Goal: Communication & Community: Answer question/provide support

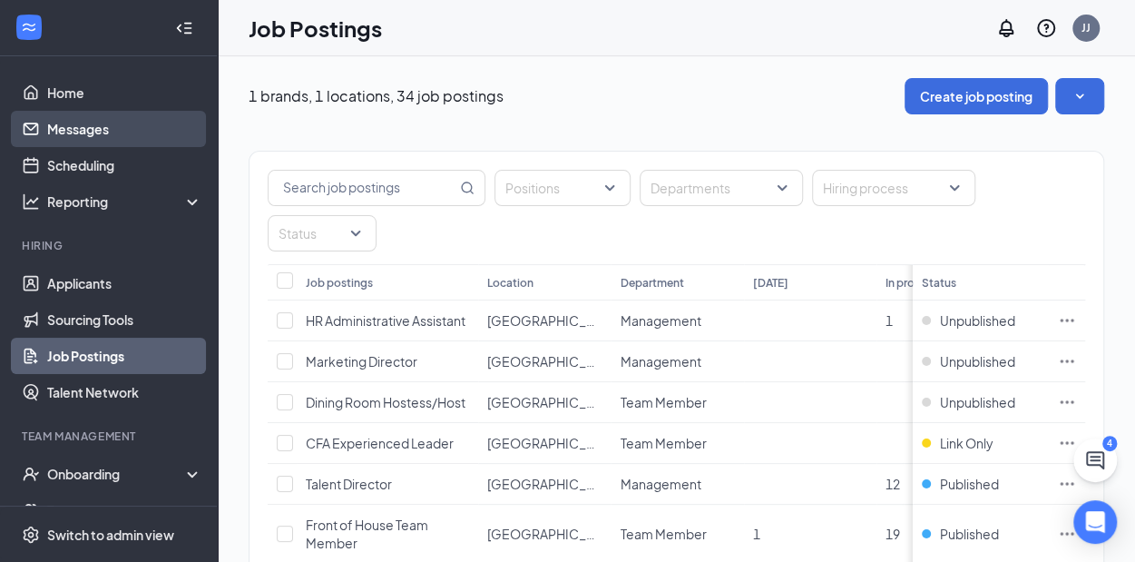
click at [93, 133] on link "Messages" at bounding box center [124, 129] width 155 height 36
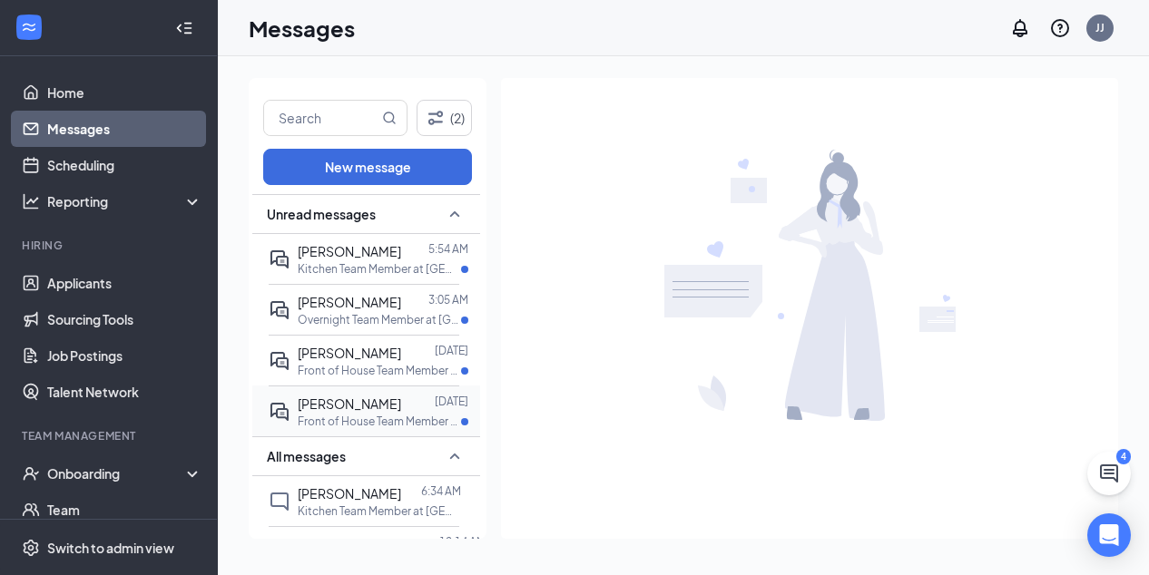
click at [385, 406] on span "[PERSON_NAME]" at bounding box center [349, 404] width 103 height 16
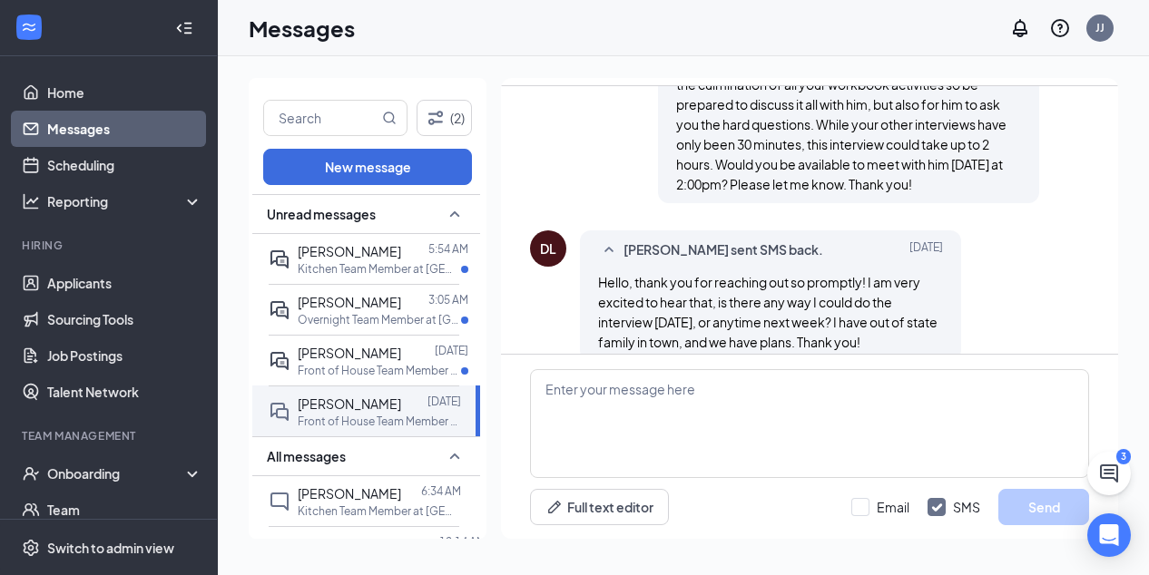
scroll to position [1083, 0]
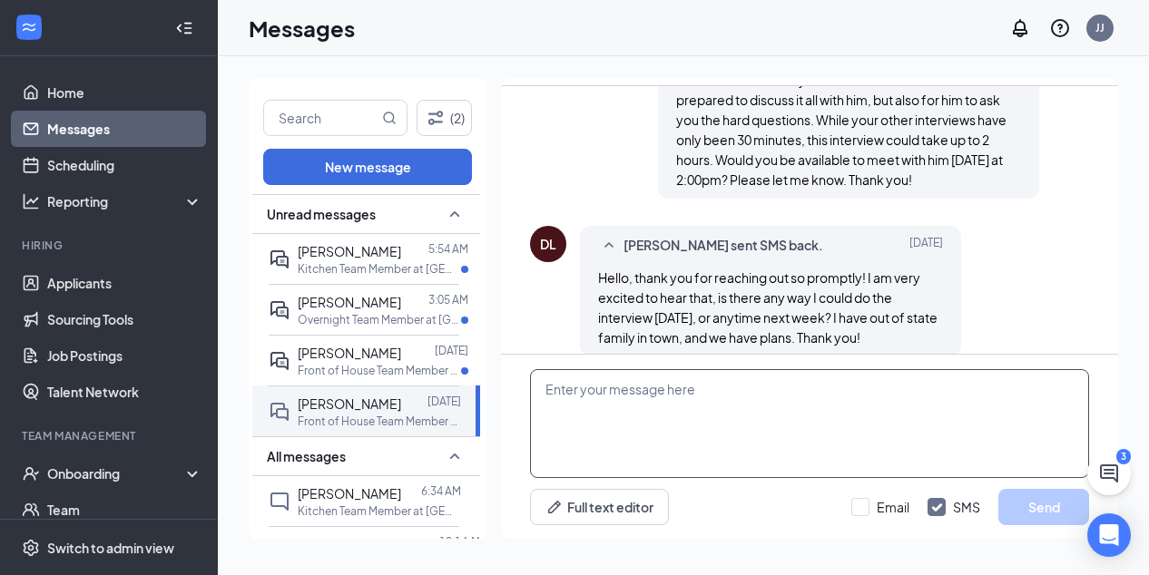
click at [626, 391] on textarea at bounding box center [809, 423] width 559 height 109
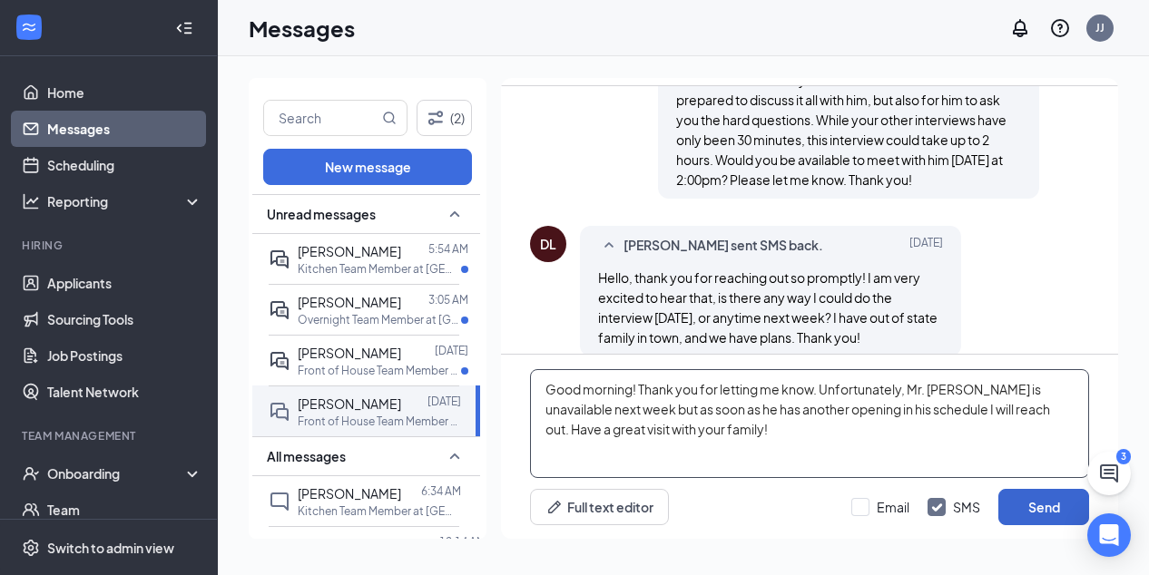
type textarea "Good morning! Thank you for letting me know. Unfortunately, Mr. [PERSON_NAME] i…"
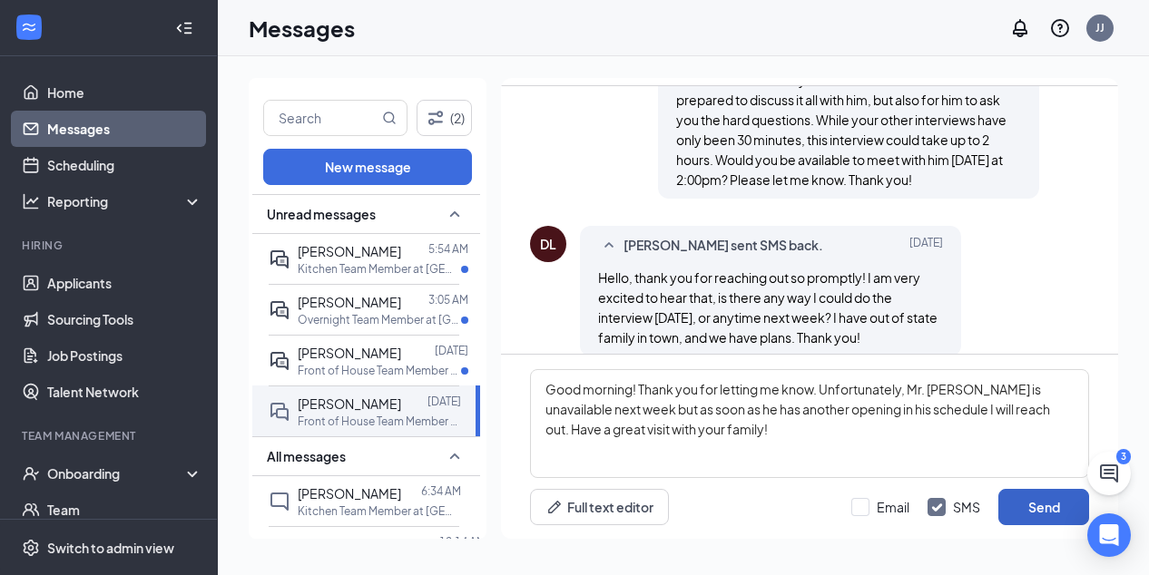
click at [1031, 507] on button "Send" at bounding box center [1043, 507] width 91 height 36
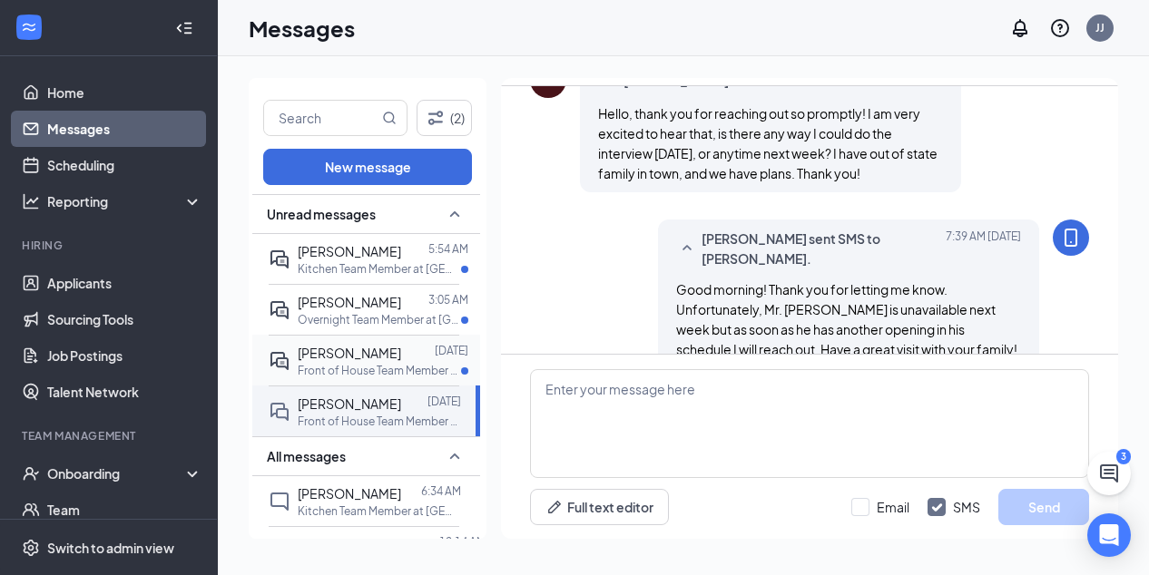
scroll to position [1259, 0]
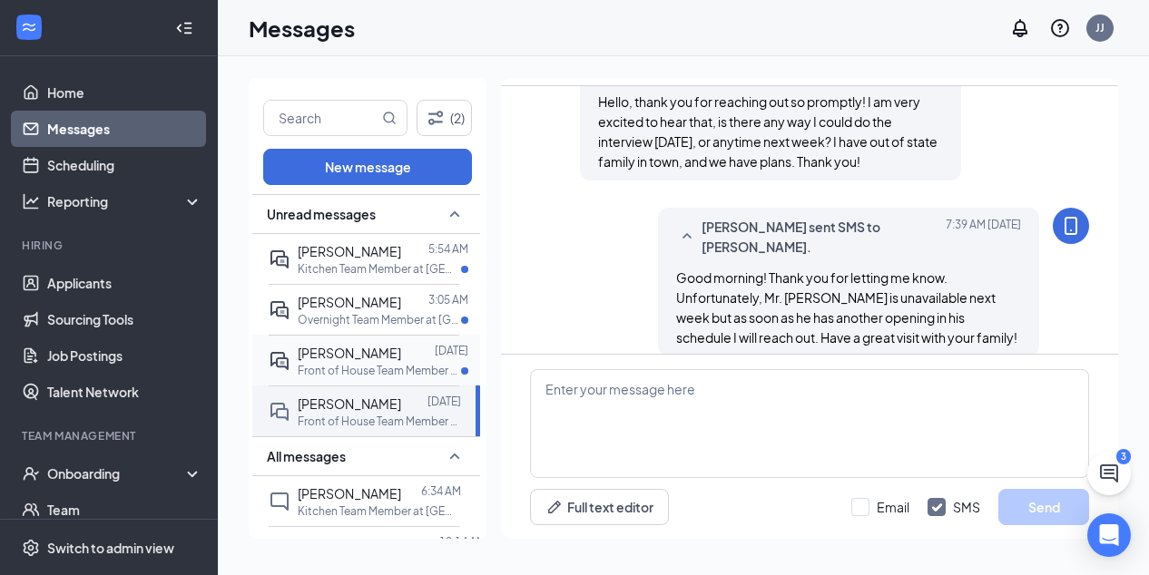
click at [368, 358] on span "[PERSON_NAME]" at bounding box center [349, 353] width 103 height 16
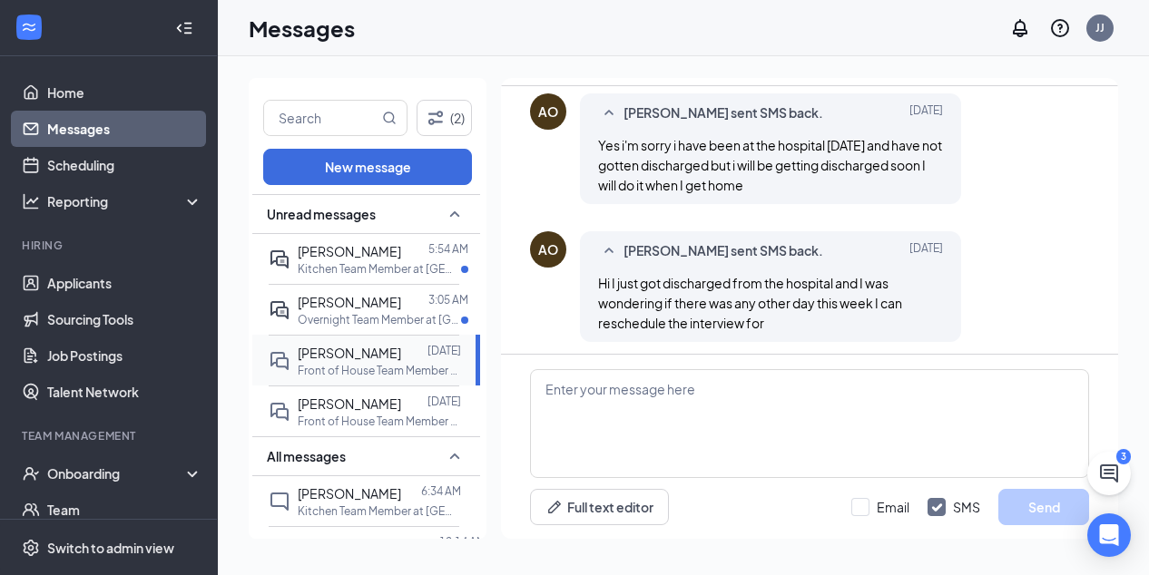
scroll to position [1283, 0]
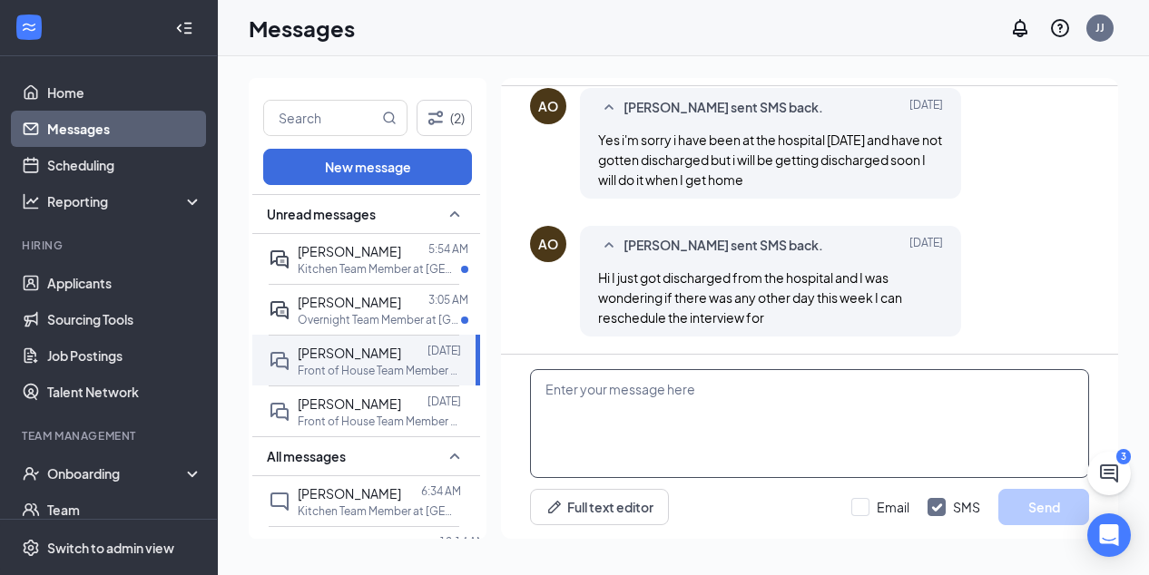
click at [629, 392] on textarea at bounding box center [809, 423] width 559 height 109
type textarea "I"
click at [897, 393] on textarea "Good morning! I am sorry to hear you were in the hospital" at bounding box center [809, 423] width 559 height 109
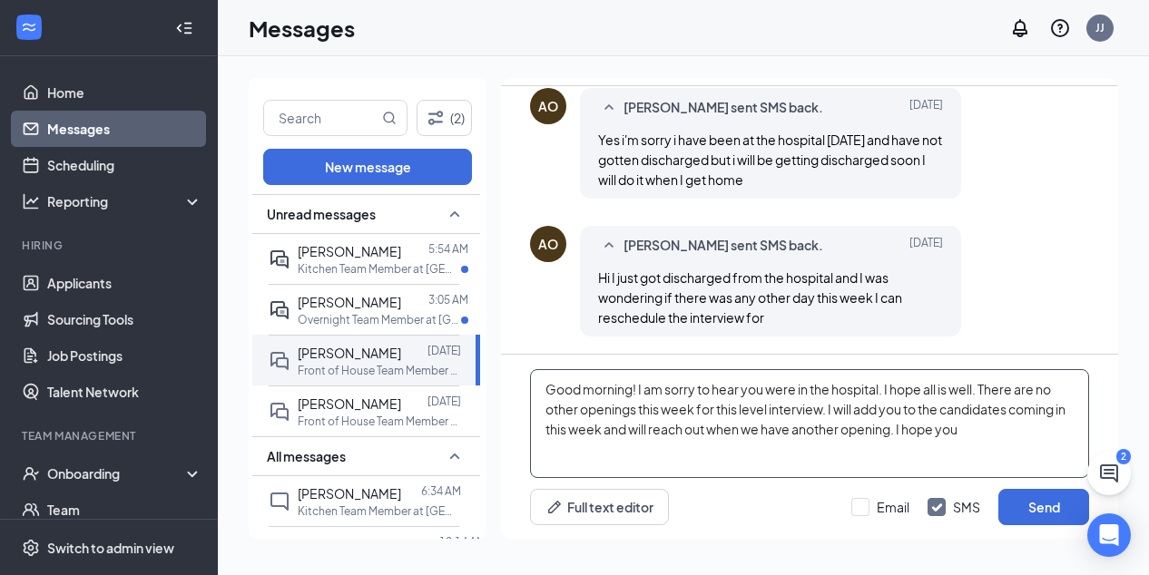
click at [603, 429] on textarea "Good morning! I am sorry to hear you were in the hospital. I hope all is well. …" at bounding box center [809, 423] width 559 height 109
click at [616, 453] on textarea "Good morning! I am sorry to hear you were in the hospital. I hope all is well. …" at bounding box center [809, 423] width 559 height 109
type textarea "Good morning! I am sorry to hear you were in the hospital. I hope all is well. …"
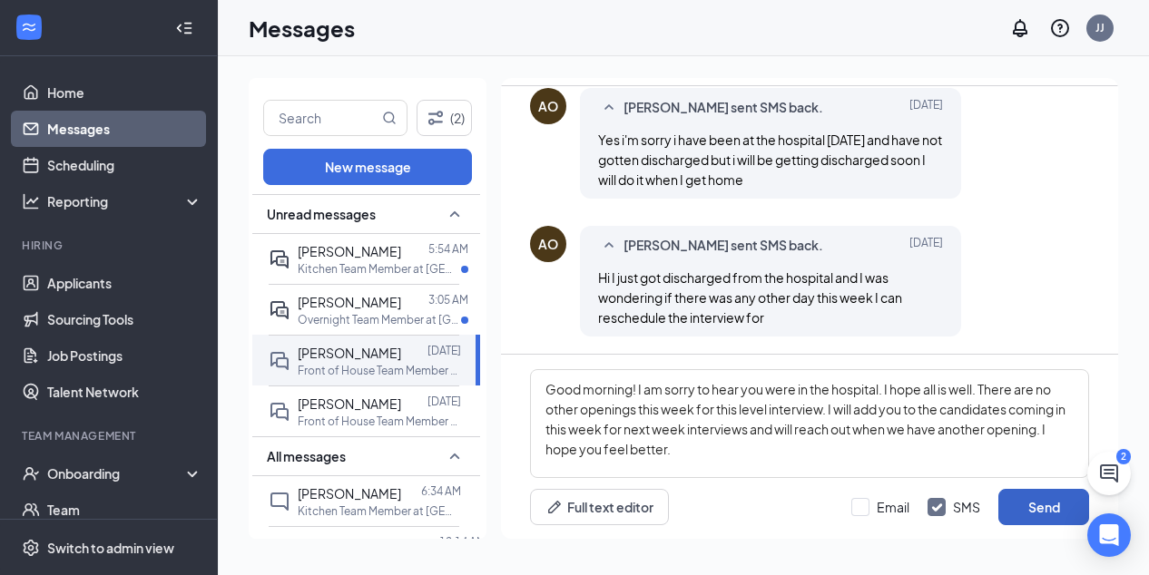
click at [1053, 505] on button "Send" at bounding box center [1043, 507] width 91 height 36
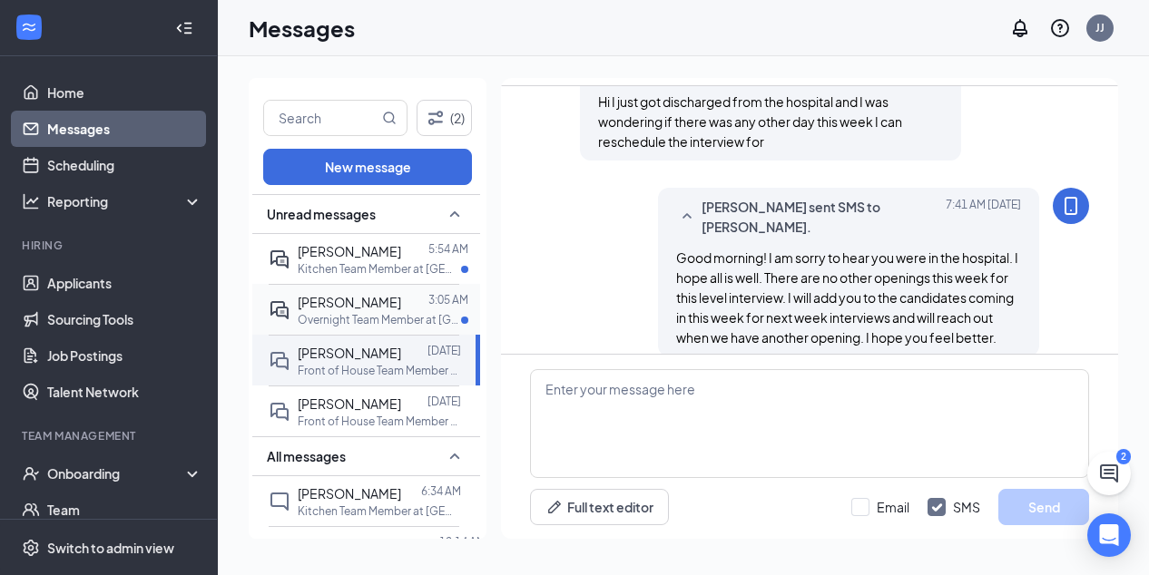
scroll to position [1479, 0]
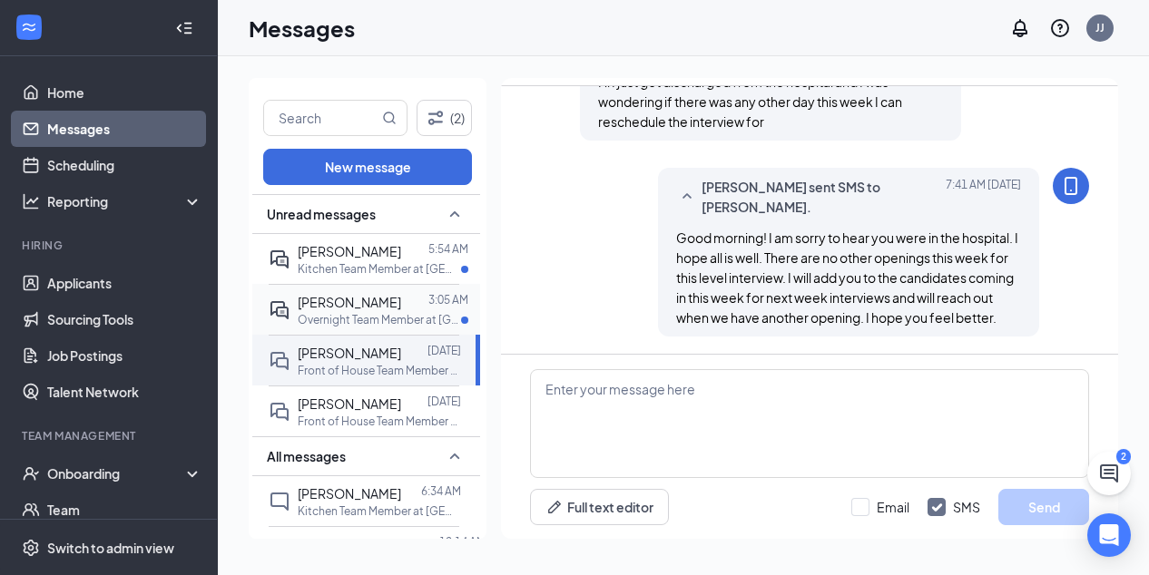
click at [336, 306] on span "[PERSON_NAME]" at bounding box center [349, 302] width 103 height 16
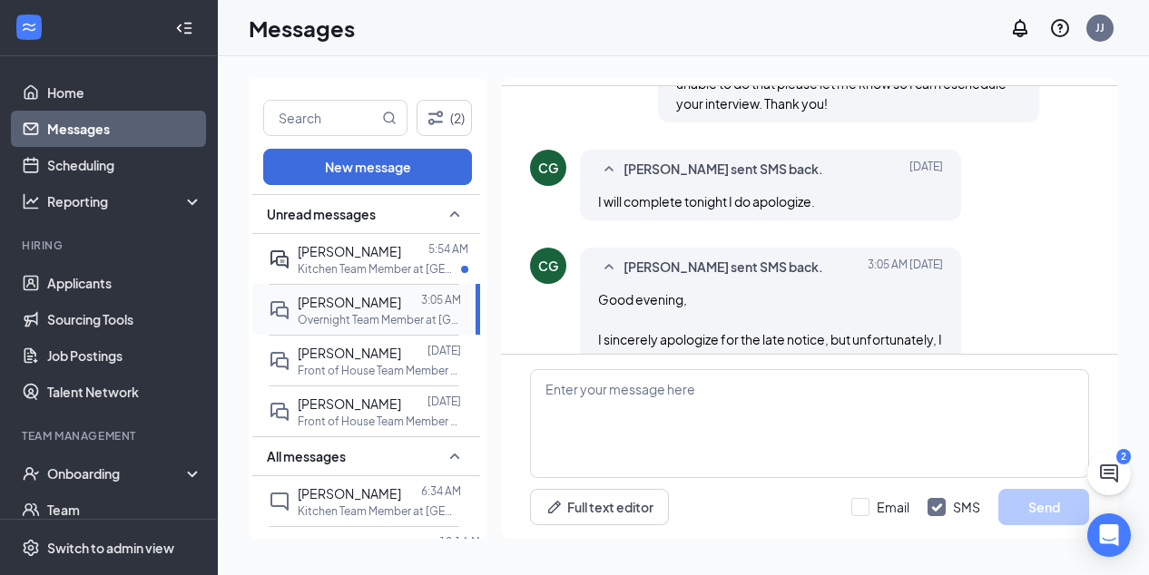
scroll to position [1252, 0]
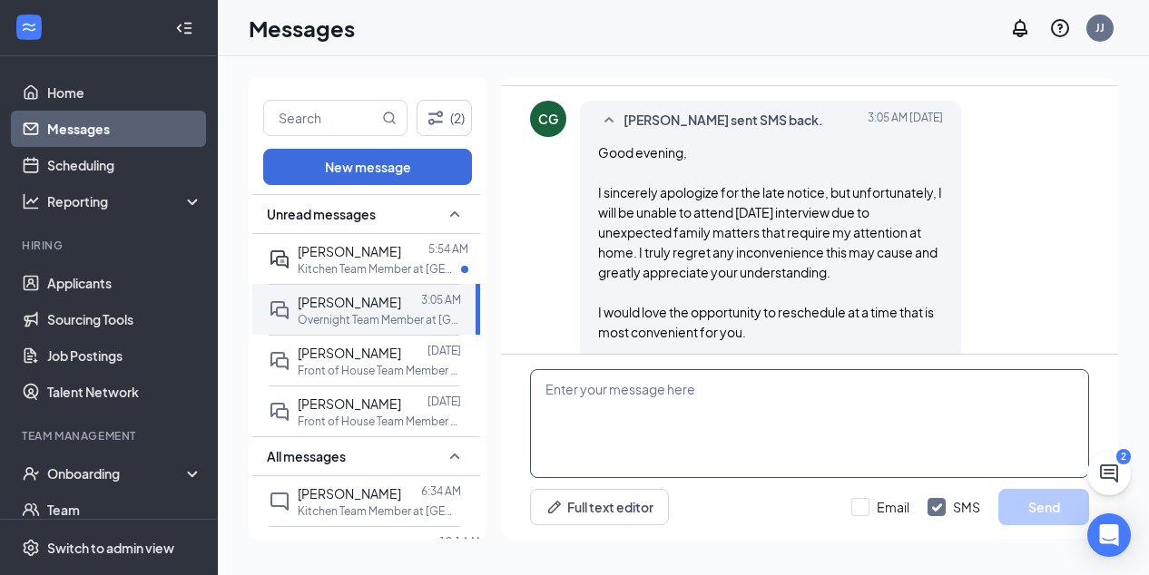
click at [566, 392] on textarea at bounding box center [809, 423] width 559 height 109
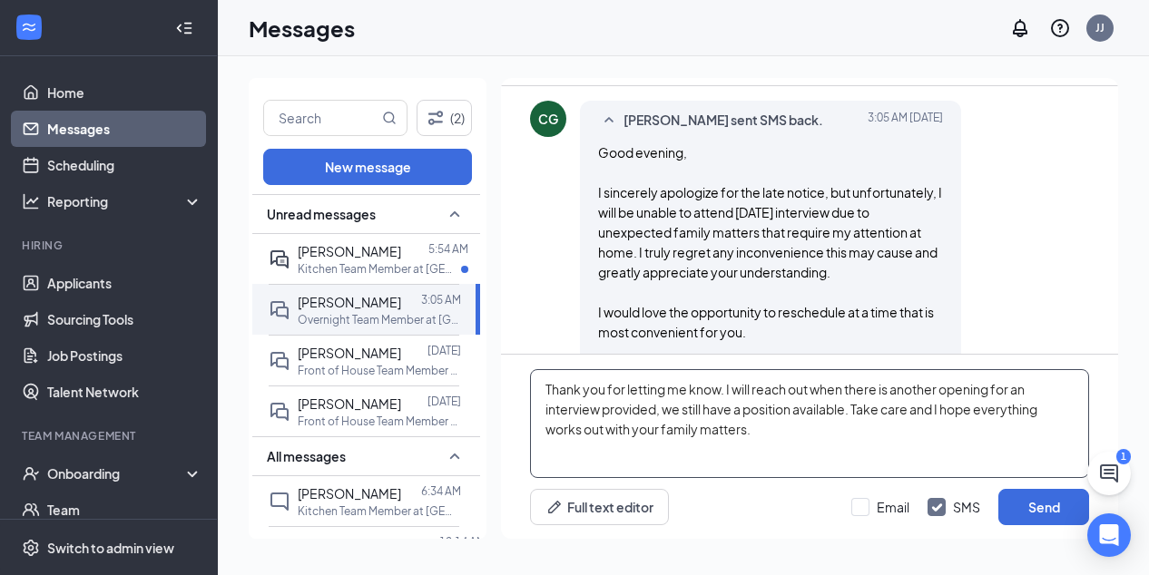
click at [601, 408] on textarea "Thank you for letting me know. I will reach out when there is another opening f…" at bounding box center [809, 423] width 559 height 109
type textarea "Thank you for letting me know. I will reach out when there is another opening f…"
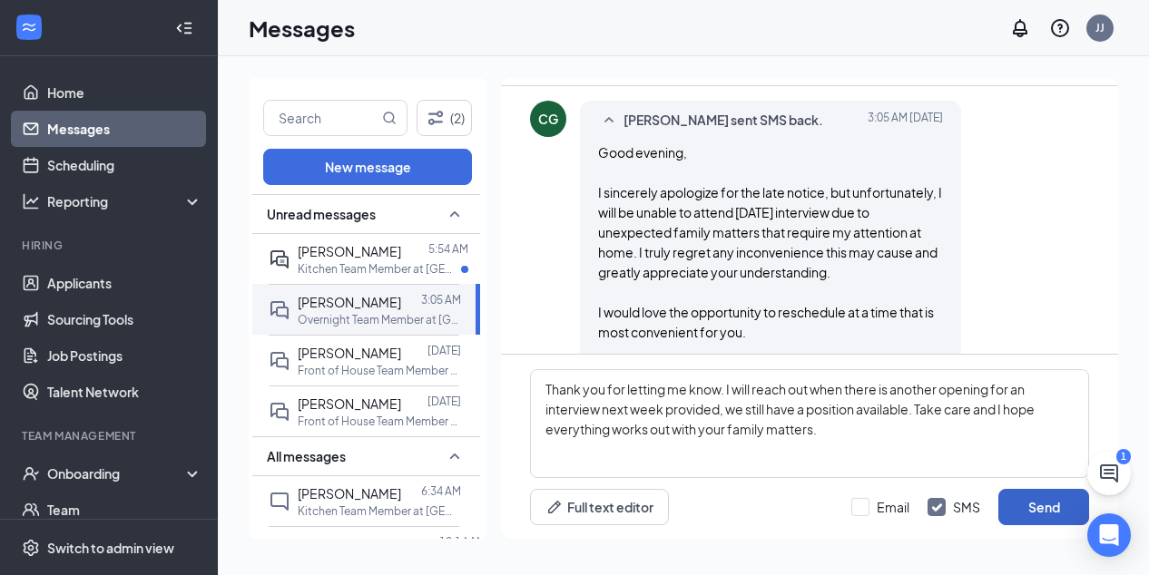
click at [1032, 500] on button "Send" at bounding box center [1043, 507] width 91 height 36
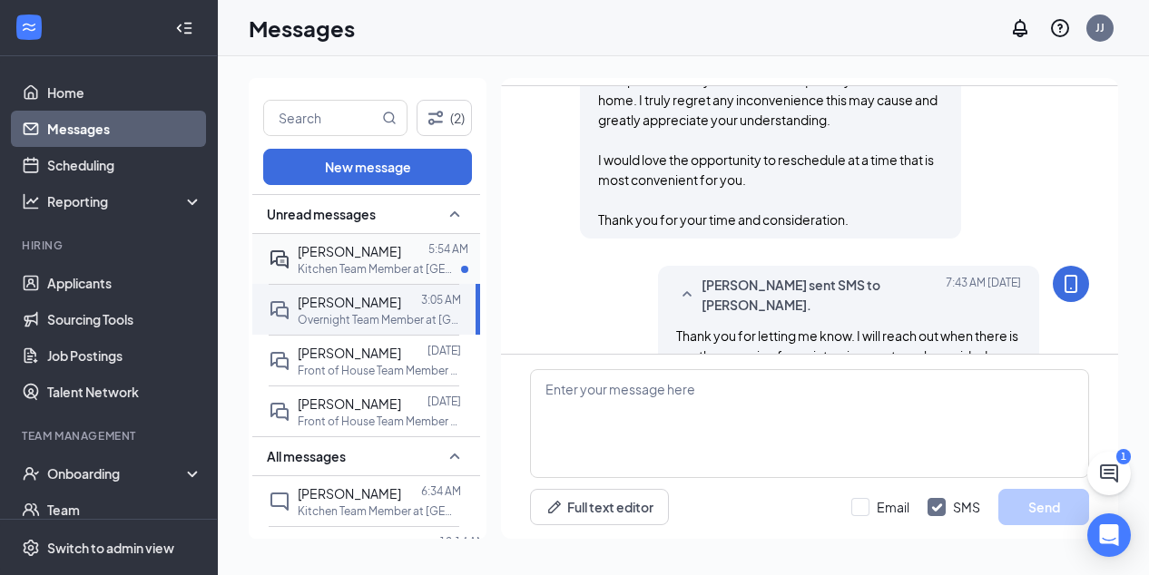
scroll to position [1410, 0]
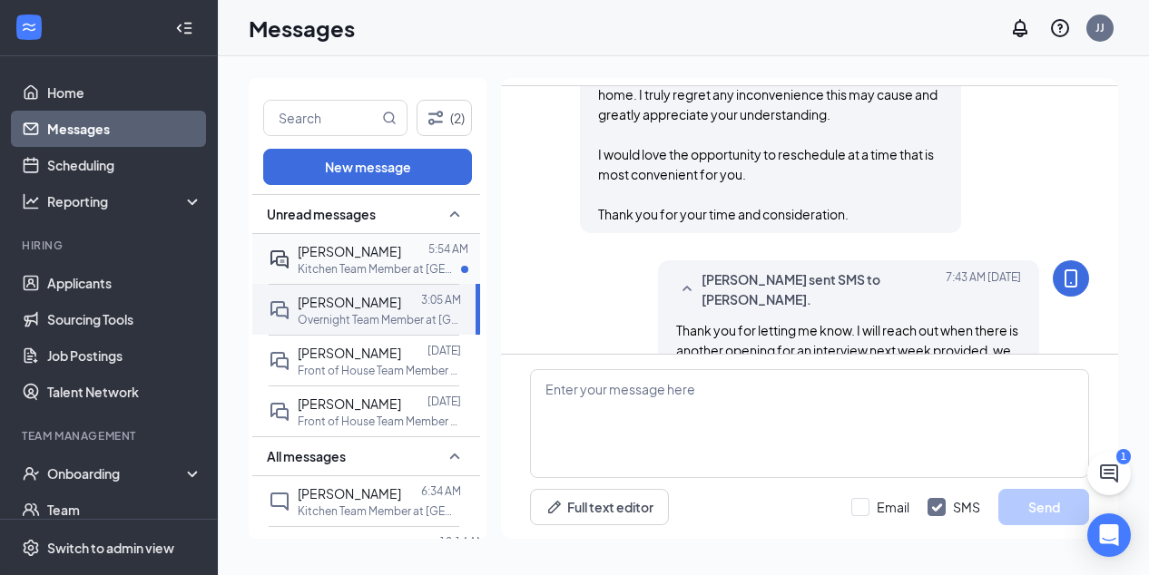
click at [354, 249] on span "[PERSON_NAME]" at bounding box center [349, 251] width 103 height 16
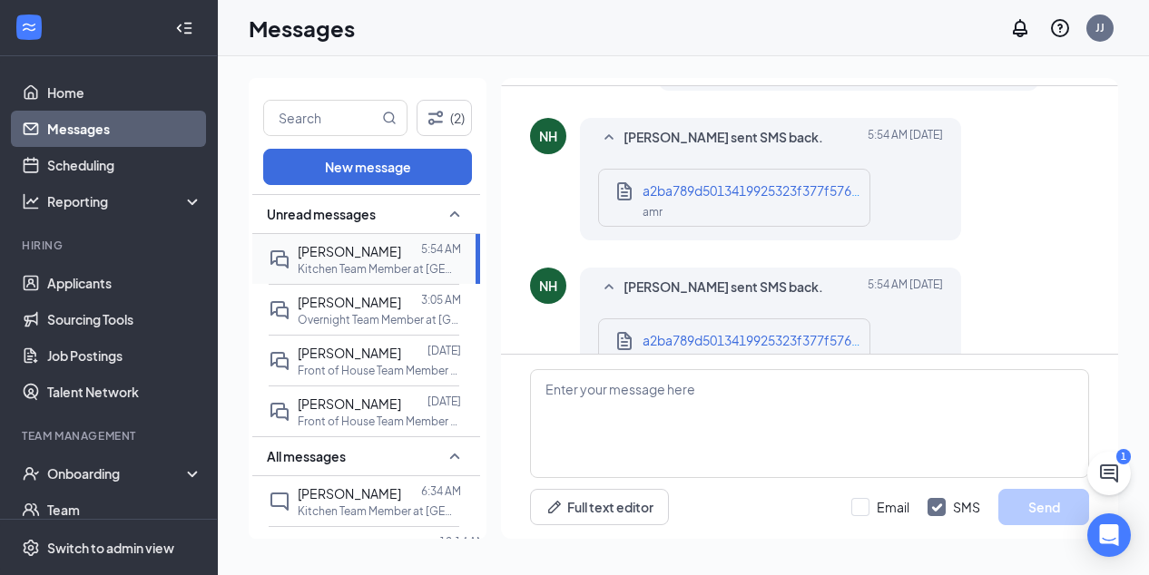
scroll to position [254, 0]
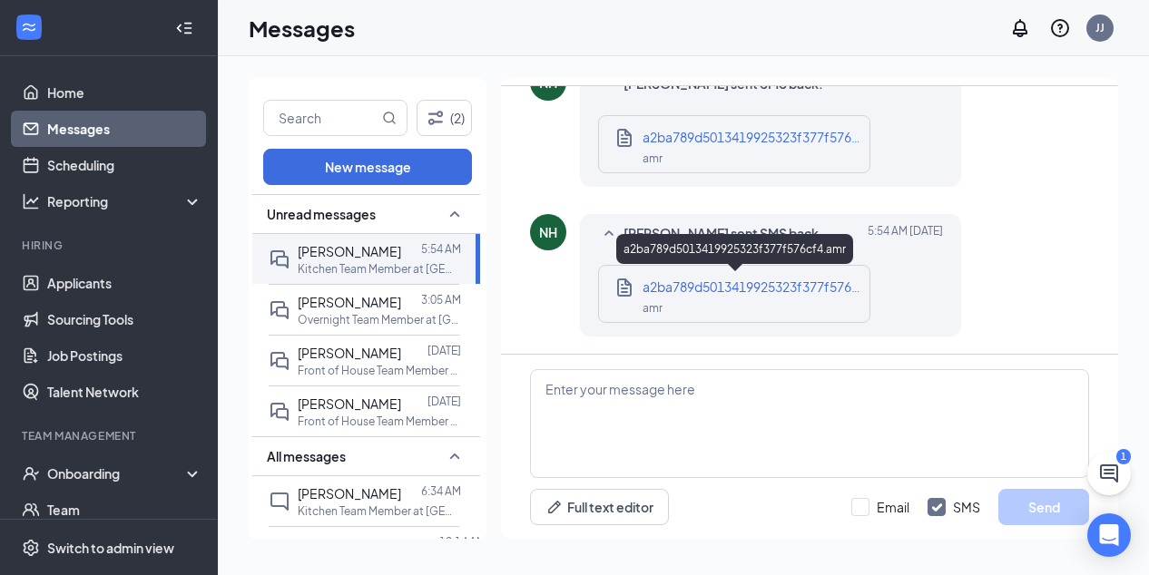
click at [747, 290] on span "a2ba789d5013419925323f377f576cf4.amr" at bounding box center [770, 287] width 256 height 16
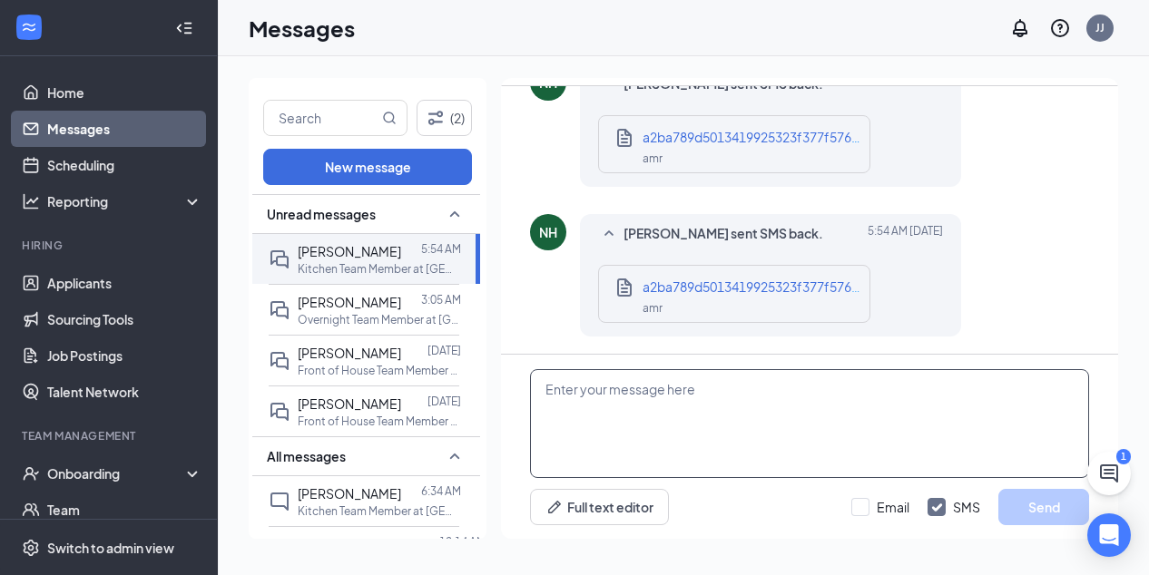
click at [564, 393] on textarea at bounding box center [809, 423] width 559 height 109
type textarea "H"
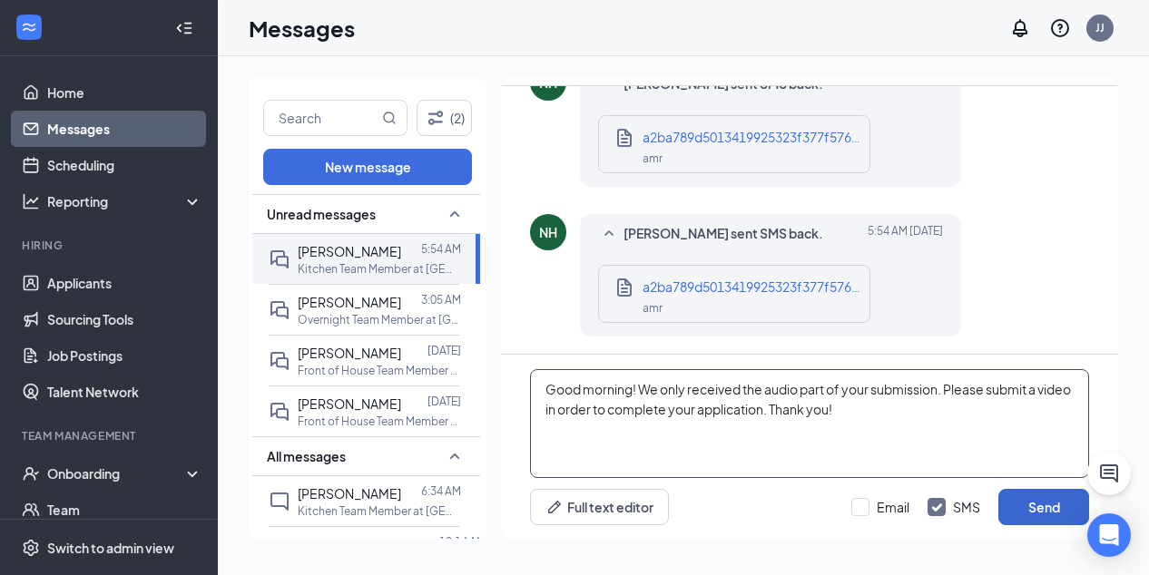
type textarea "Good morning! We only received the audio part of your submission. Please submit…"
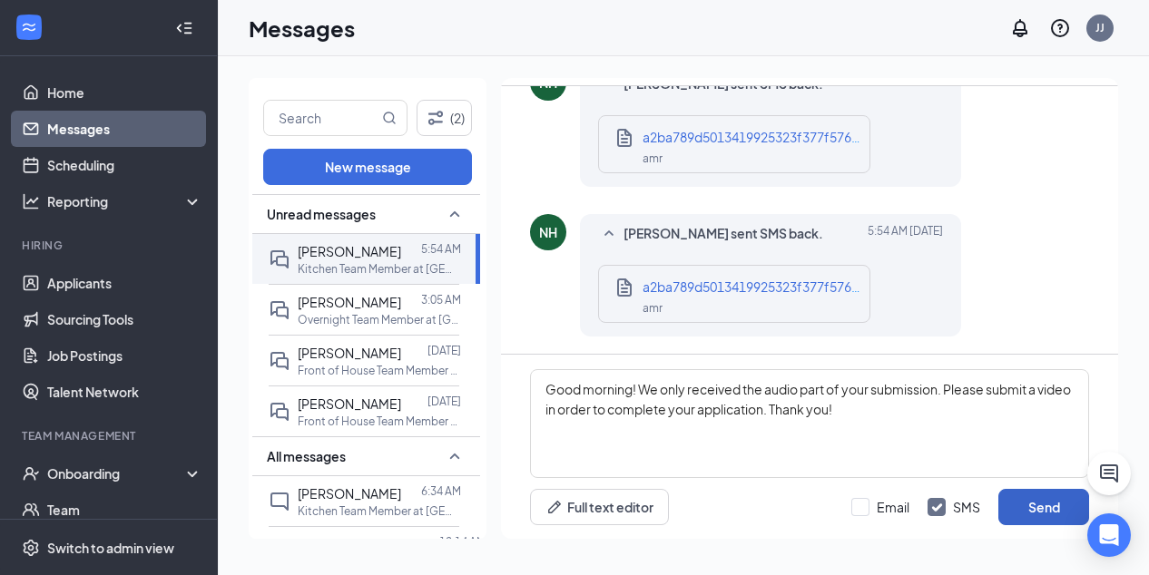
click at [1030, 504] on button "Send" at bounding box center [1043, 507] width 91 height 36
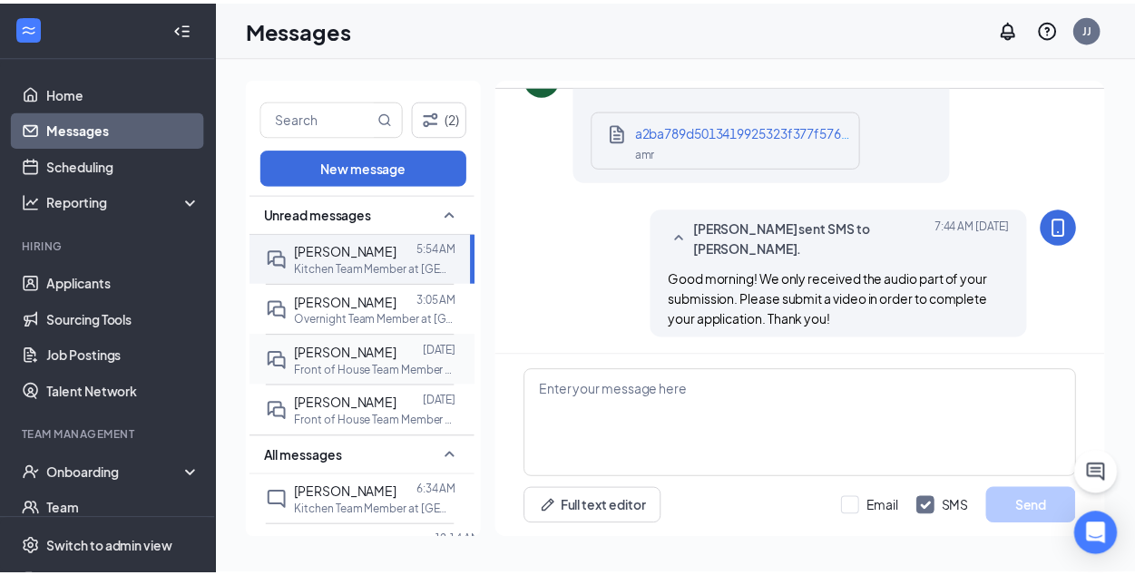
scroll to position [410, 0]
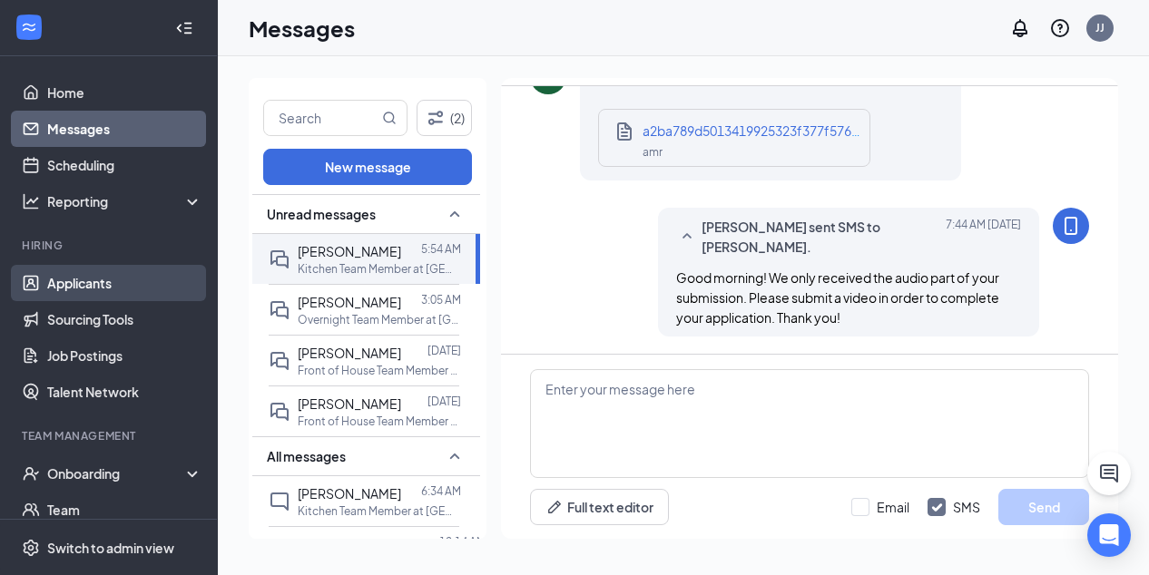
click at [93, 279] on link "Applicants" at bounding box center [124, 283] width 155 height 36
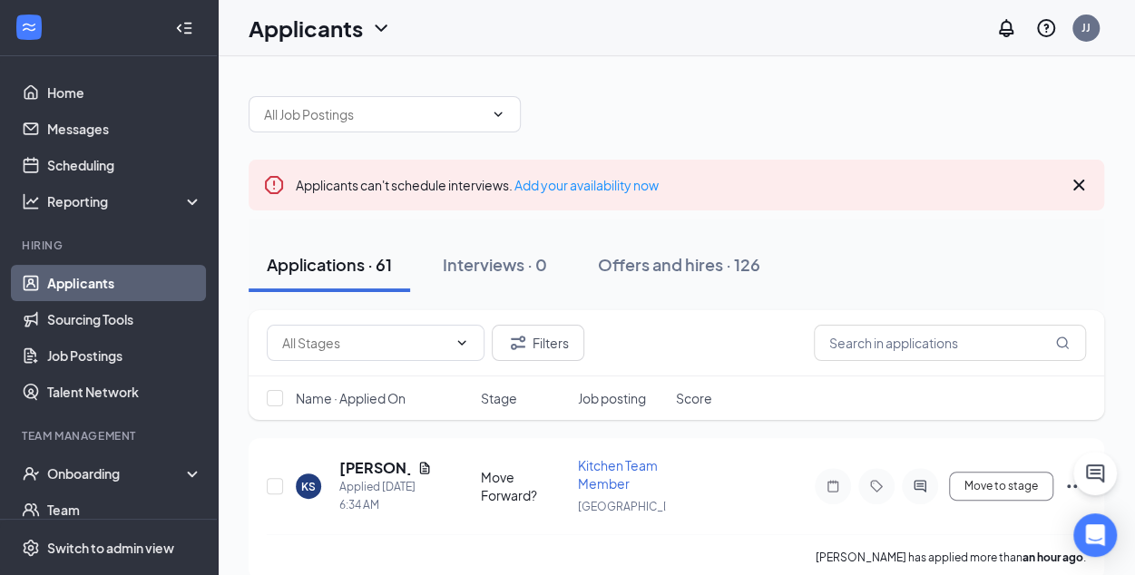
click at [1075, 179] on icon "Cross" at bounding box center [1079, 185] width 22 height 22
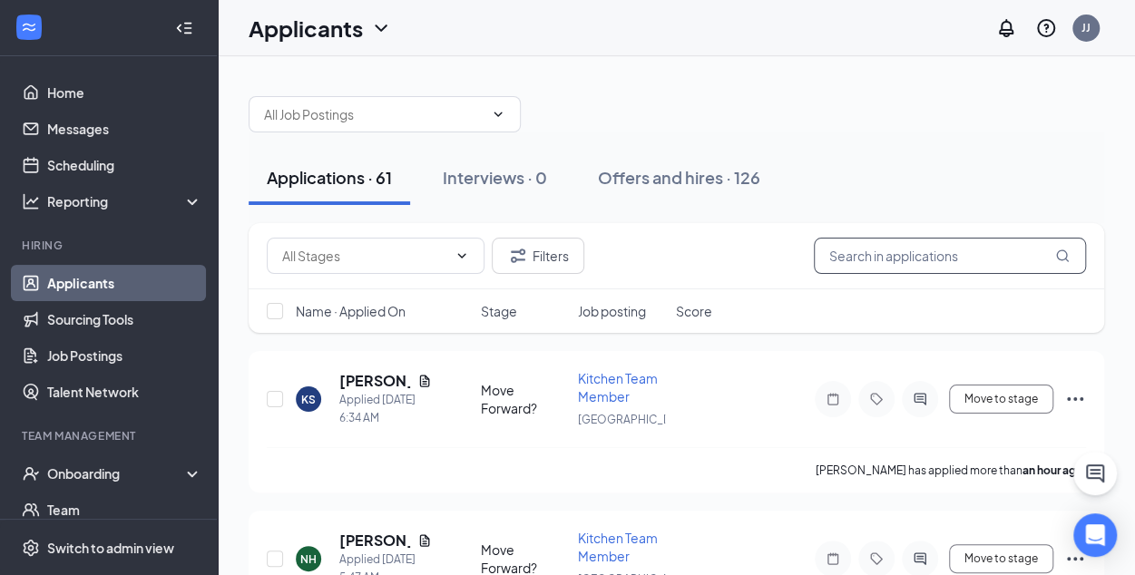
click at [887, 248] on input "text" at bounding box center [950, 256] width 272 height 36
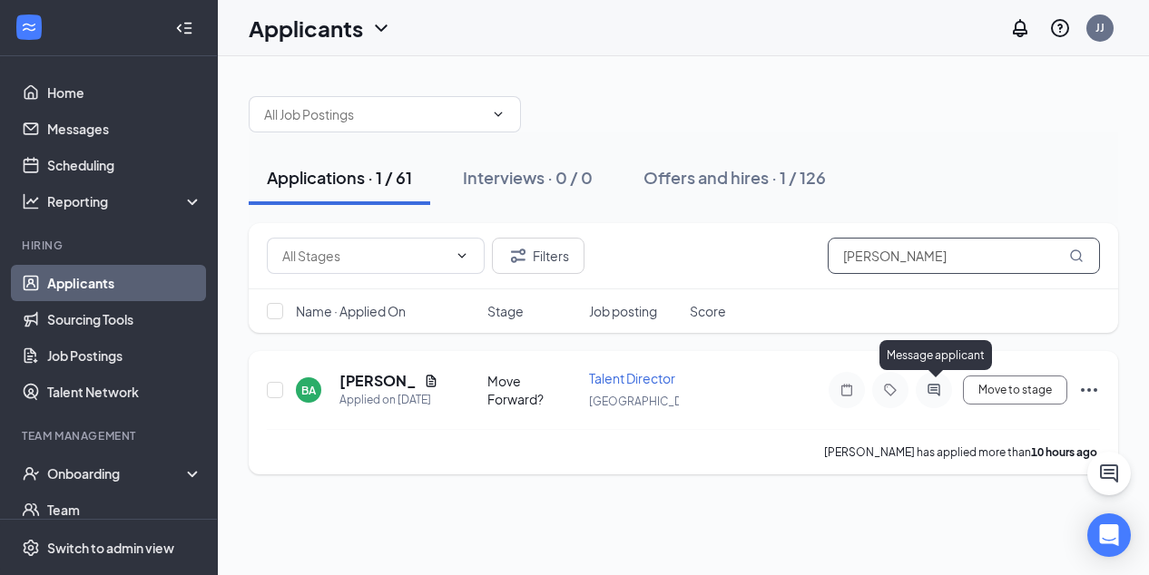
type input "[PERSON_NAME]"
click at [932, 387] on icon "ActiveChat" at bounding box center [933, 390] width 12 height 12
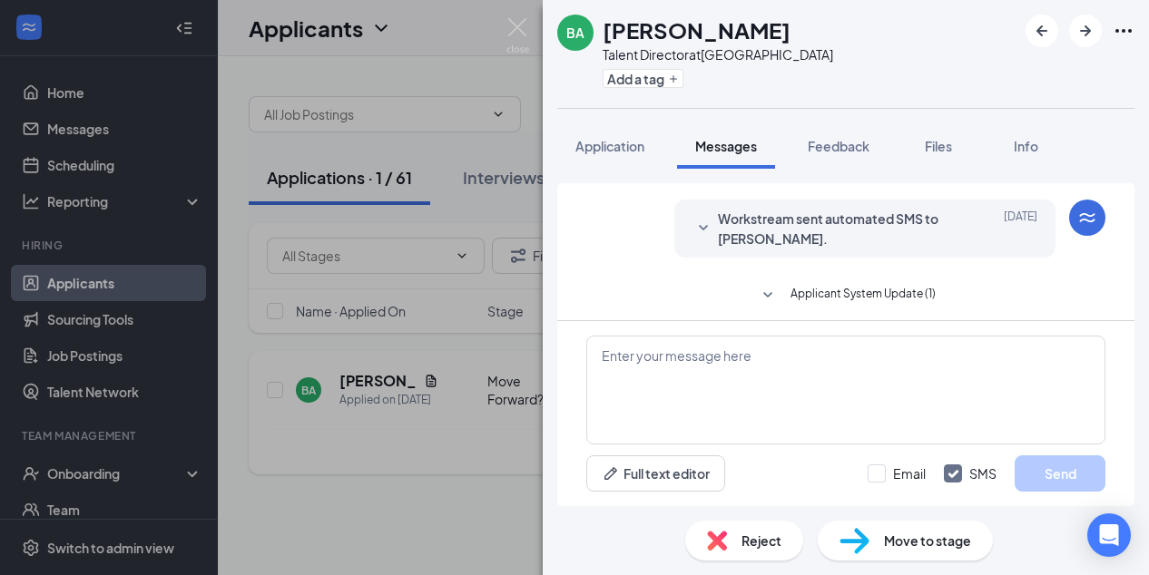
scroll to position [53, 0]
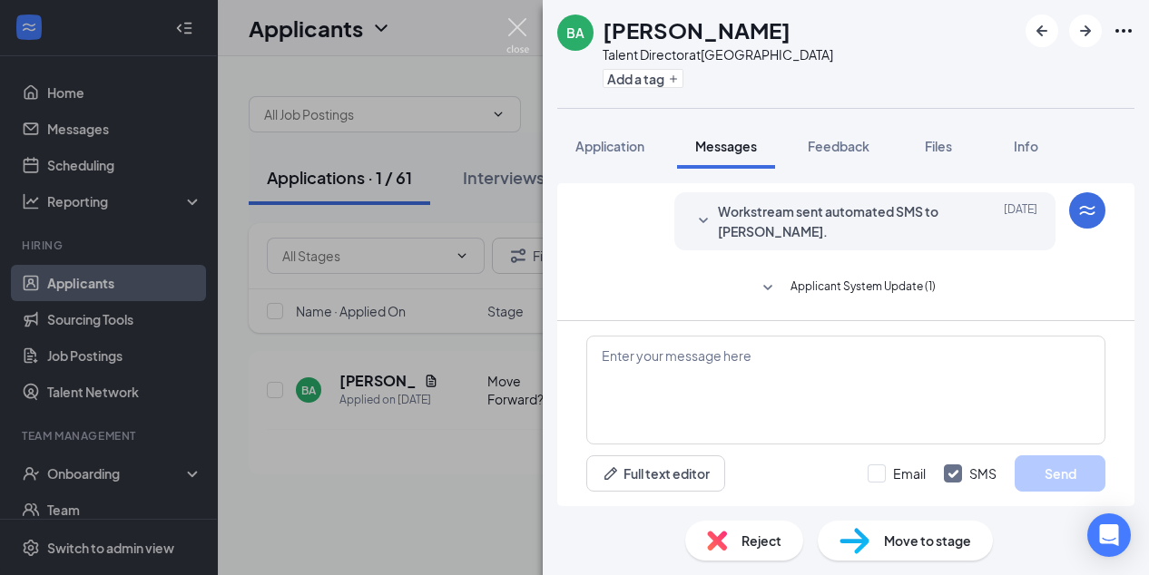
click at [514, 30] on img at bounding box center [517, 35] width 23 height 35
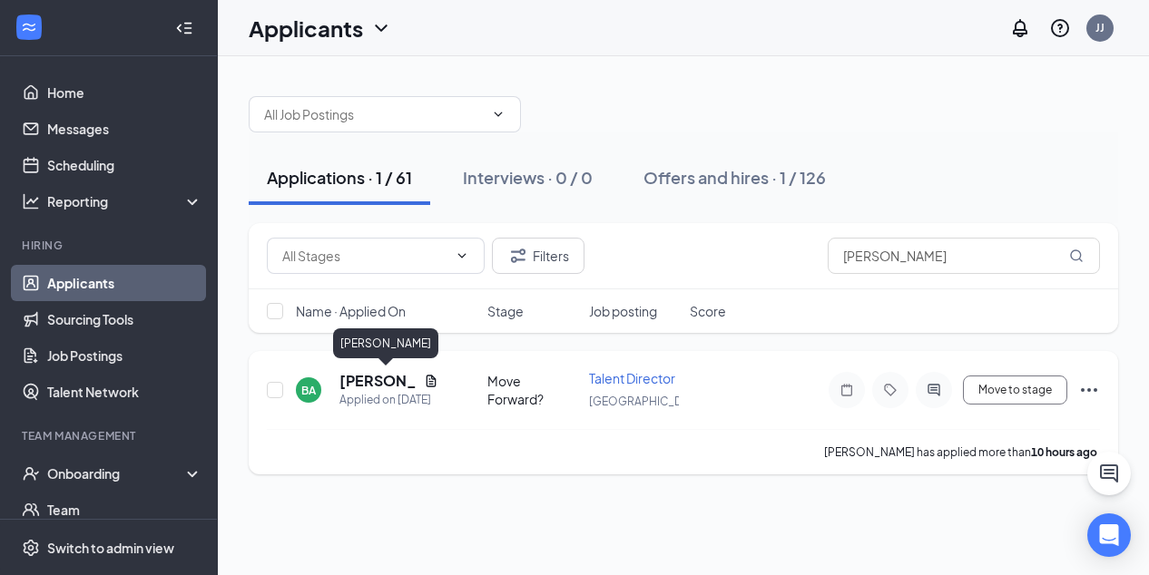
click at [372, 378] on h5 "[PERSON_NAME]" at bounding box center [377, 381] width 77 height 20
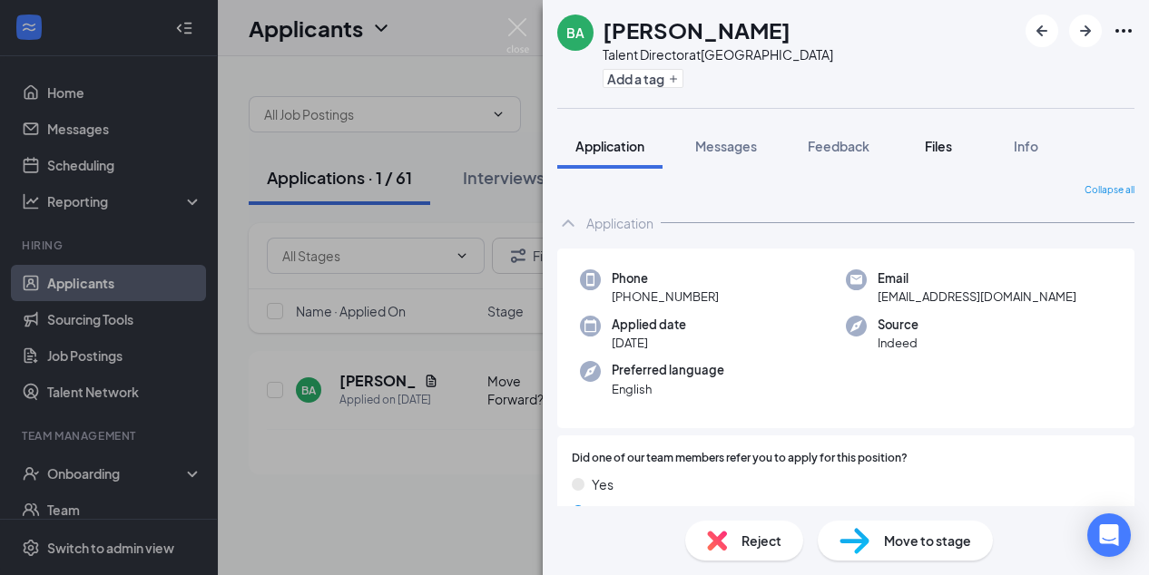
click at [942, 142] on span "Files" at bounding box center [938, 146] width 27 height 16
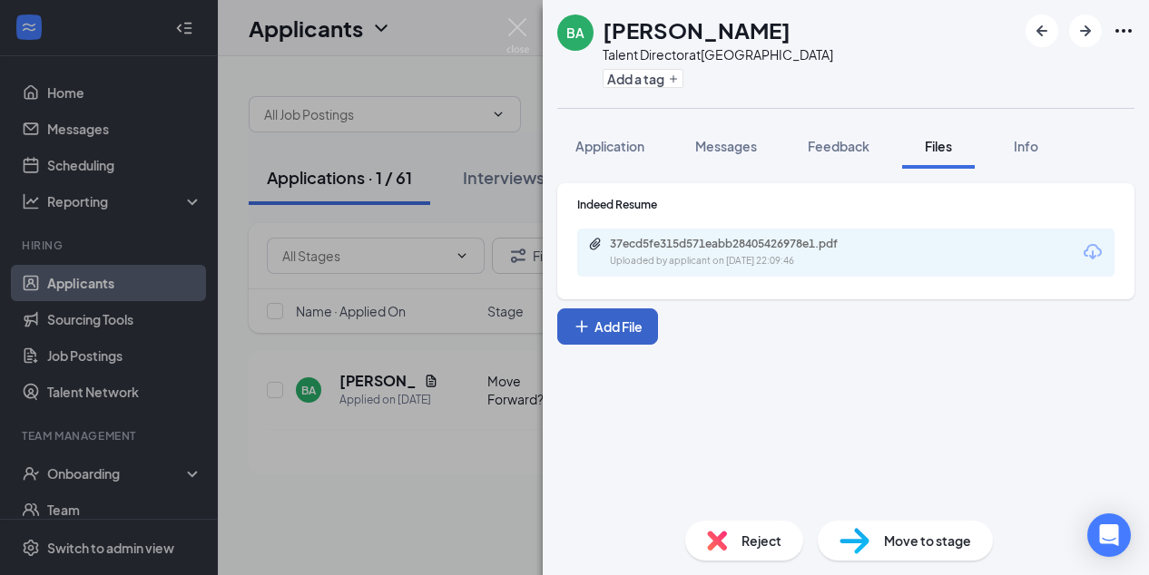
click at [607, 324] on button "Add File" at bounding box center [607, 327] width 101 height 36
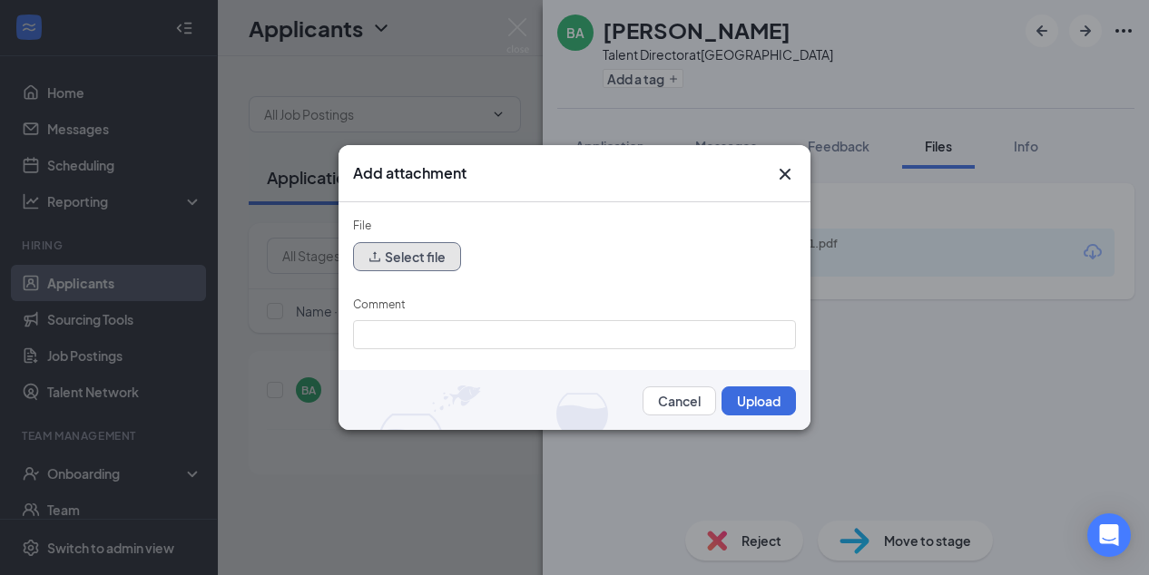
click at [412, 256] on button "Select file" at bounding box center [407, 256] width 108 height 29
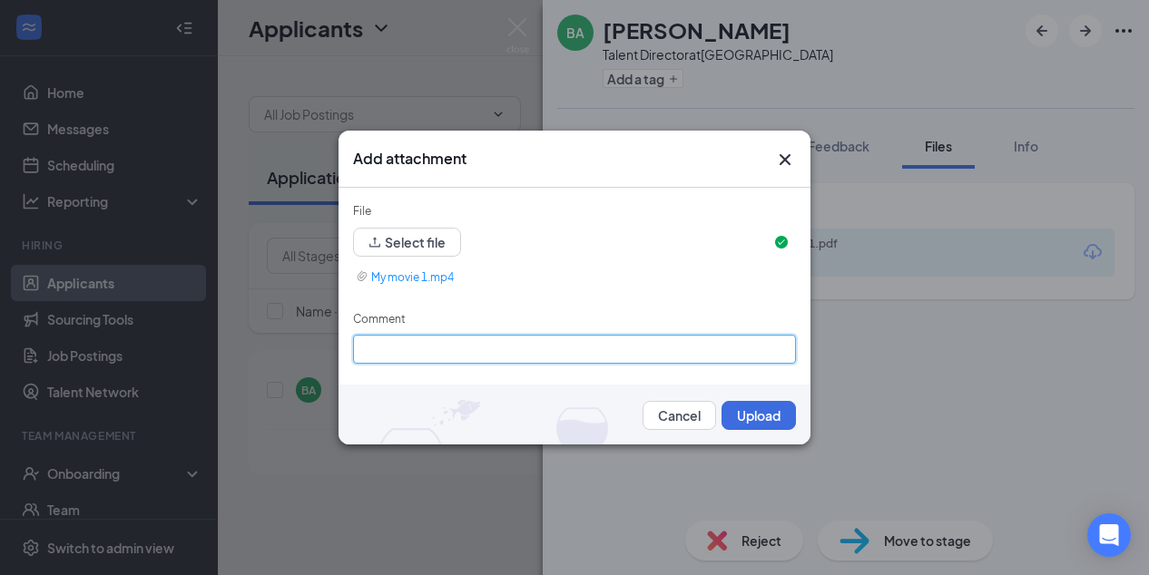
click at [391, 349] on input "Comment" at bounding box center [574, 349] width 443 height 29
type input "Video"
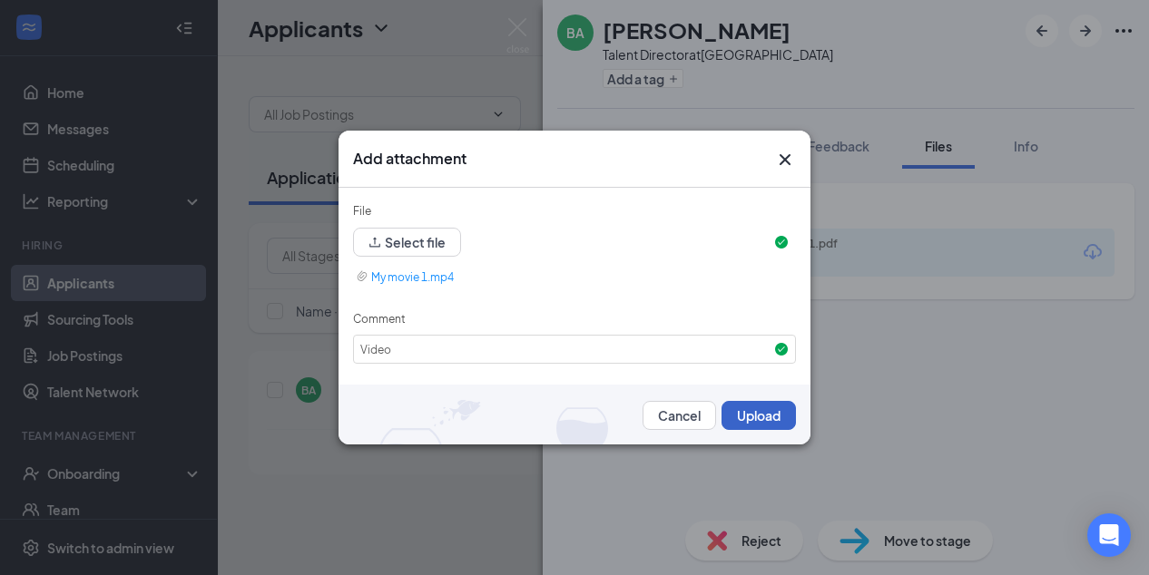
click at [768, 413] on button "Upload" at bounding box center [758, 415] width 74 height 29
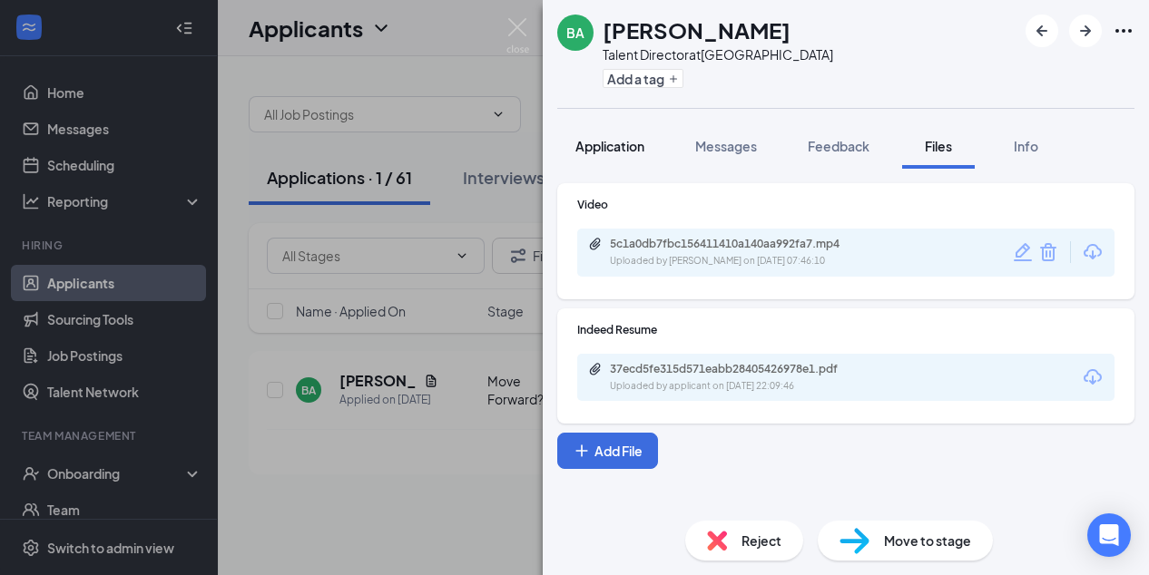
click at [600, 146] on span "Application" at bounding box center [609, 146] width 69 height 16
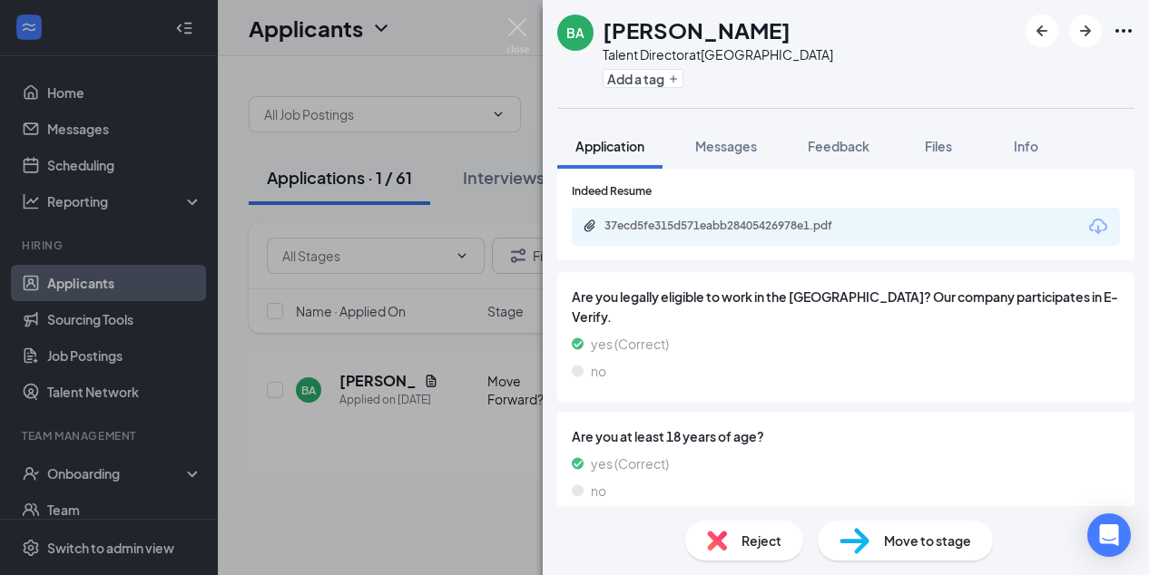
scroll to position [1348, 0]
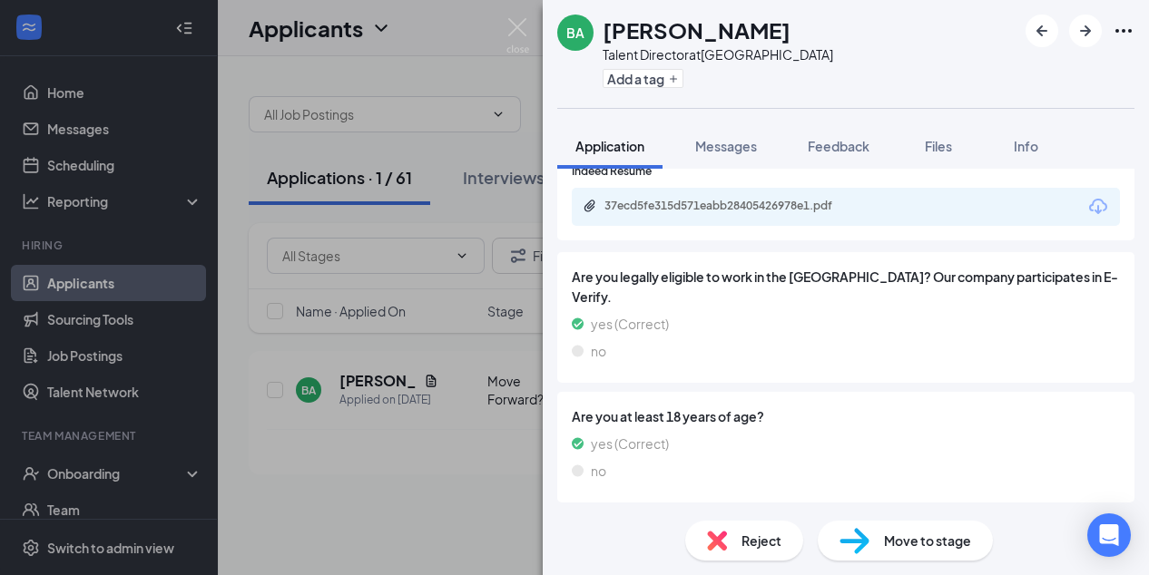
click at [936, 534] on span "Move to stage" at bounding box center [927, 541] width 87 height 20
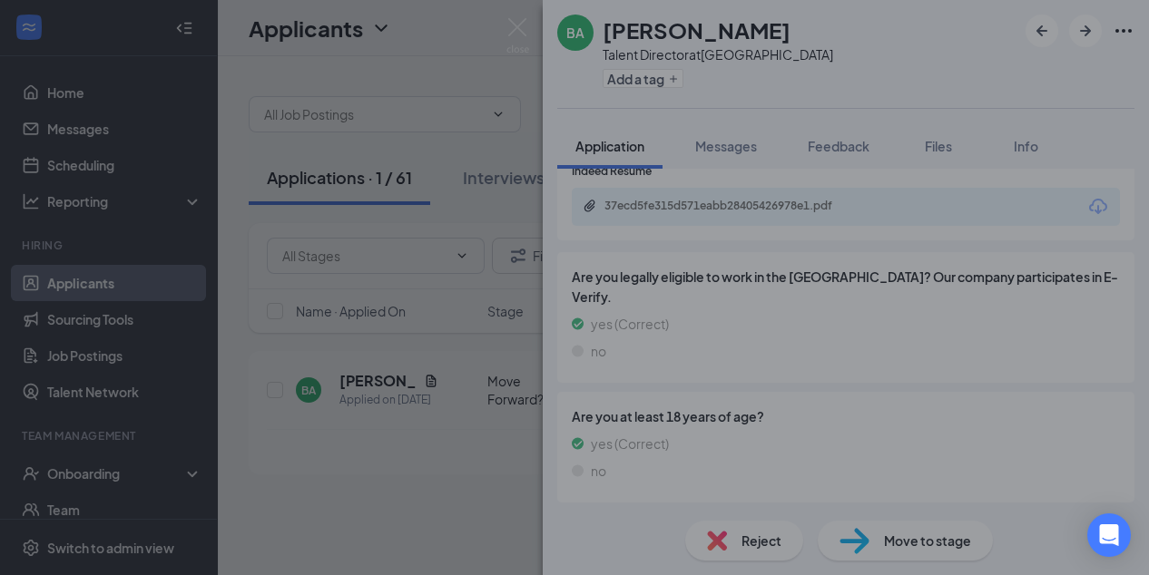
scroll to position [1341, 0]
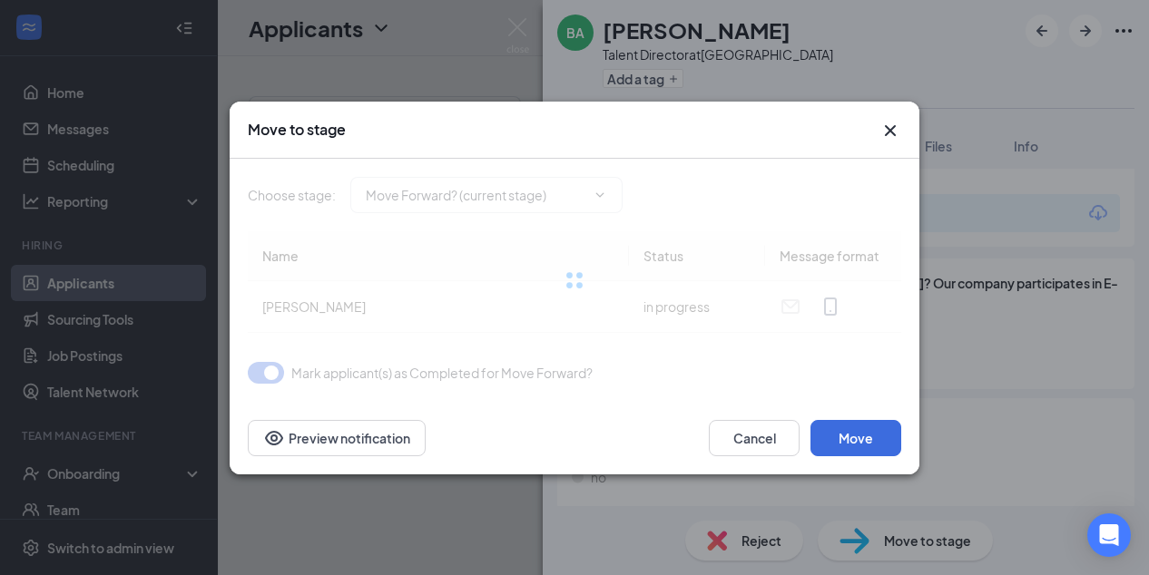
type input "Applicant Review (next stage)"
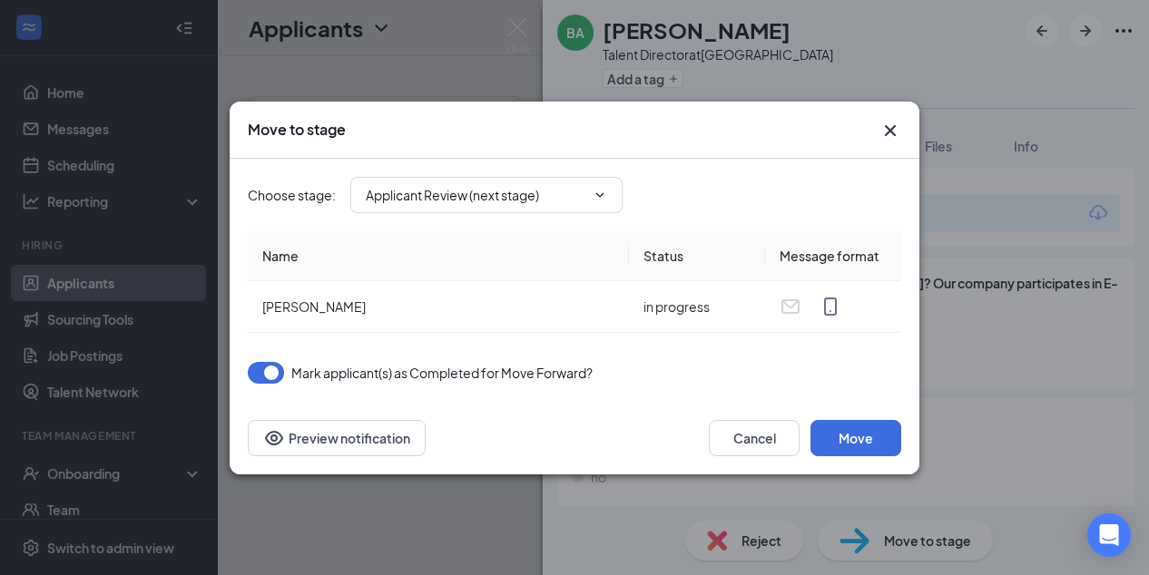
click at [266, 373] on button "button" at bounding box center [266, 373] width 36 height 22
click at [842, 435] on button "Move" at bounding box center [855, 438] width 91 height 36
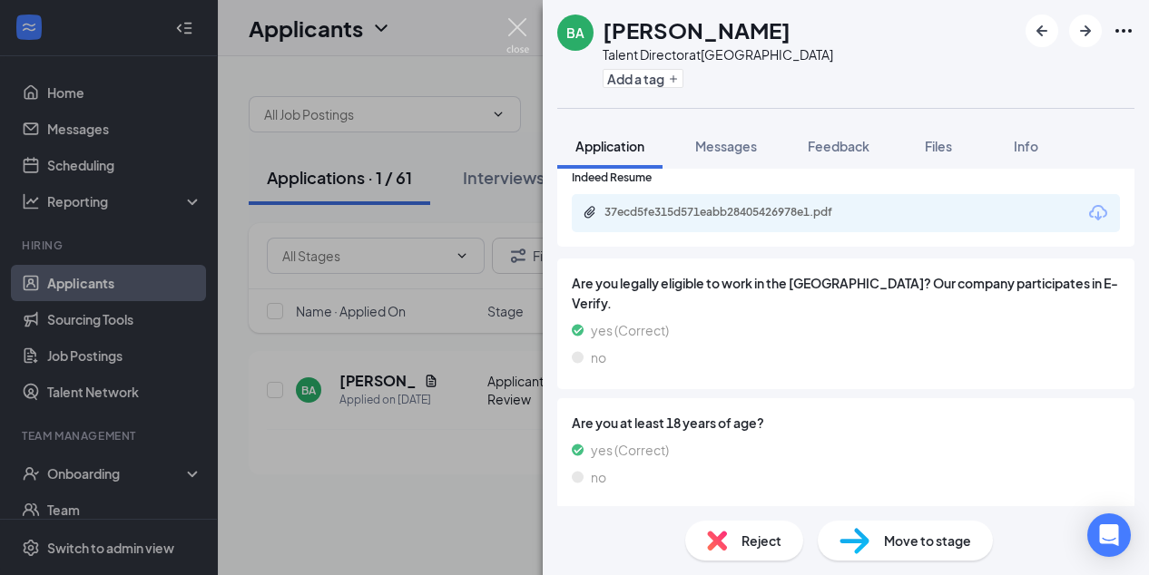
click at [520, 19] on img at bounding box center [517, 35] width 23 height 35
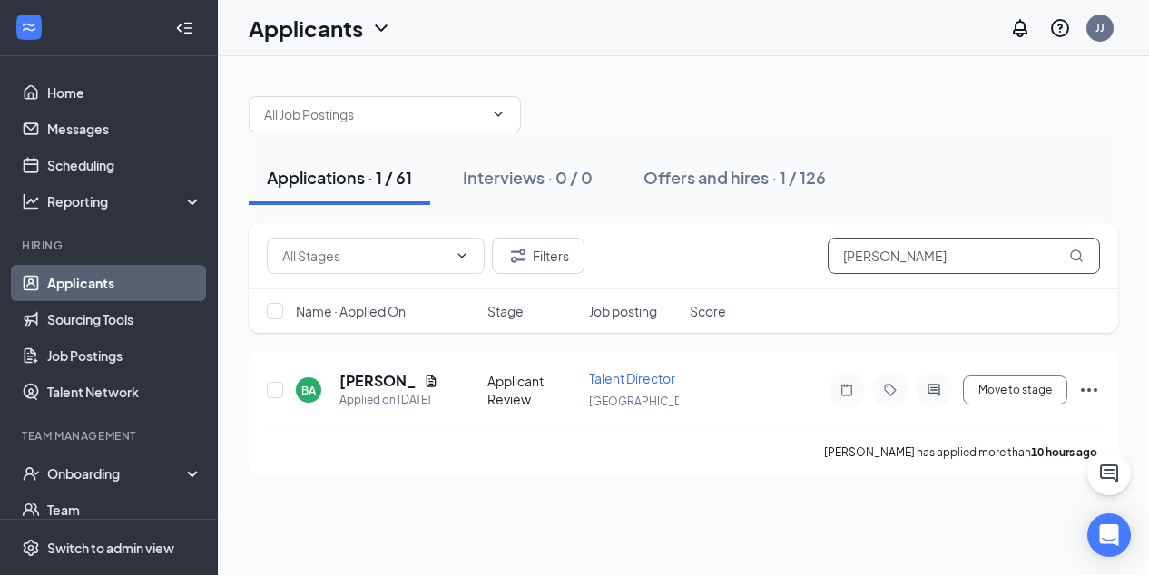
drag, startPoint x: 882, startPoint y: 254, endPoint x: 644, endPoint y: 228, distance: 239.2
click at [644, 228] on div "Filters [PERSON_NAME]" at bounding box center [683, 256] width 869 height 66
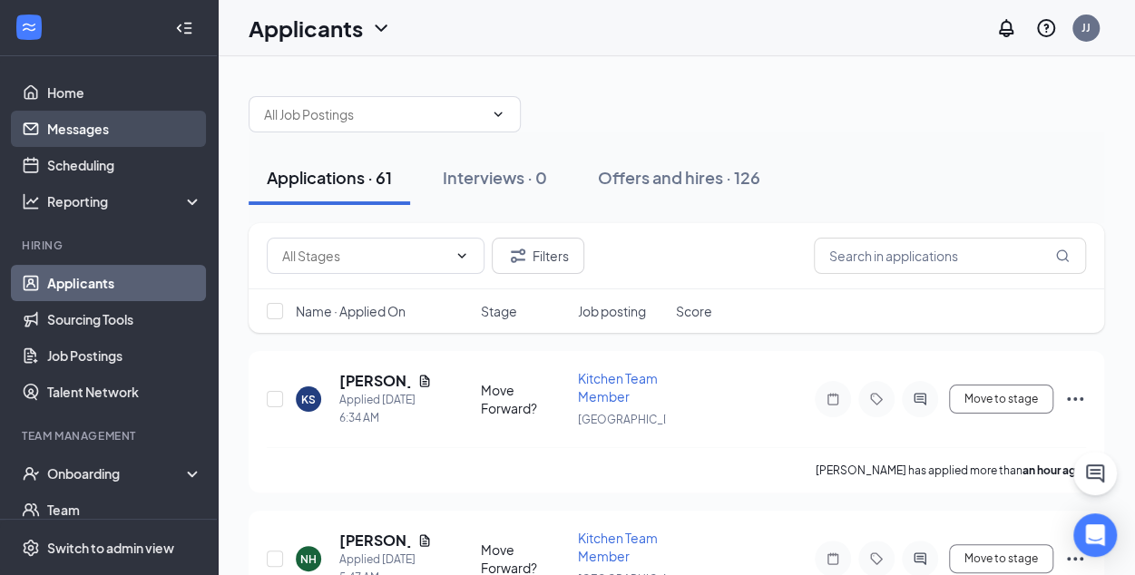
click at [74, 130] on link "Messages" at bounding box center [124, 129] width 155 height 36
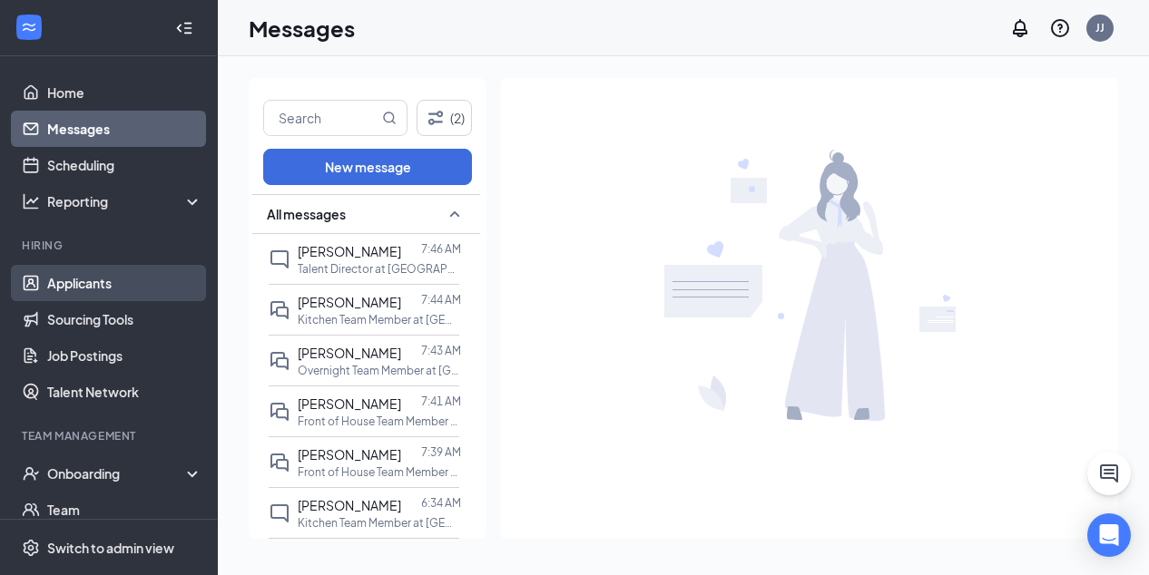
click at [93, 279] on link "Applicants" at bounding box center [124, 283] width 155 height 36
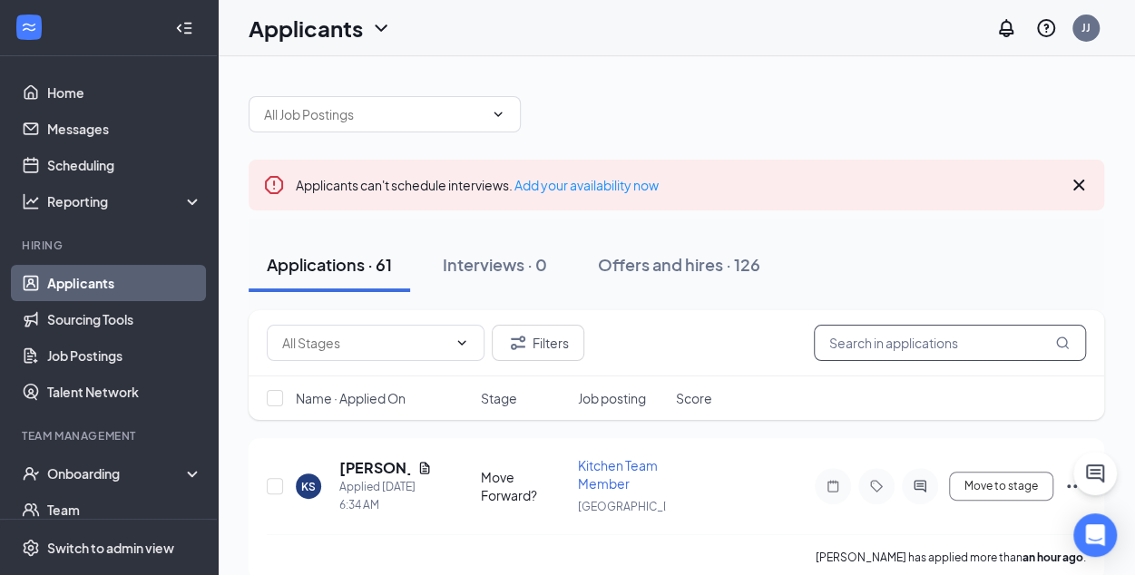
click at [839, 341] on input "text" at bounding box center [950, 343] width 272 height 36
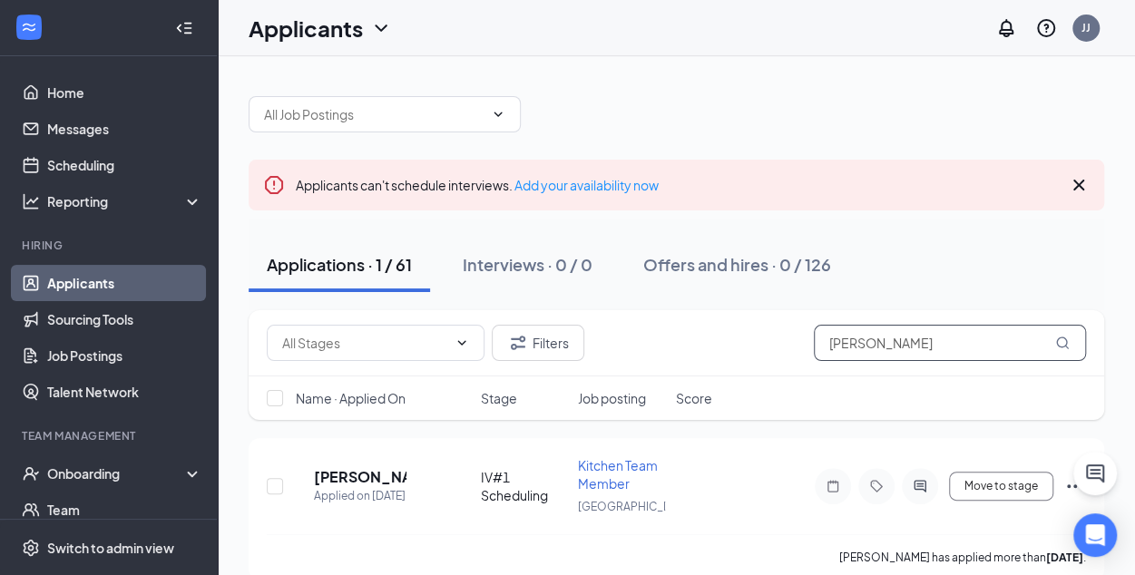
type input "[PERSON_NAME]"
click at [1088, 179] on icon "Cross" at bounding box center [1079, 185] width 22 height 22
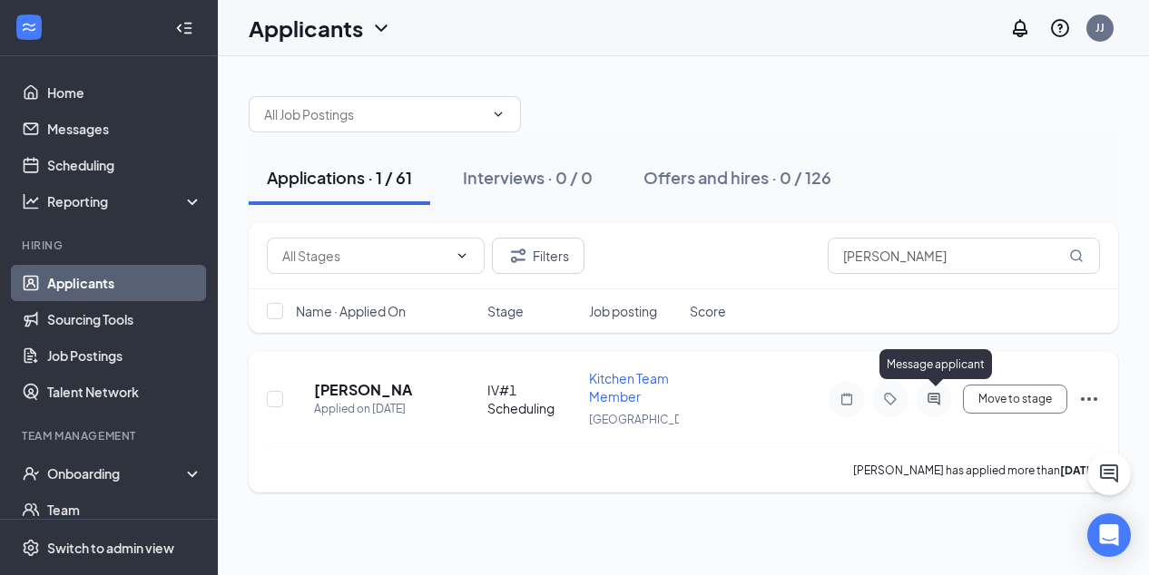
click at [936, 395] on icon "ActiveChat" at bounding box center [933, 399] width 12 height 12
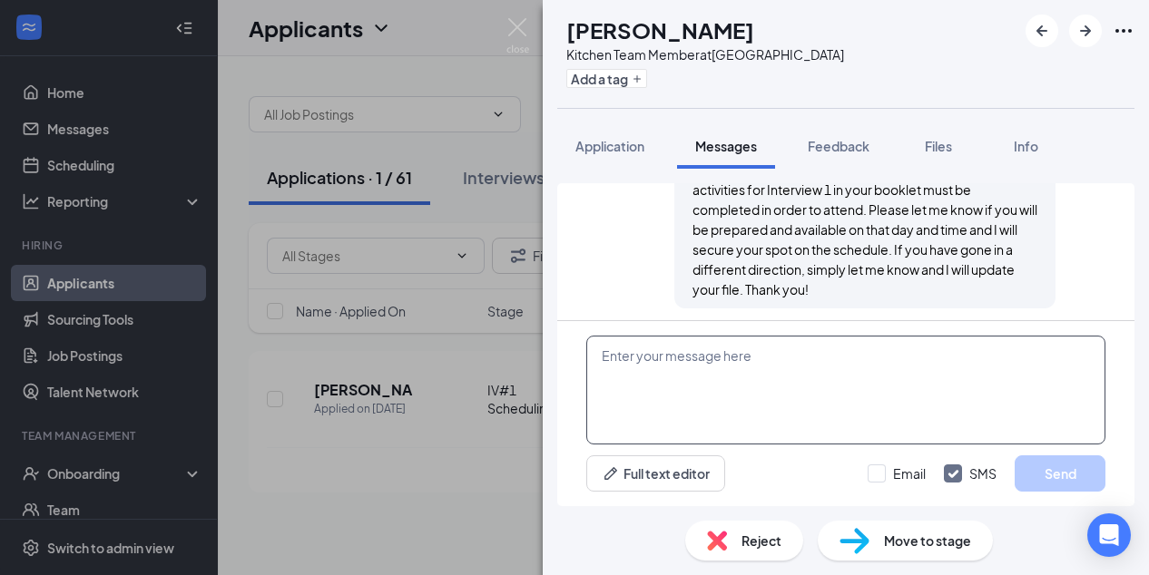
scroll to position [1096, 0]
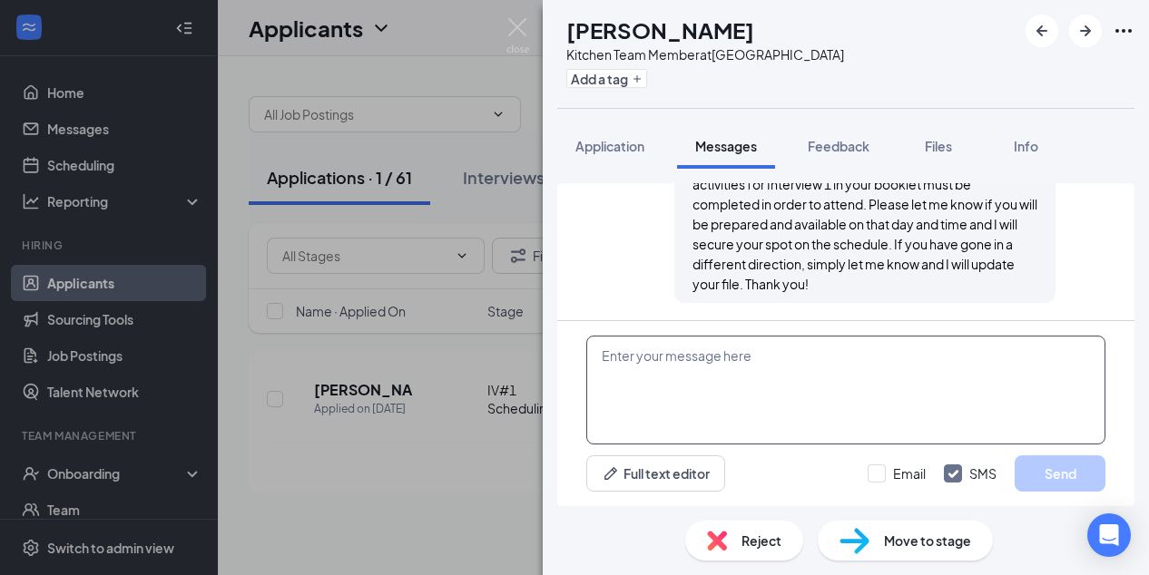
click at [667, 366] on textarea at bounding box center [845, 390] width 519 height 109
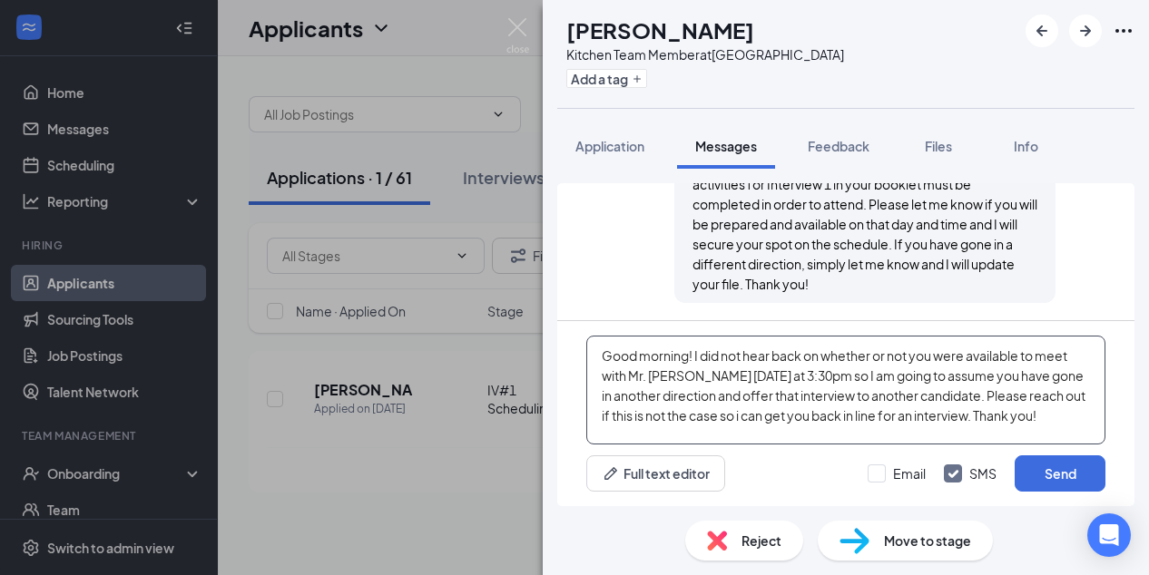
click at [849, 398] on textarea "Good morning! I did not hear back on whether or not you were available to meet …" at bounding box center [845, 390] width 519 height 109
click at [848, 397] on textarea "Good morning! I did not hear back on whether or not you were available to meet …" at bounding box center [845, 390] width 519 height 109
type textarea "Good morning! I did not hear back on whether or not you were available to meet …"
click at [1053, 476] on button "Send" at bounding box center [1059, 474] width 91 height 36
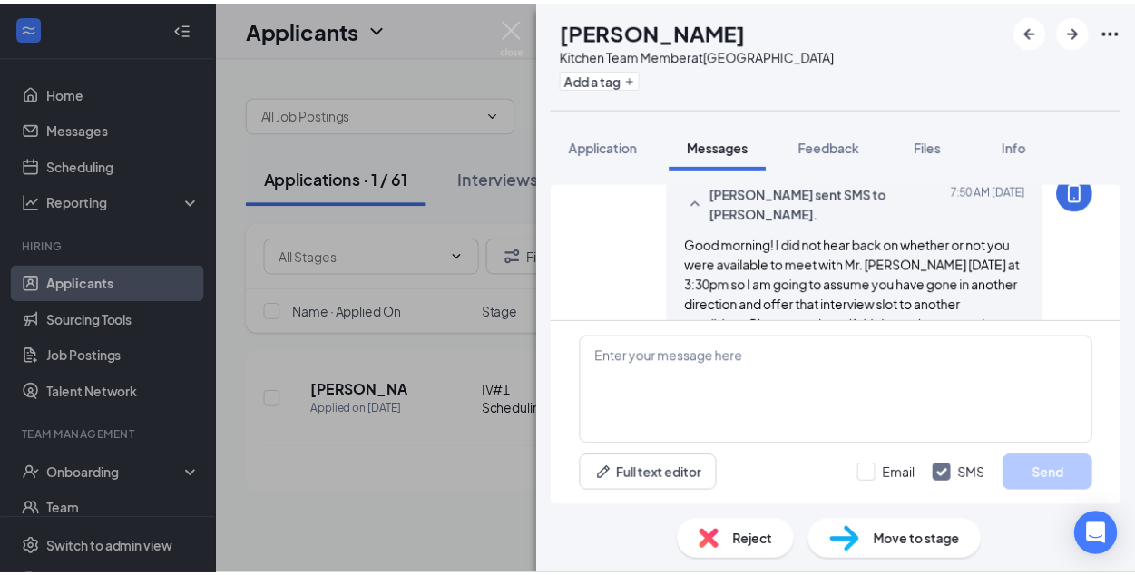
scroll to position [1312, 0]
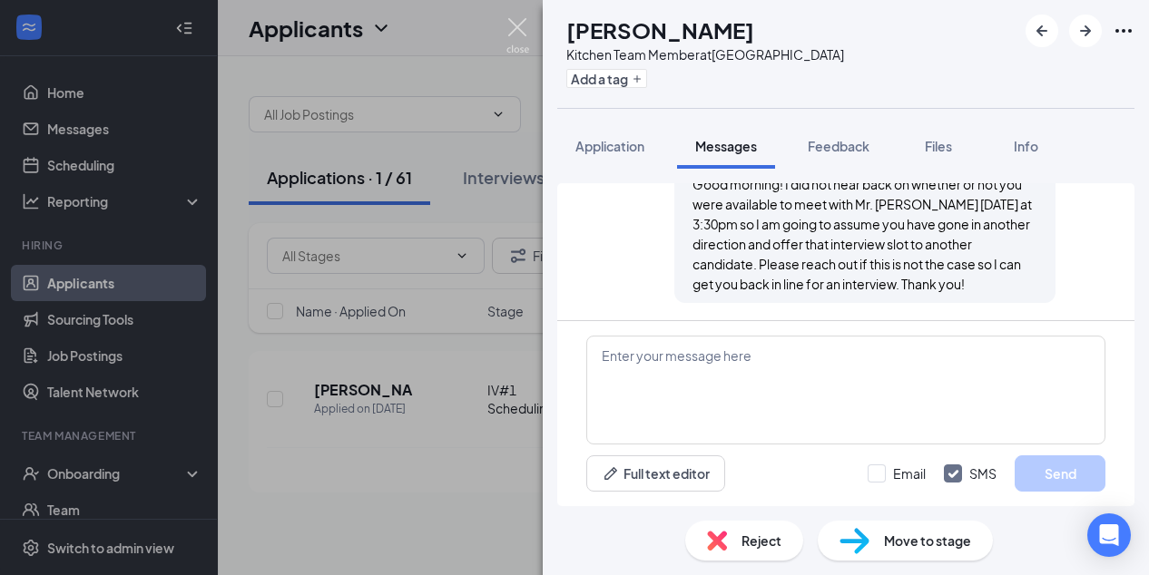
click at [520, 25] on img at bounding box center [517, 35] width 23 height 35
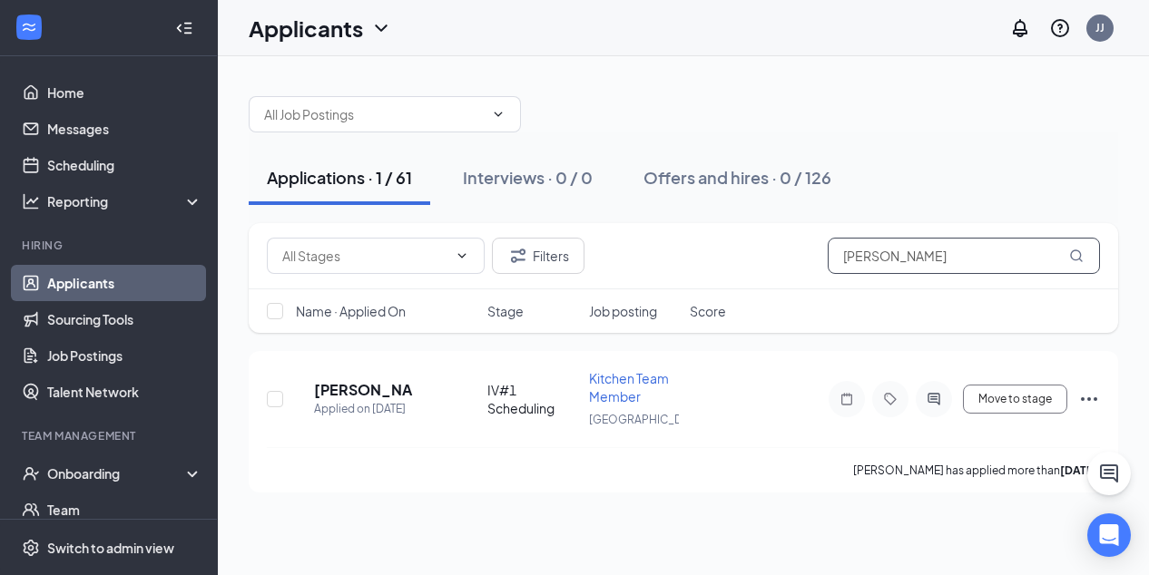
drag, startPoint x: 878, startPoint y: 263, endPoint x: 797, endPoint y: 257, distance: 81.9
click at [797, 257] on div "Filters [PERSON_NAME]" at bounding box center [683, 256] width 833 height 36
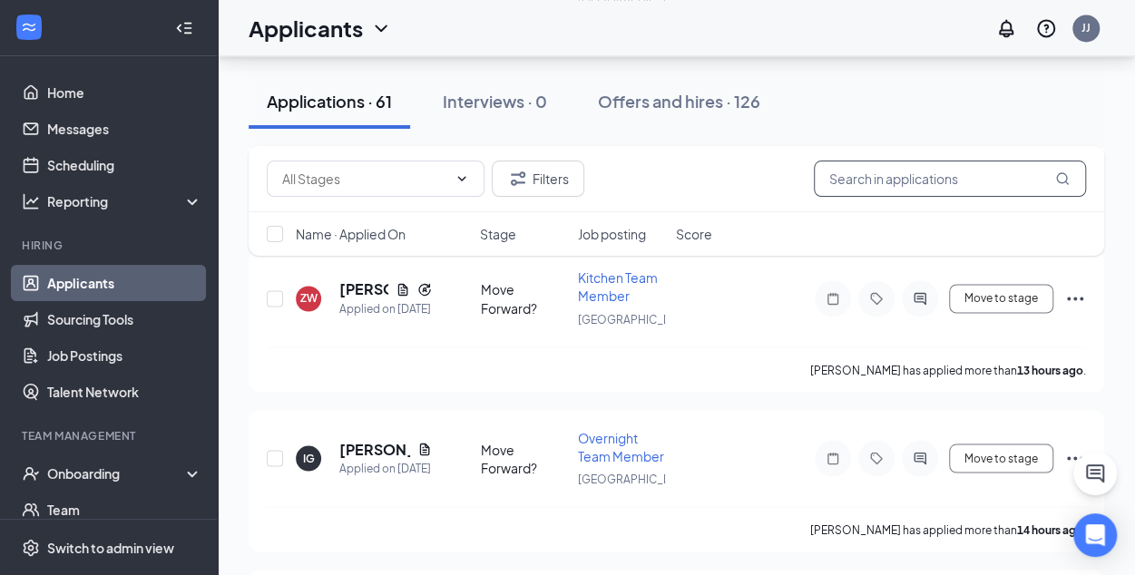
scroll to position [1733, 0]
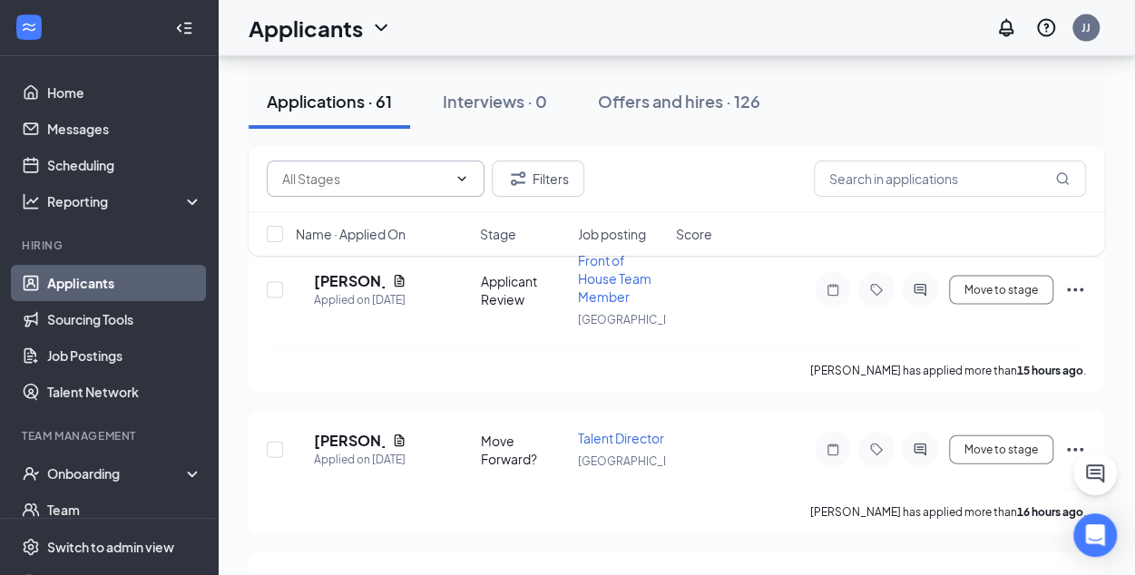
click at [459, 177] on icon "ChevronDown" at bounding box center [462, 178] width 8 height 5
click at [430, 177] on input "text" at bounding box center [364, 179] width 165 height 20
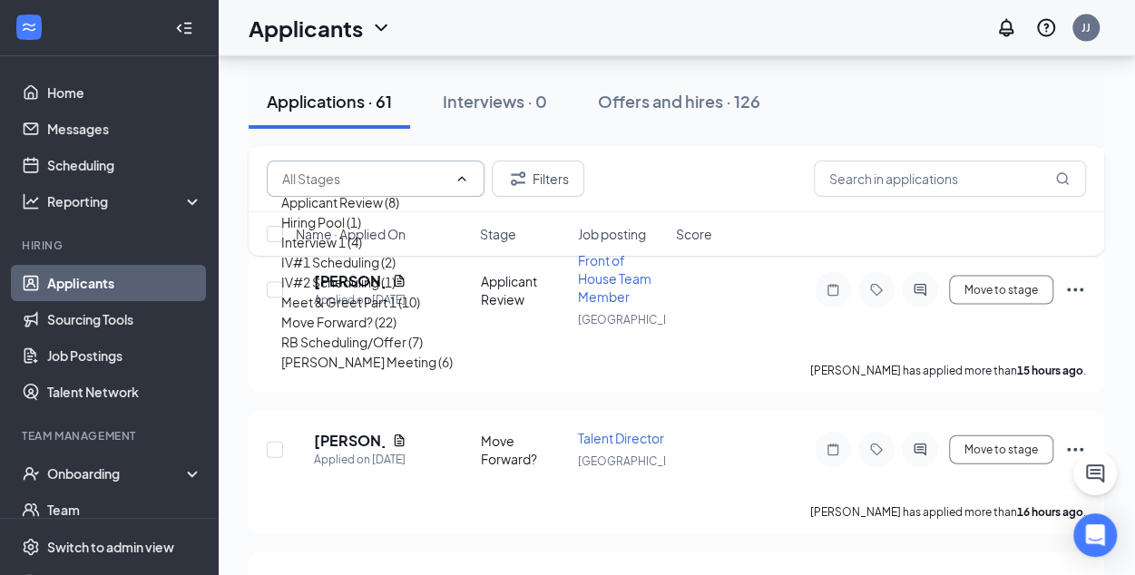
scroll to position [103, 0]
click at [342, 372] on div "[PERSON_NAME] Meeting (6)" at bounding box center [367, 362] width 172 height 20
type input "[PERSON_NAME] Meeting (6)"
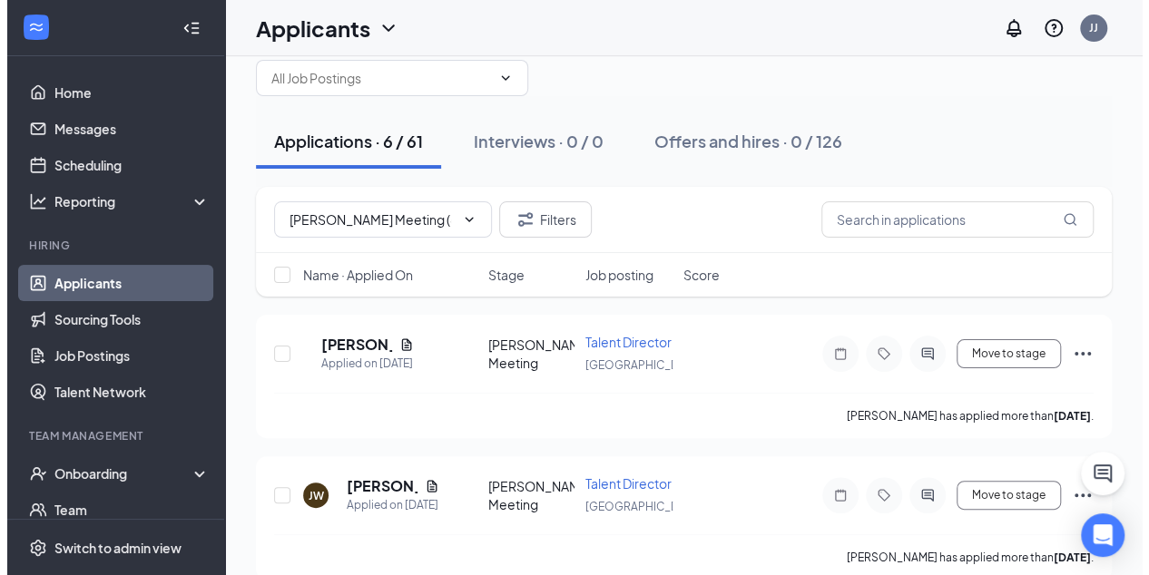
scroll to position [34, 0]
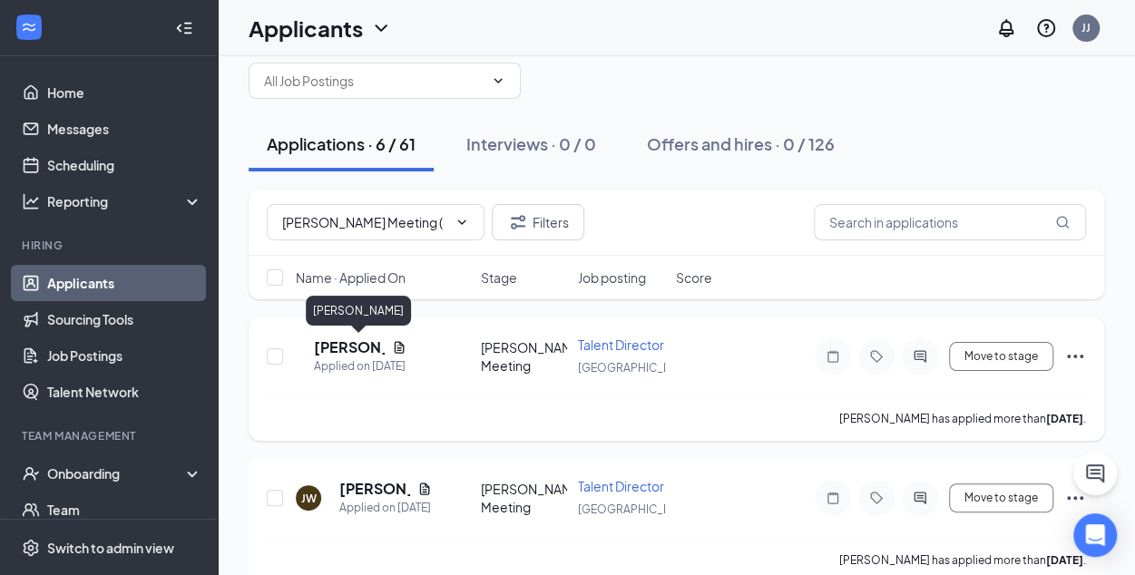
click at [370, 348] on h5 "[PERSON_NAME]" at bounding box center [349, 348] width 71 height 20
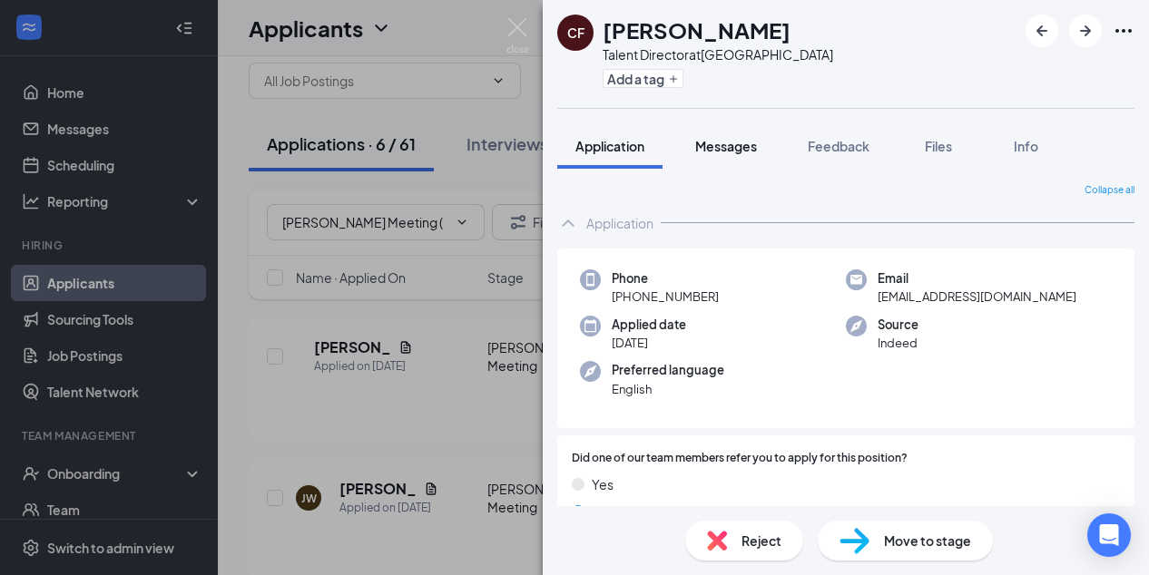
click at [726, 142] on span "Messages" at bounding box center [726, 146] width 62 height 16
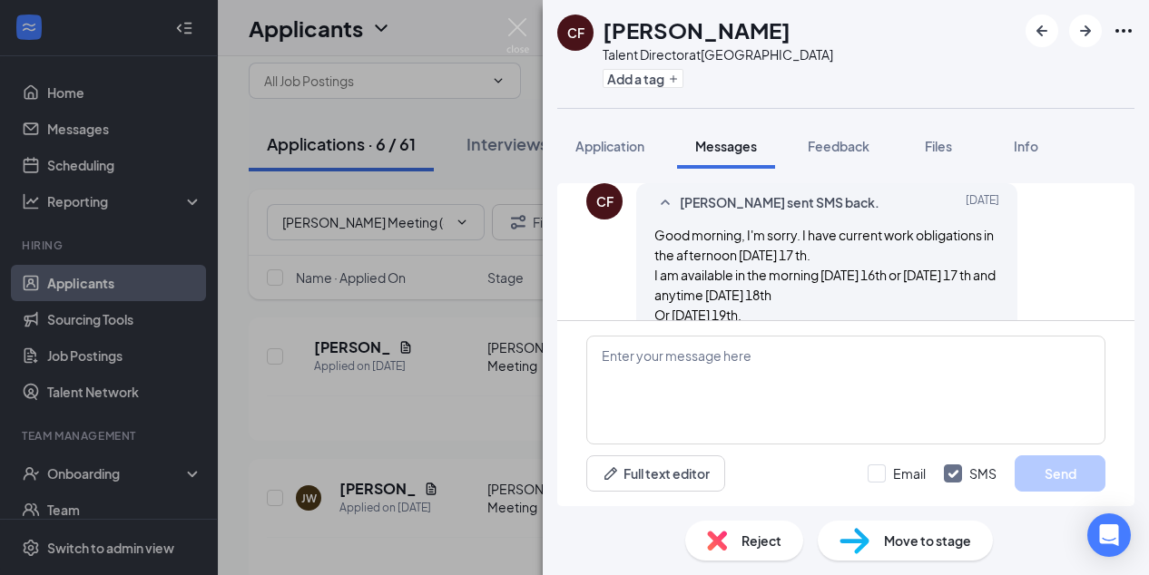
scroll to position [1805, 0]
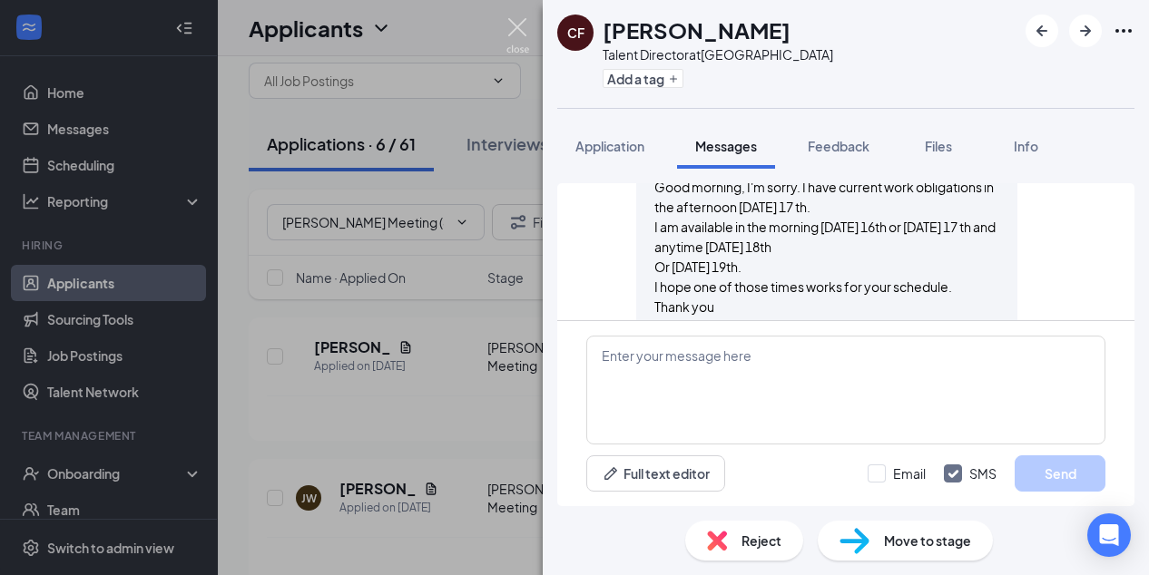
click at [515, 28] on img at bounding box center [517, 35] width 23 height 35
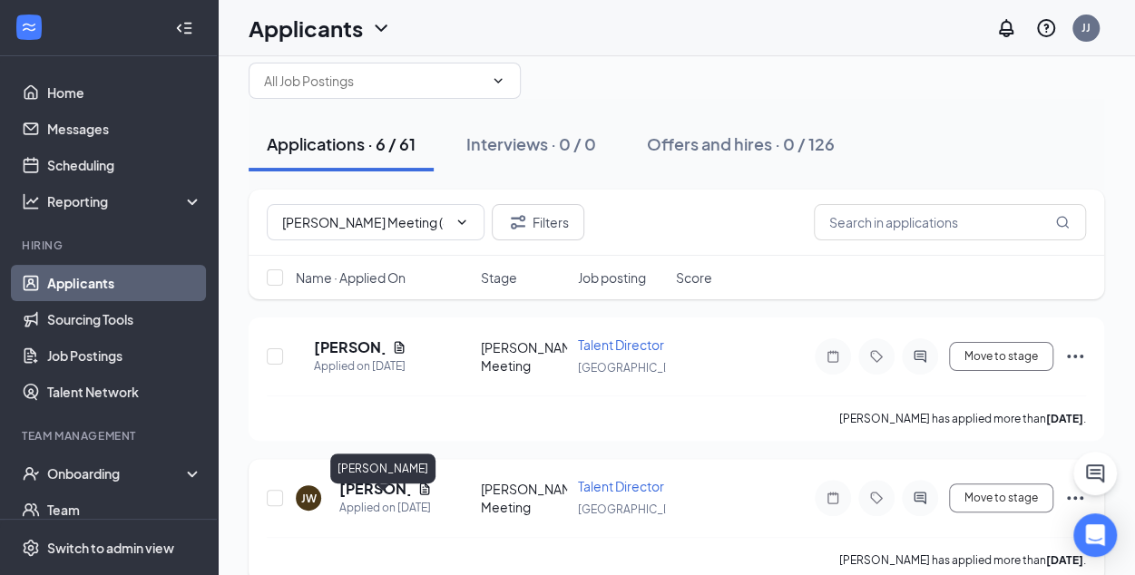
click at [364, 499] on h5 "[PERSON_NAME]" at bounding box center [374, 489] width 71 height 20
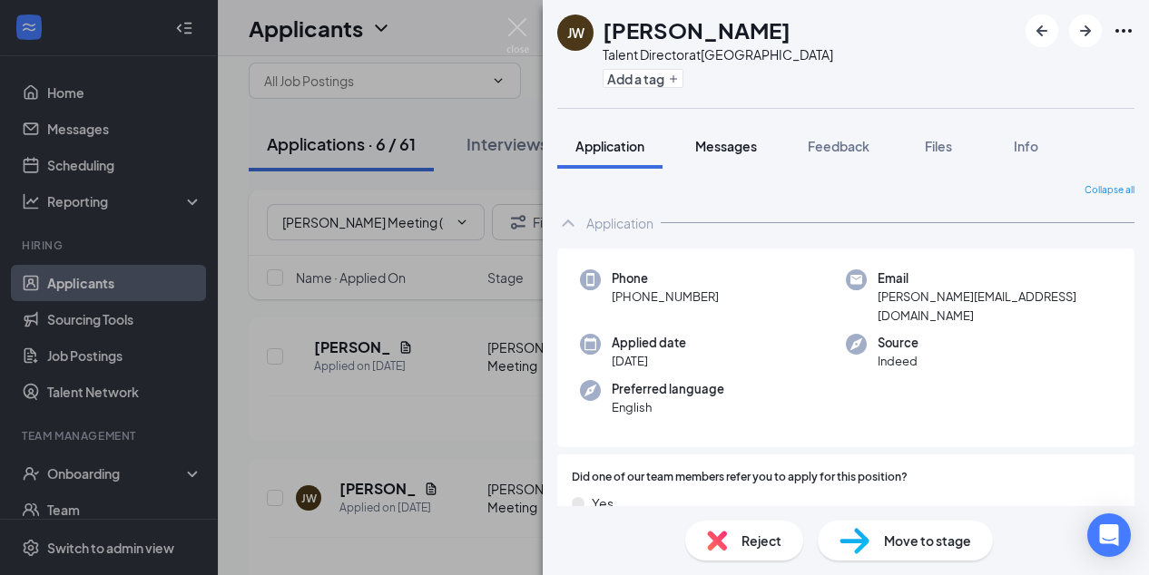
click at [733, 150] on span "Messages" at bounding box center [726, 146] width 62 height 16
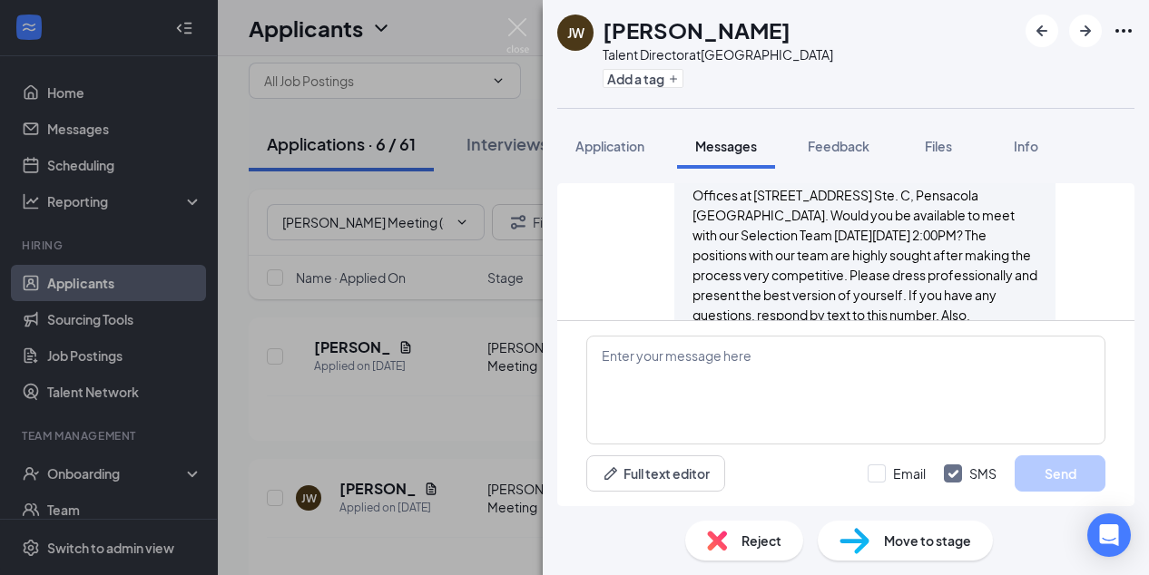
scroll to position [678, 0]
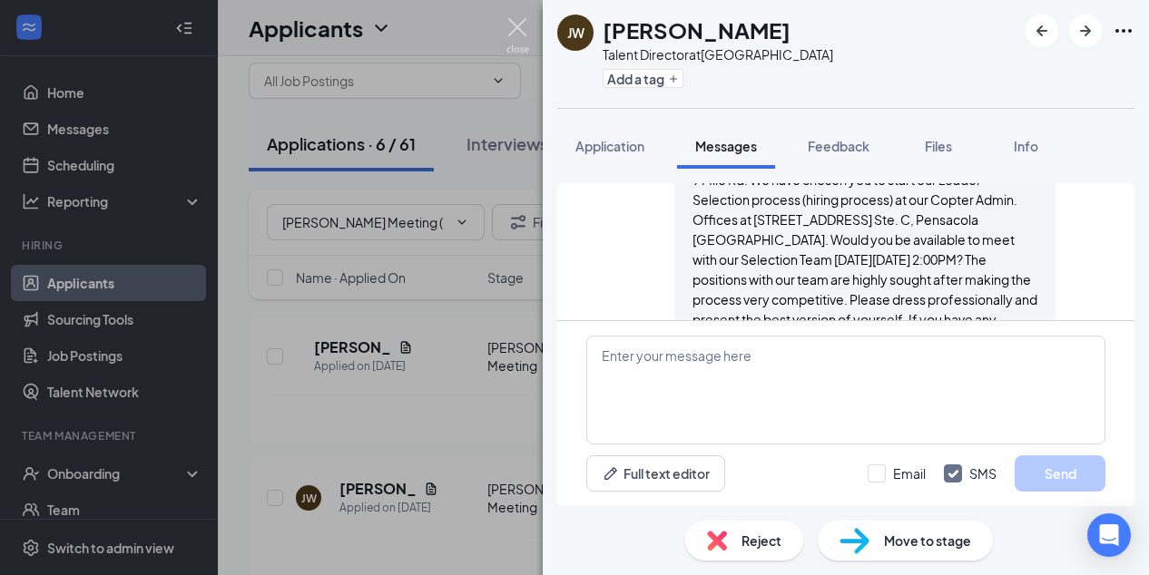
click at [512, 25] on img at bounding box center [517, 35] width 23 height 35
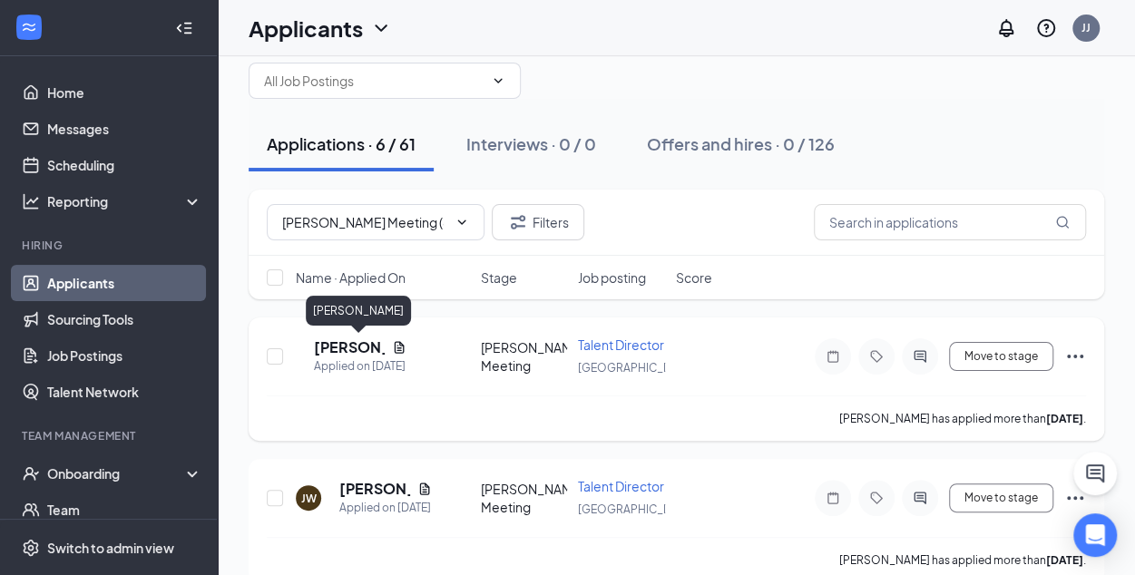
click at [374, 342] on h5 "[PERSON_NAME]" at bounding box center [349, 348] width 71 height 20
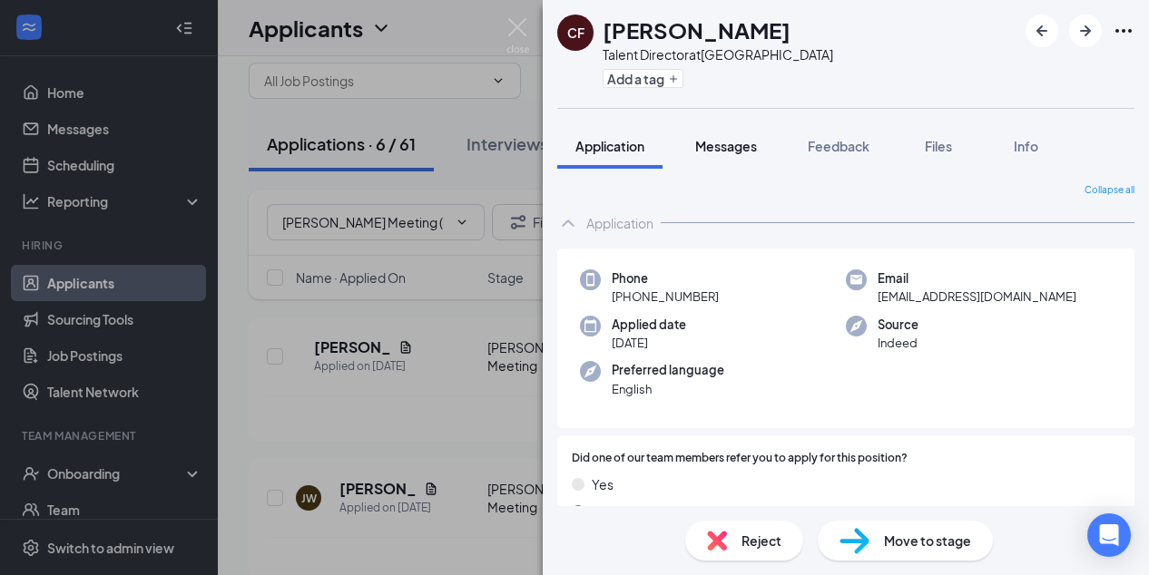
drag, startPoint x: 730, startPoint y: 148, endPoint x: 729, endPoint y: 126, distance: 21.8
click at [729, 126] on button "Messages" at bounding box center [726, 145] width 98 height 45
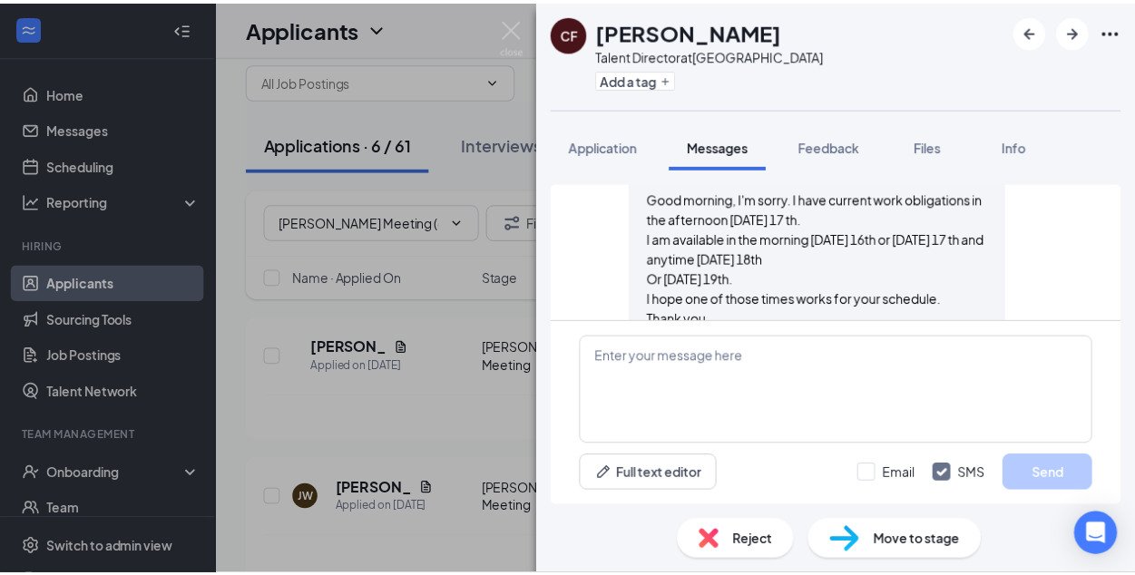
scroll to position [1757, 0]
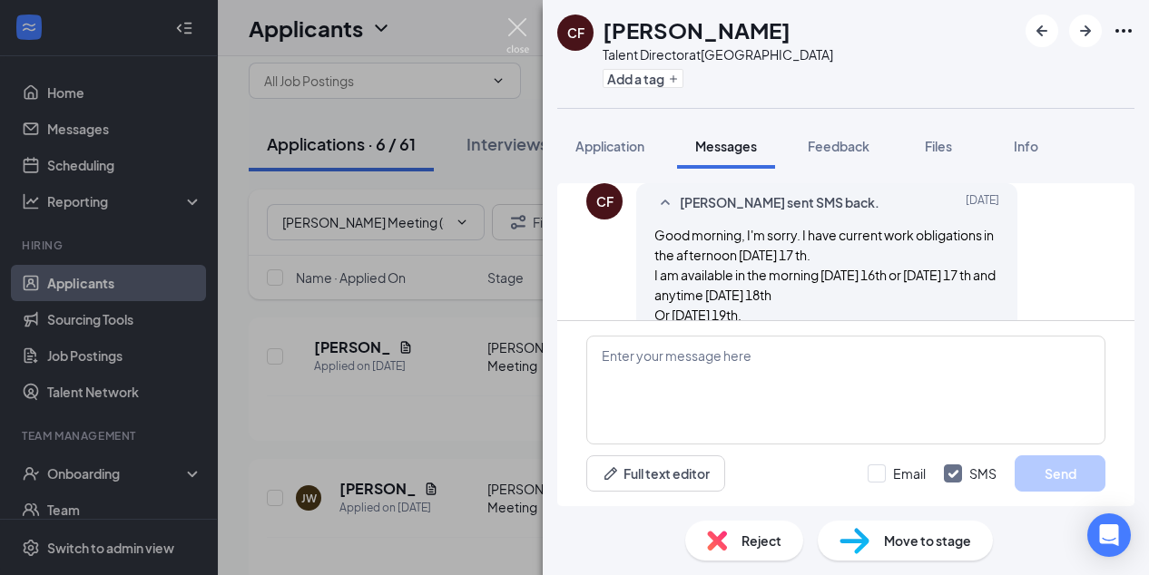
click at [510, 25] on img at bounding box center [517, 35] width 23 height 35
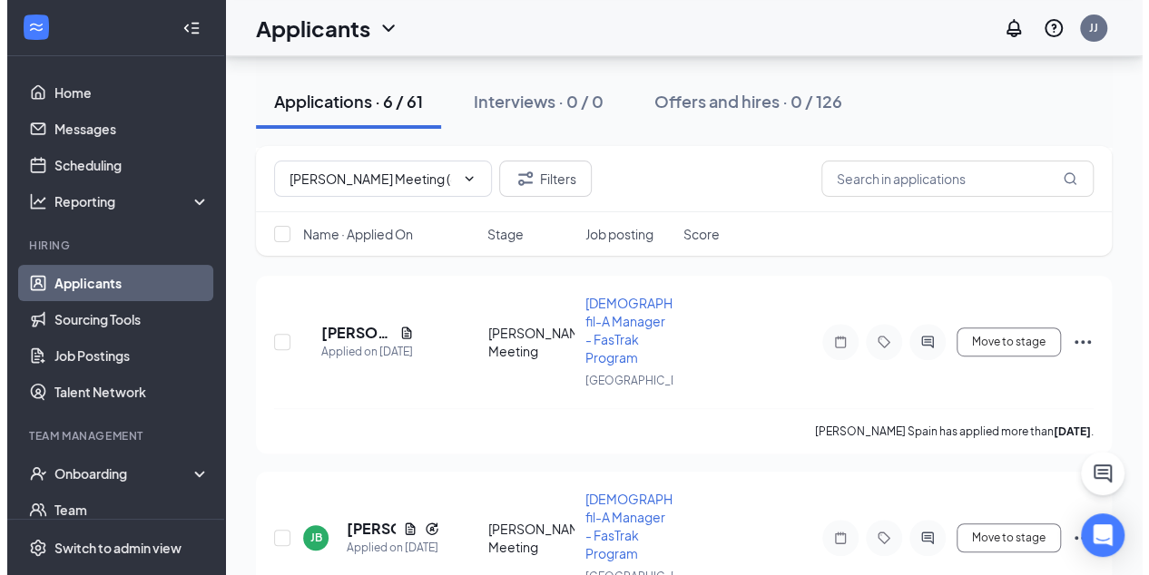
scroll to position [367, 0]
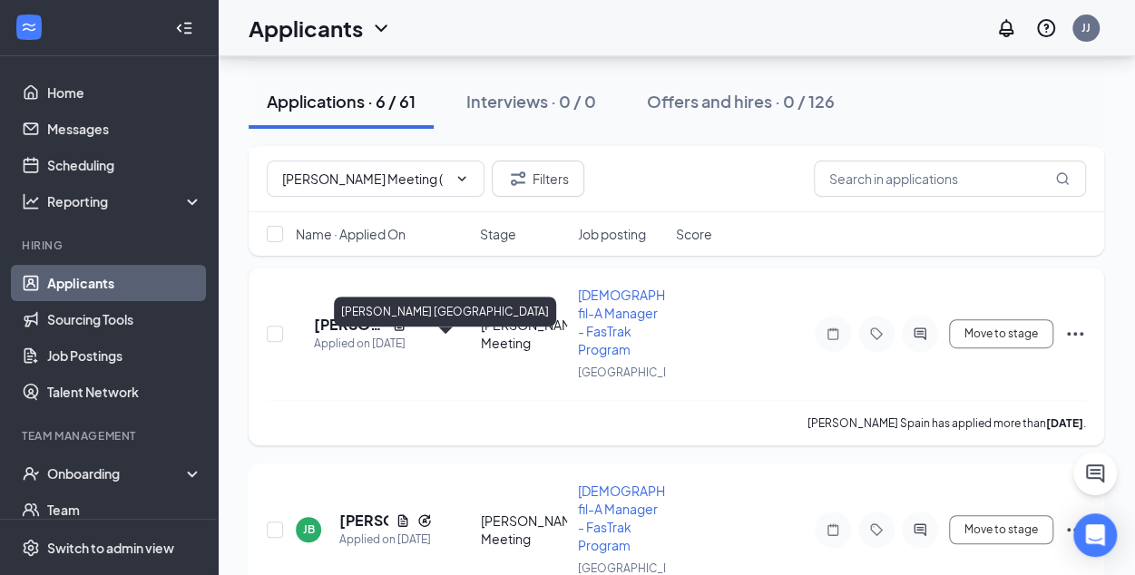
click at [381, 335] on h5 "[PERSON_NAME] [GEOGRAPHIC_DATA]" at bounding box center [349, 325] width 71 height 20
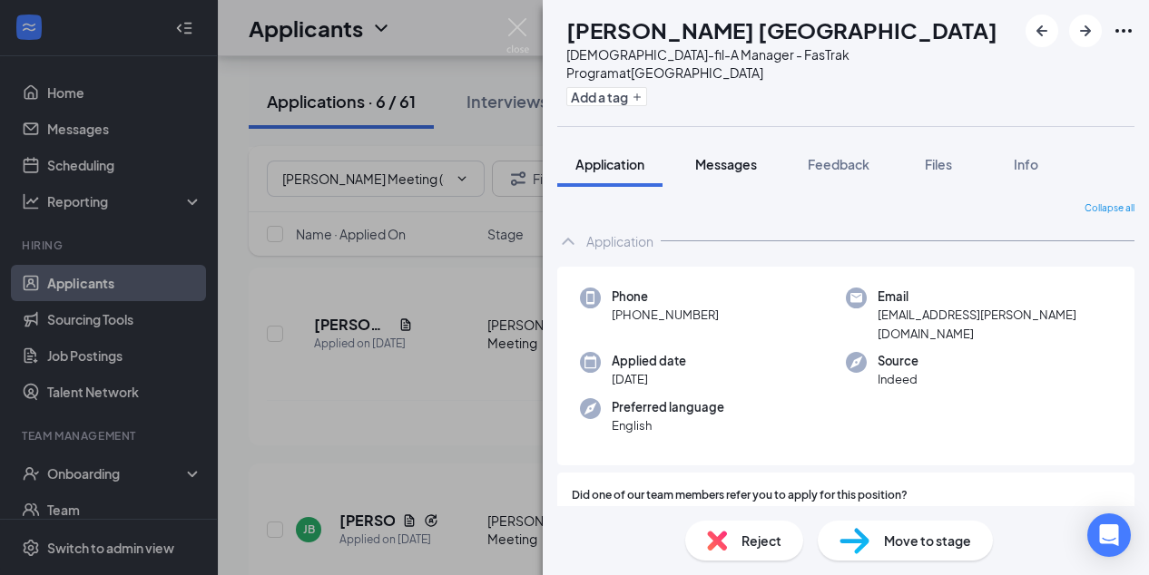
click at [740, 156] on span "Messages" at bounding box center [726, 164] width 62 height 16
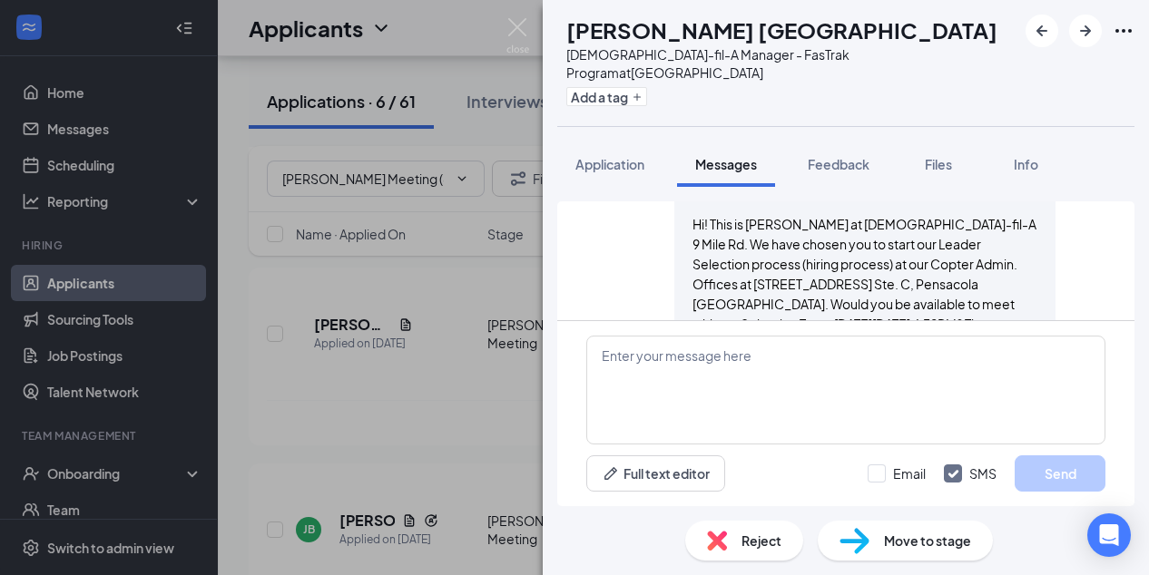
scroll to position [1083, 0]
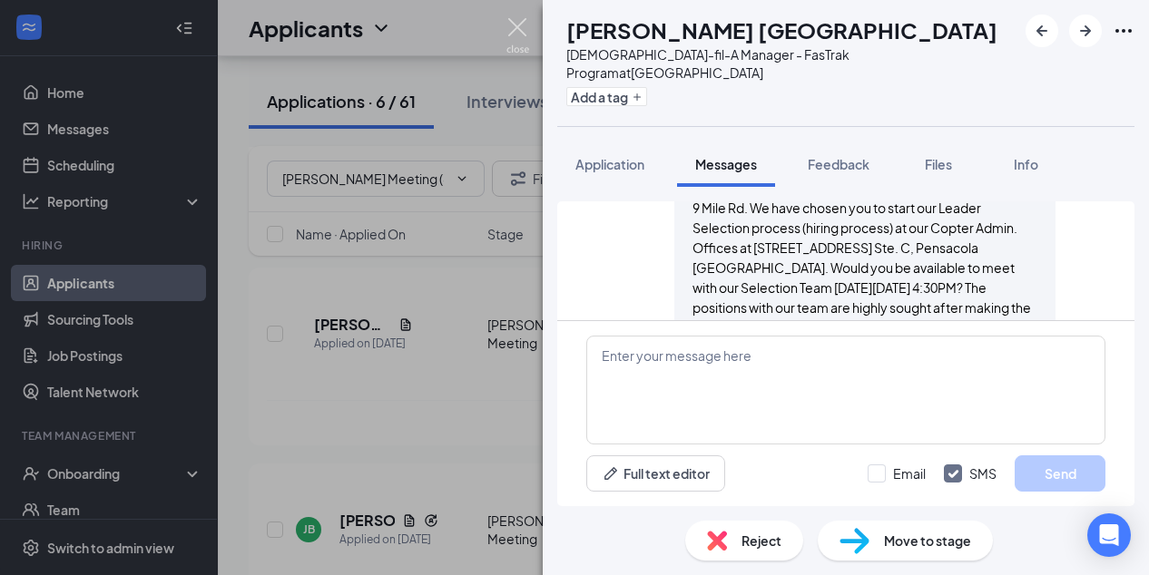
click at [517, 25] on img at bounding box center [517, 35] width 23 height 35
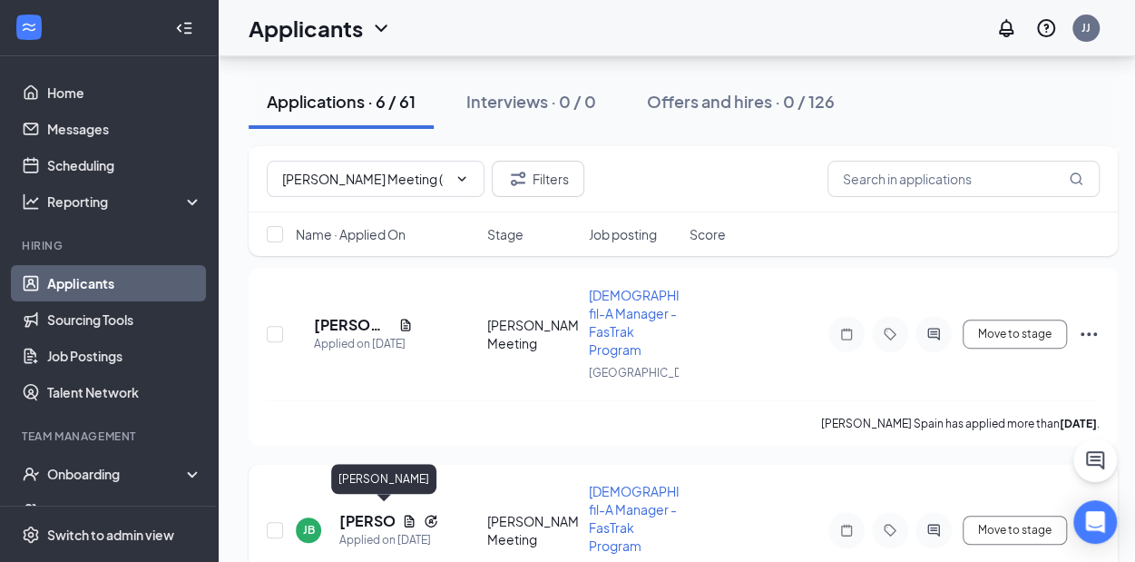
click at [368, 515] on h5 "[PERSON_NAME]" at bounding box center [366, 521] width 55 height 20
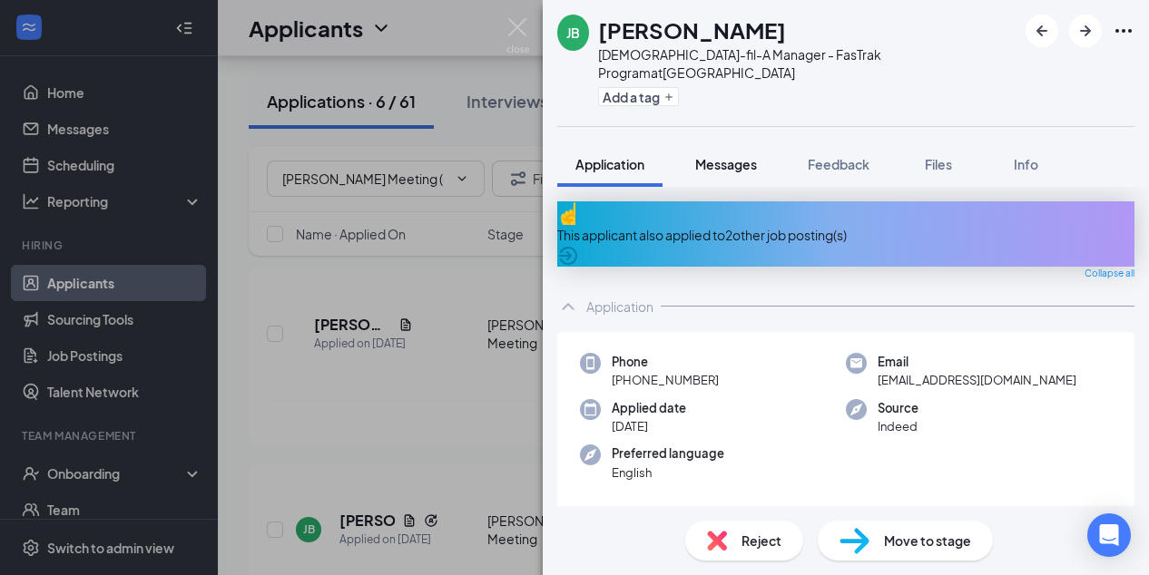
click at [729, 156] on span "Messages" at bounding box center [726, 164] width 62 height 16
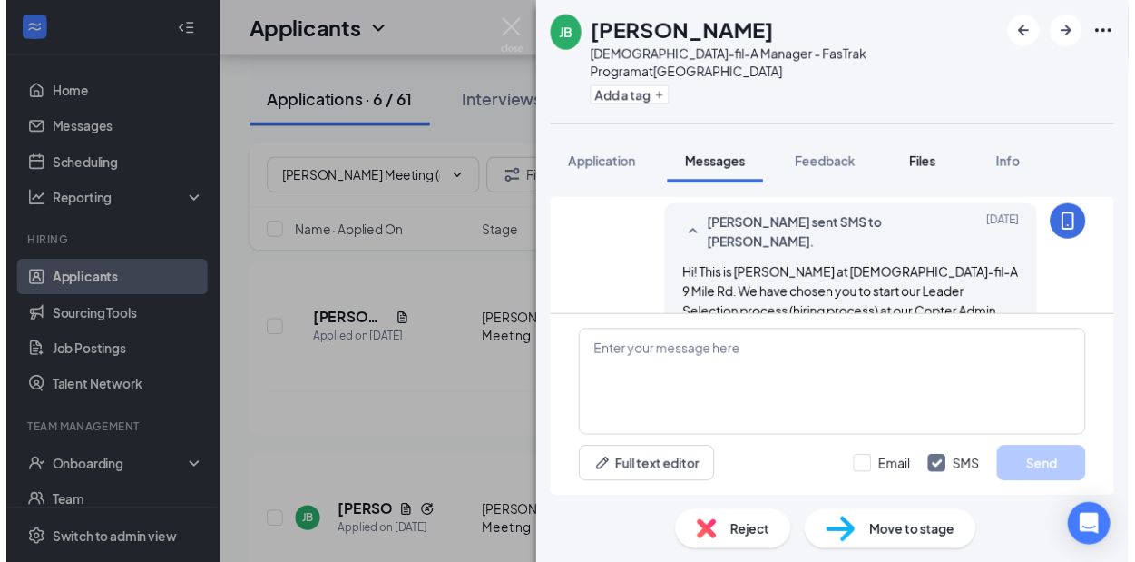
scroll to position [1421, 0]
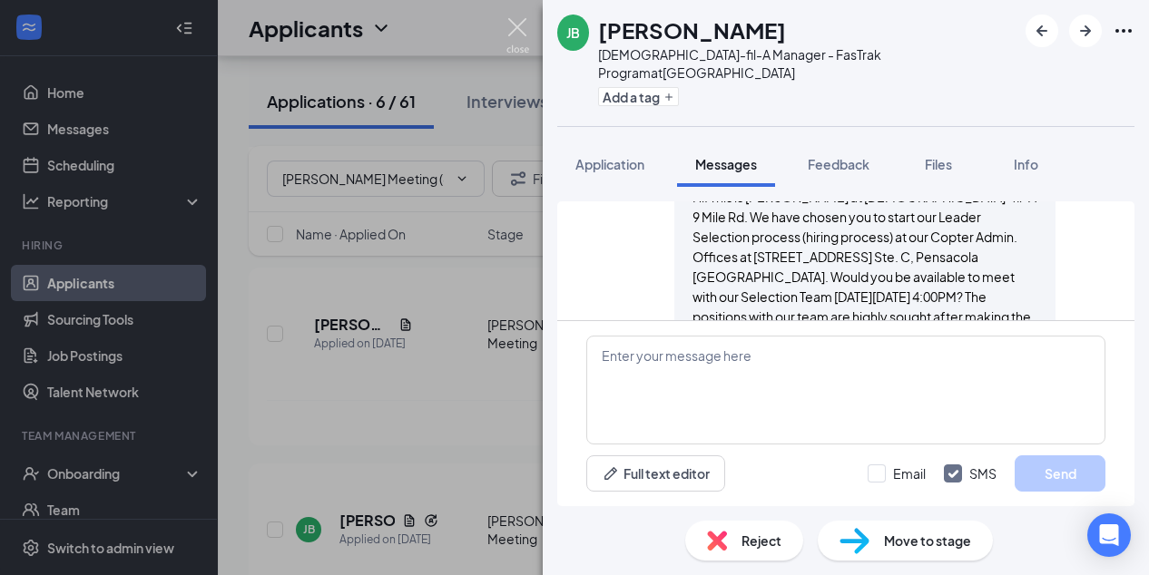
click at [517, 25] on img at bounding box center [517, 35] width 23 height 35
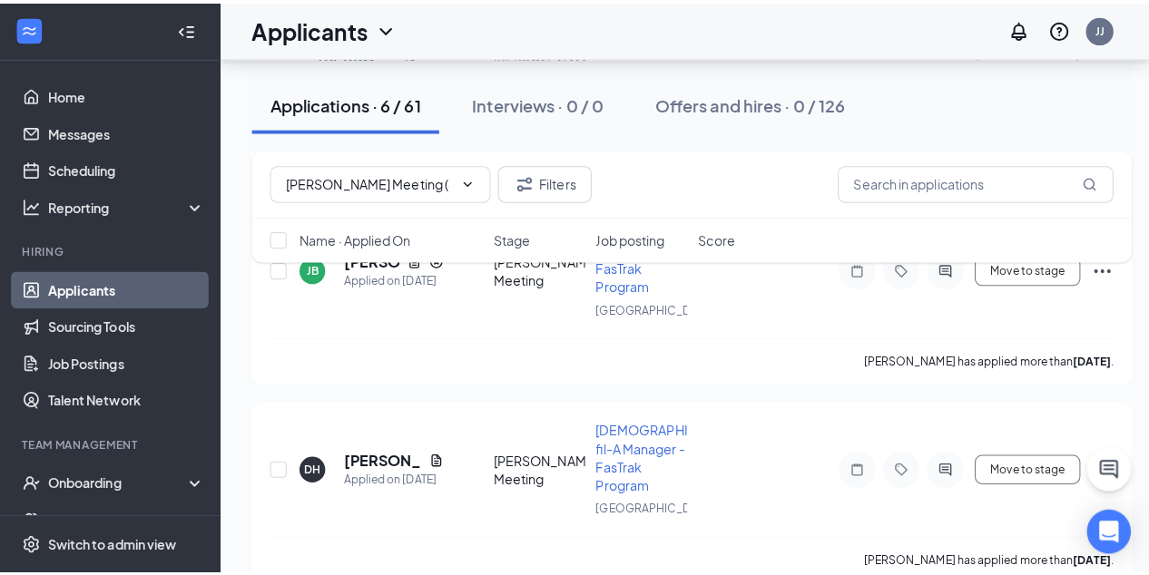
scroll to position [692, 0]
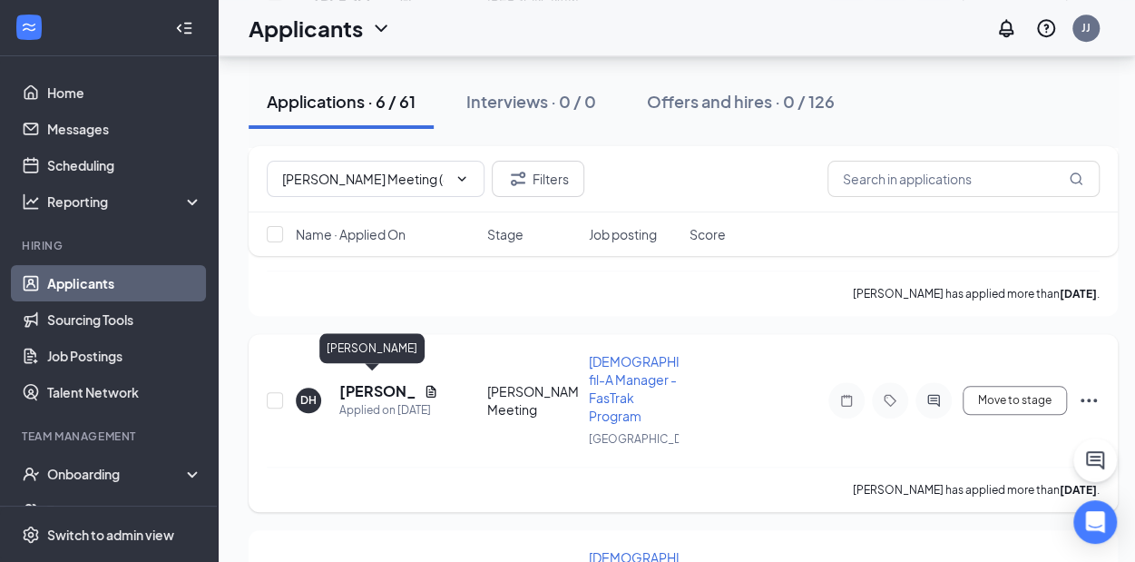
click at [372, 390] on h5 "[PERSON_NAME]" at bounding box center [377, 391] width 77 height 20
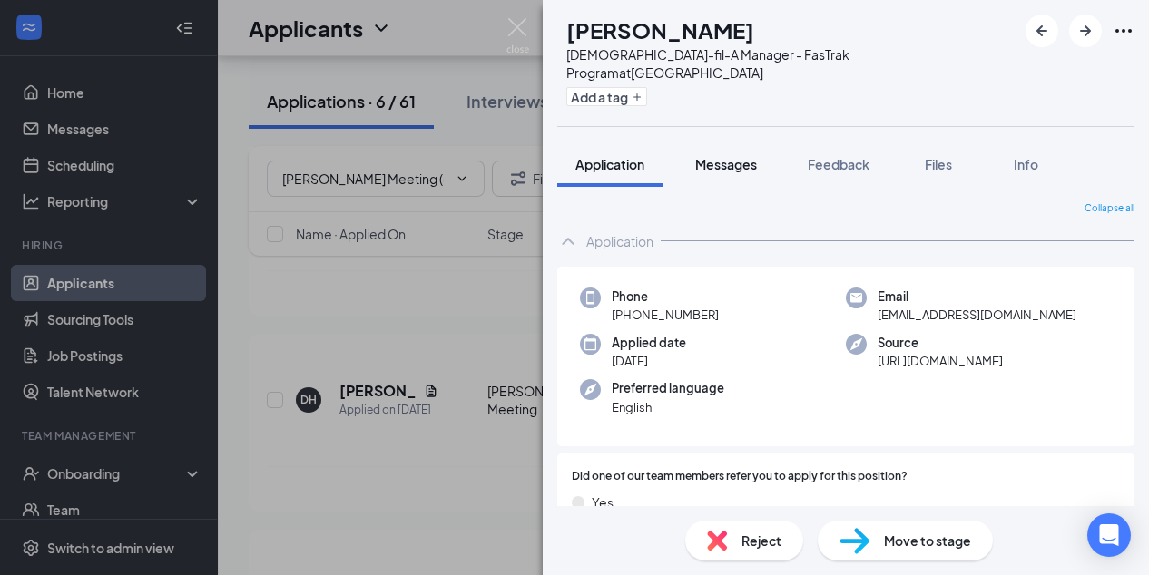
click at [733, 156] on span "Messages" at bounding box center [726, 164] width 62 height 16
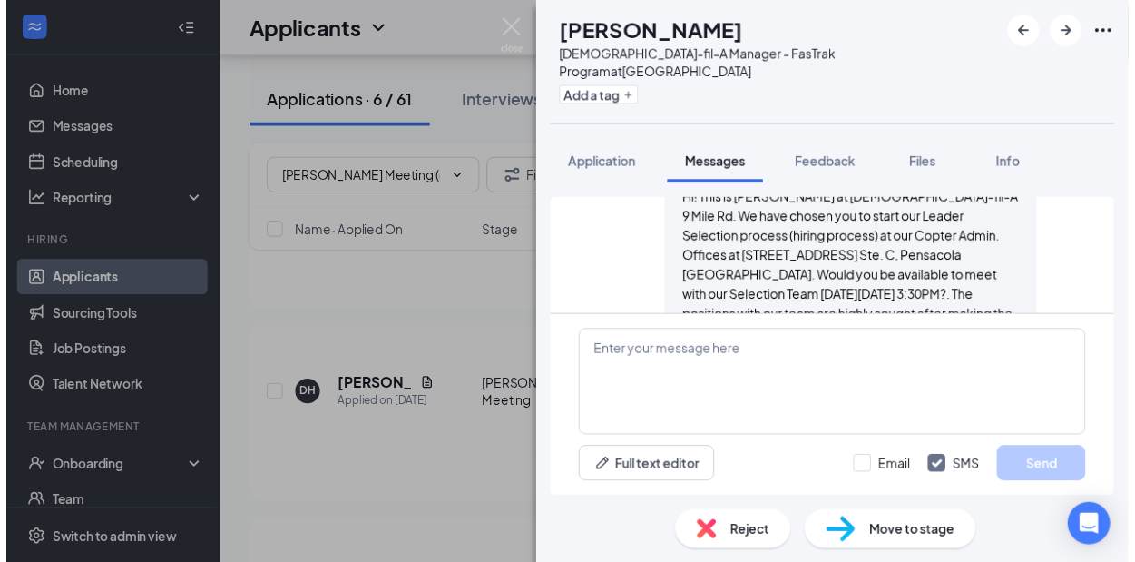
scroll to position [1526, 0]
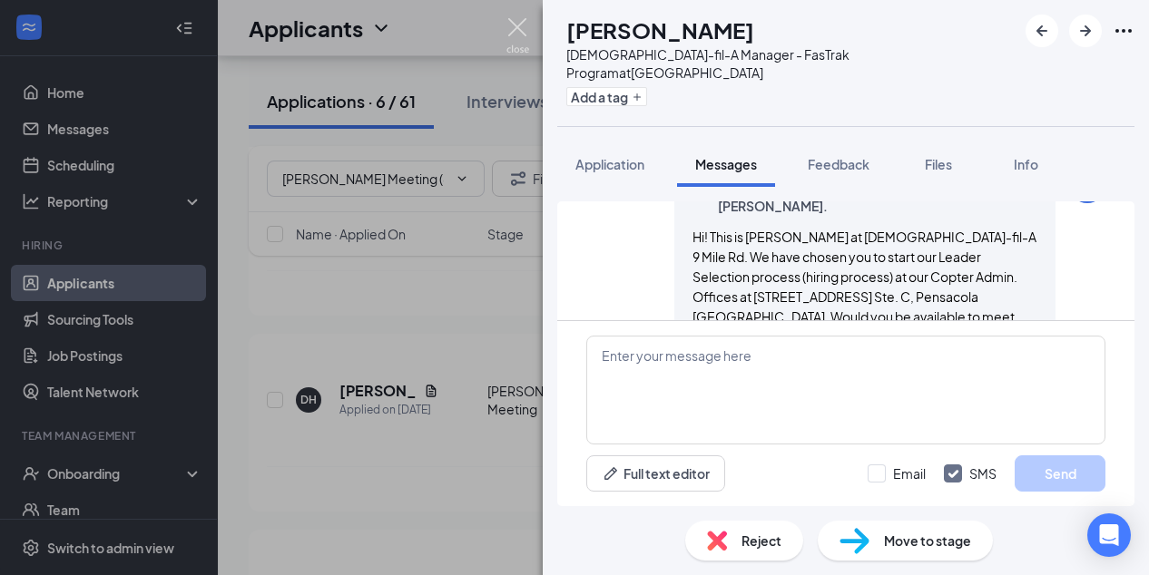
click at [520, 25] on img at bounding box center [517, 35] width 23 height 35
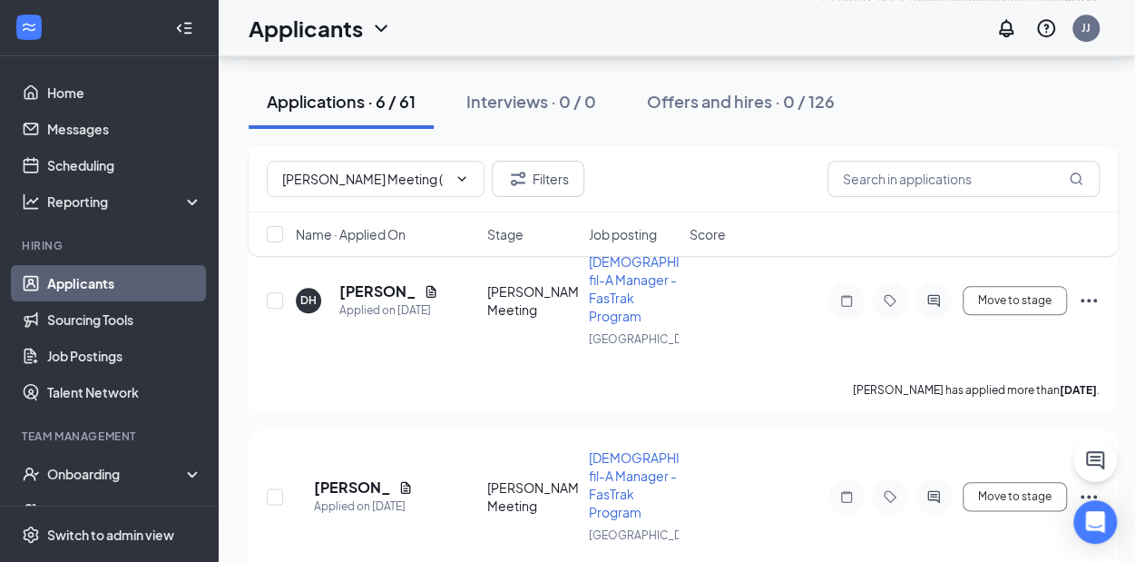
scroll to position [850, 0]
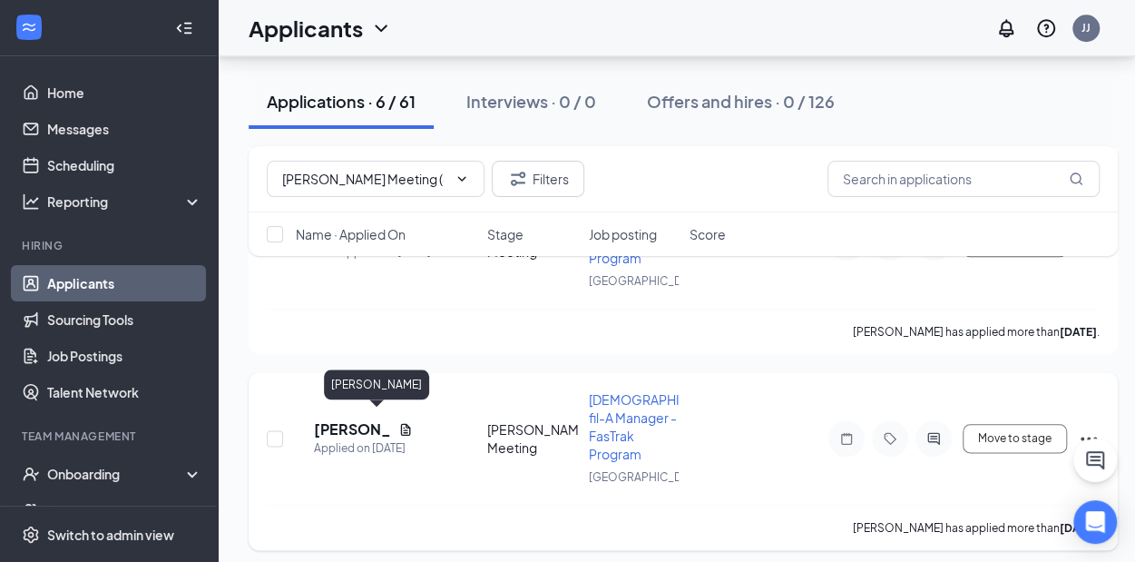
click at [370, 419] on h5 "[PERSON_NAME]" at bounding box center [352, 429] width 77 height 20
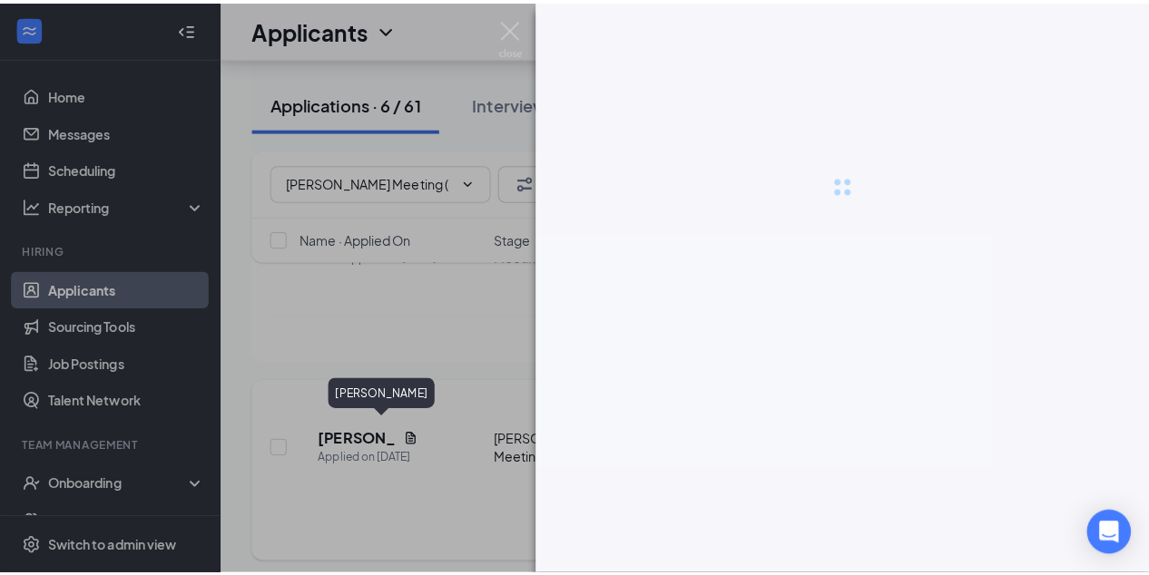
scroll to position [837, 0]
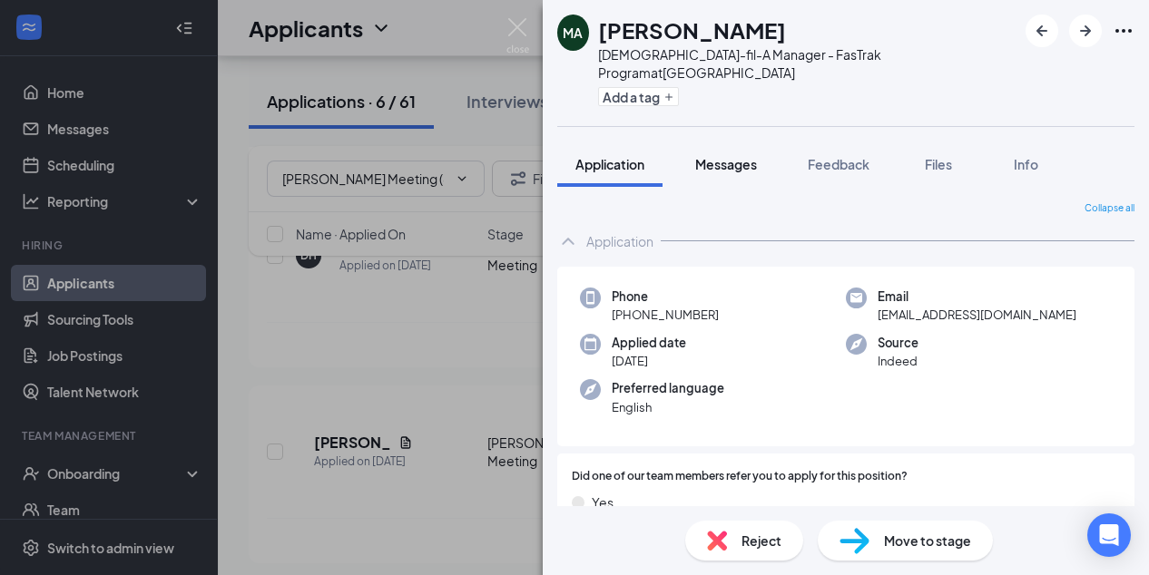
click at [735, 156] on span "Messages" at bounding box center [726, 164] width 62 height 16
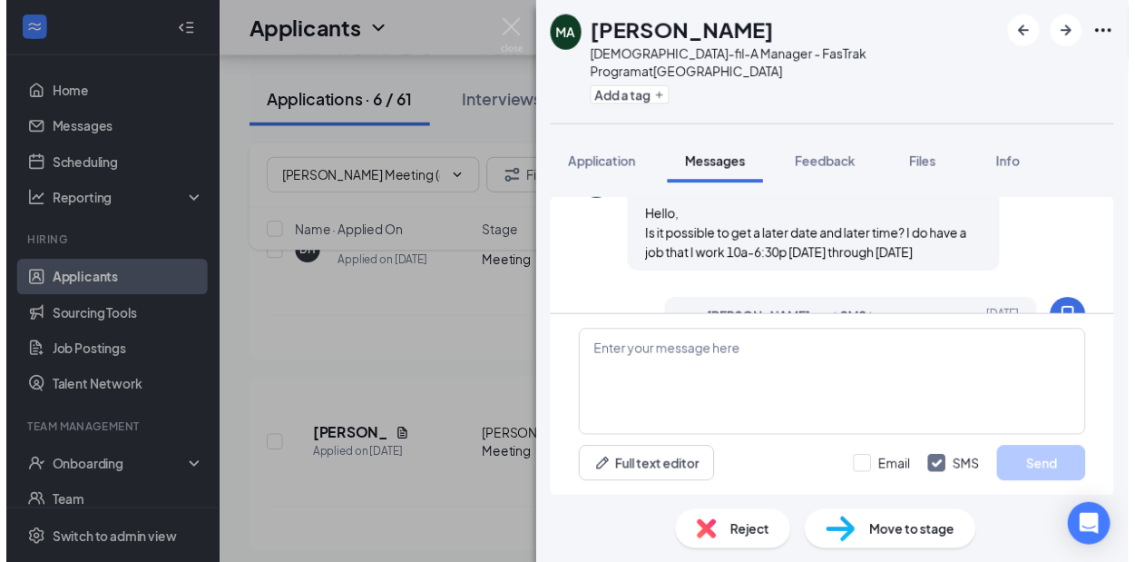
scroll to position [1096, 0]
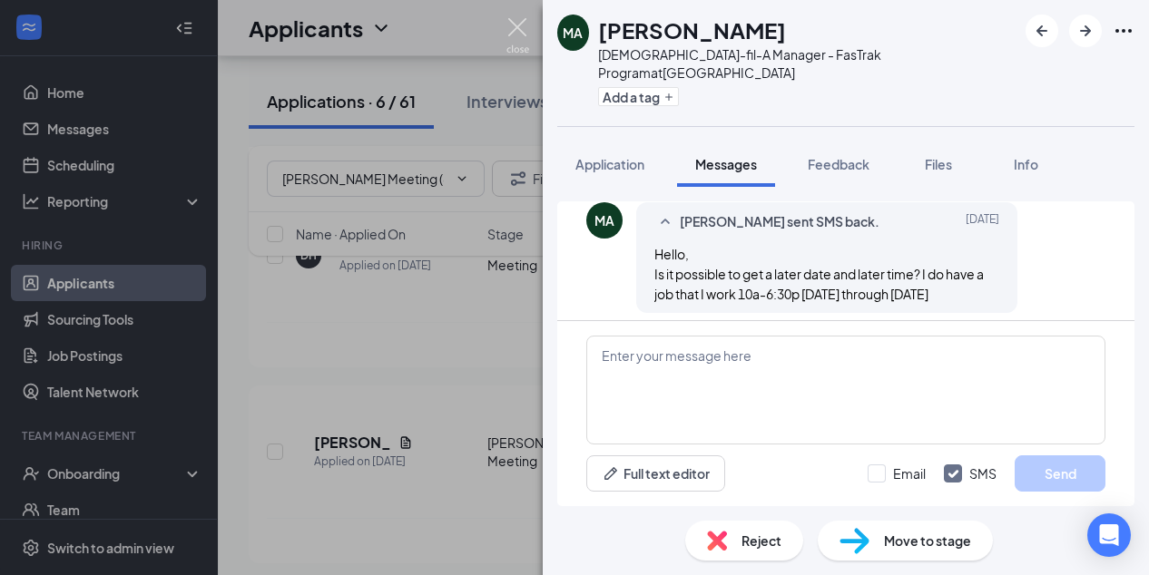
click at [513, 25] on img at bounding box center [517, 35] width 23 height 35
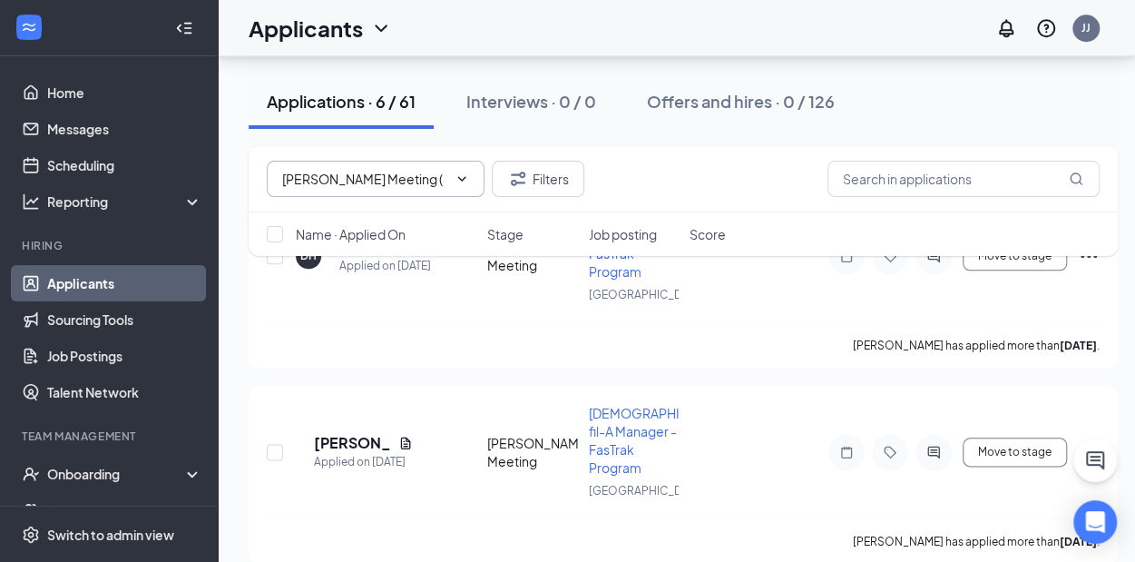
click at [456, 184] on icon "Cross" at bounding box center [461, 189] width 11 height 11
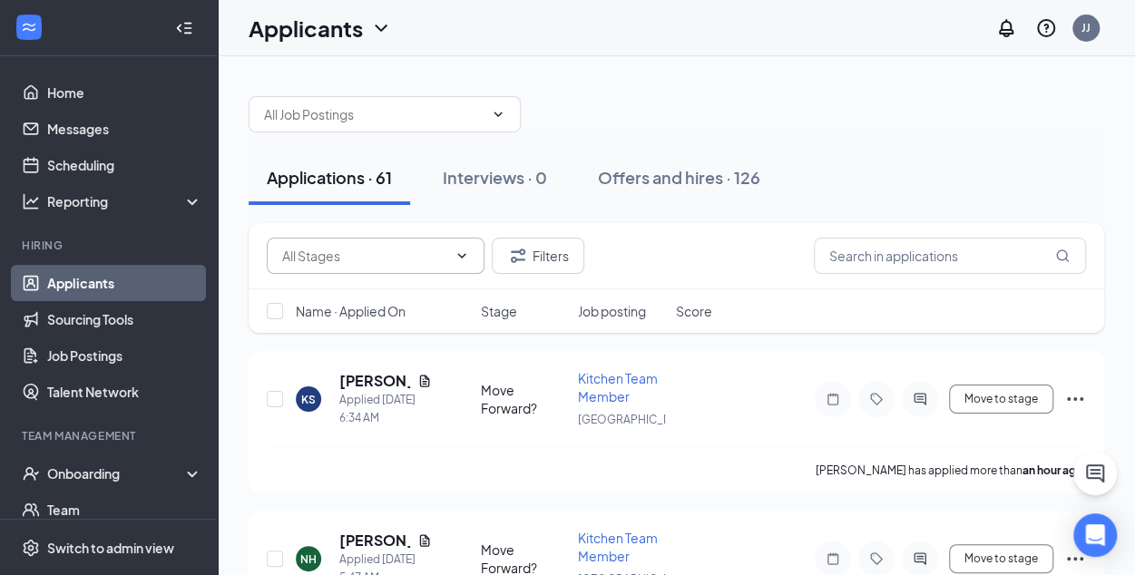
click at [383, 251] on input "text" at bounding box center [364, 256] width 165 height 20
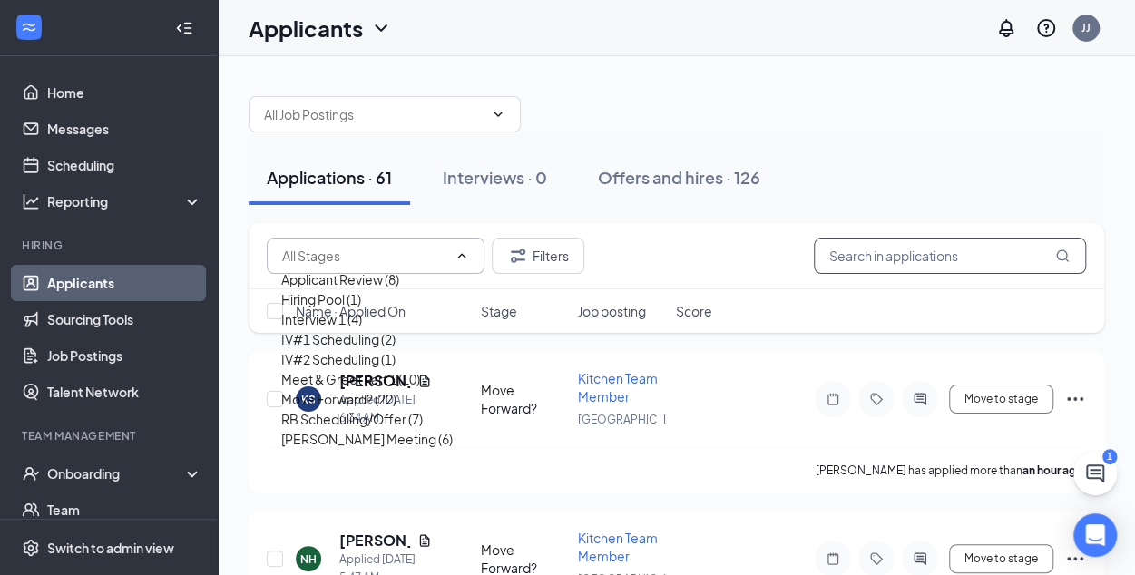
click at [853, 245] on input "text" at bounding box center [950, 256] width 272 height 36
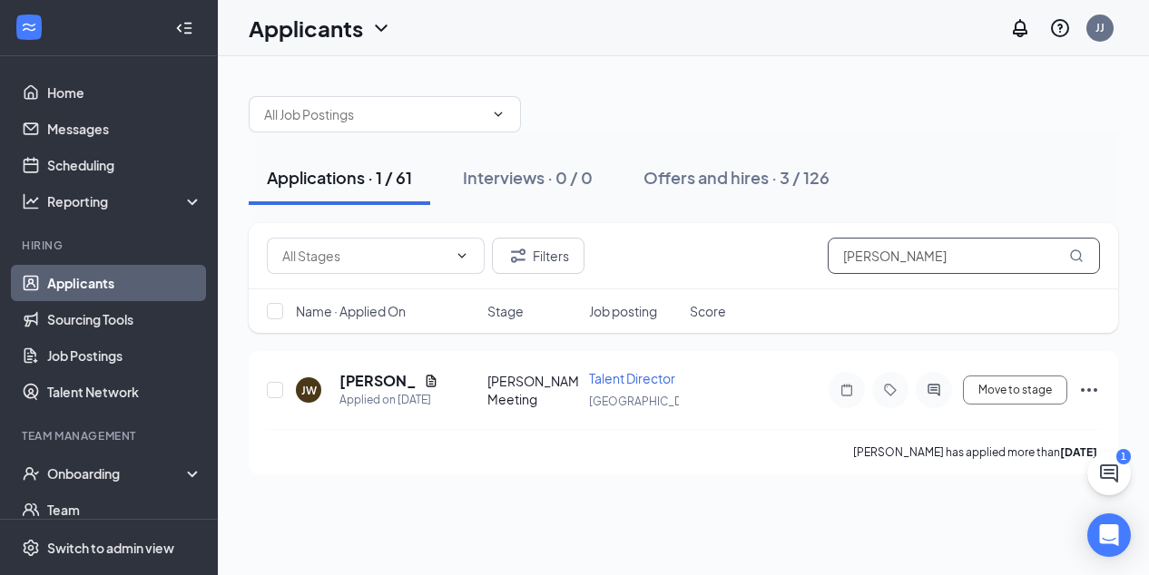
type input "[PERSON_NAME]"
click at [368, 386] on h5 "[PERSON_NAME]" at bounding box center [377, 381] width 77 height 20
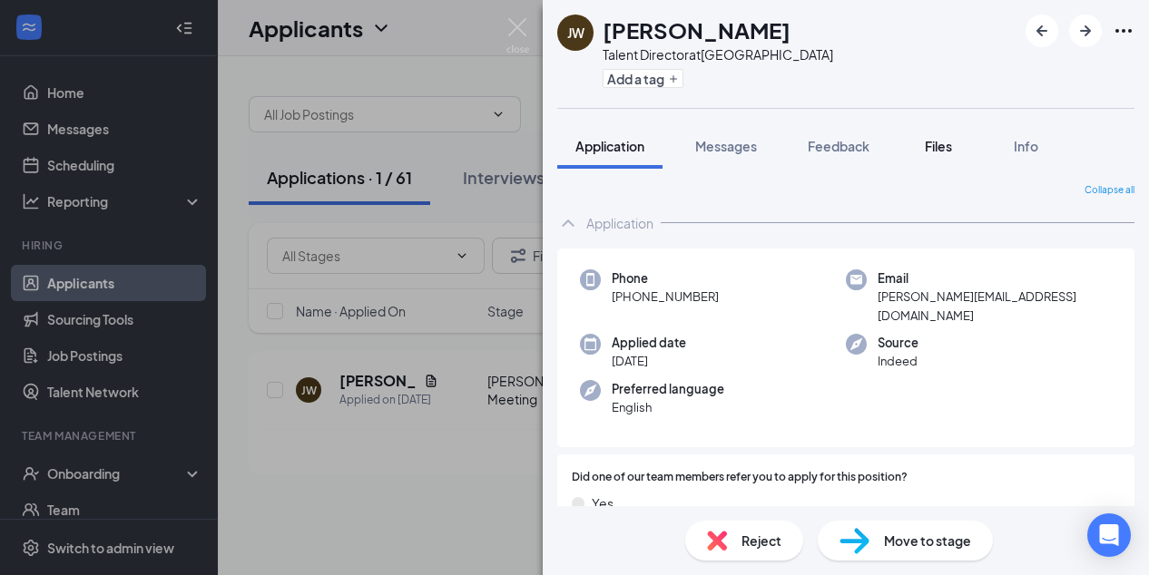
click at [938, 142] on span "Files" at bounding box center [938, 146] width 27 height 16
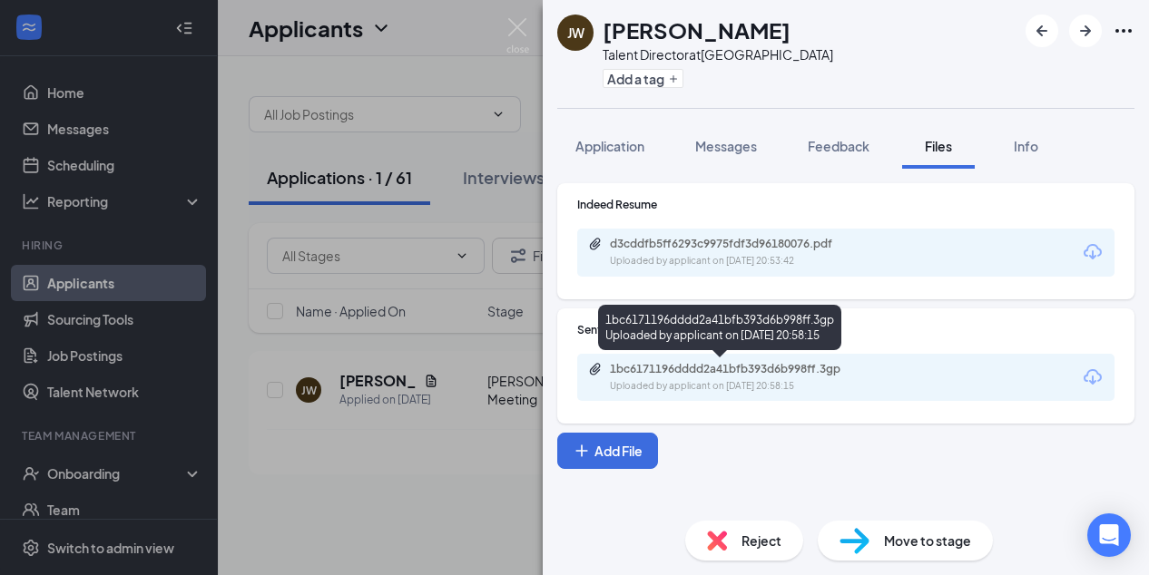
click at [724, 382] on div "Uploaded by applicant on [DATE] 20:58:15" at bounding box center [746, 386] width 272 height 15
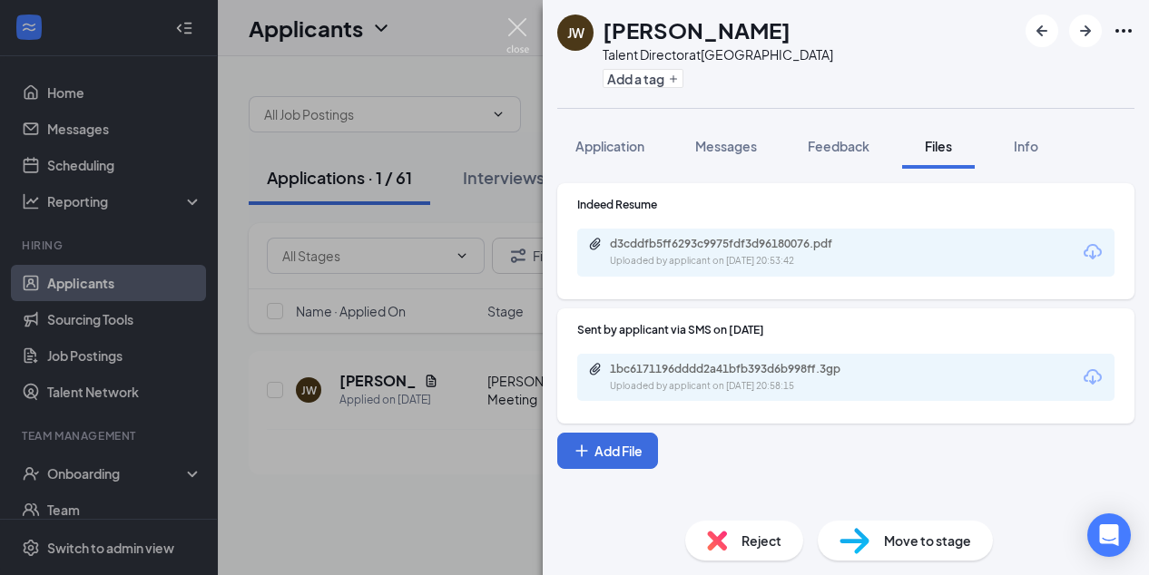
click at [518, 29] on img at bounding box center [517, 35] width 23 height 35
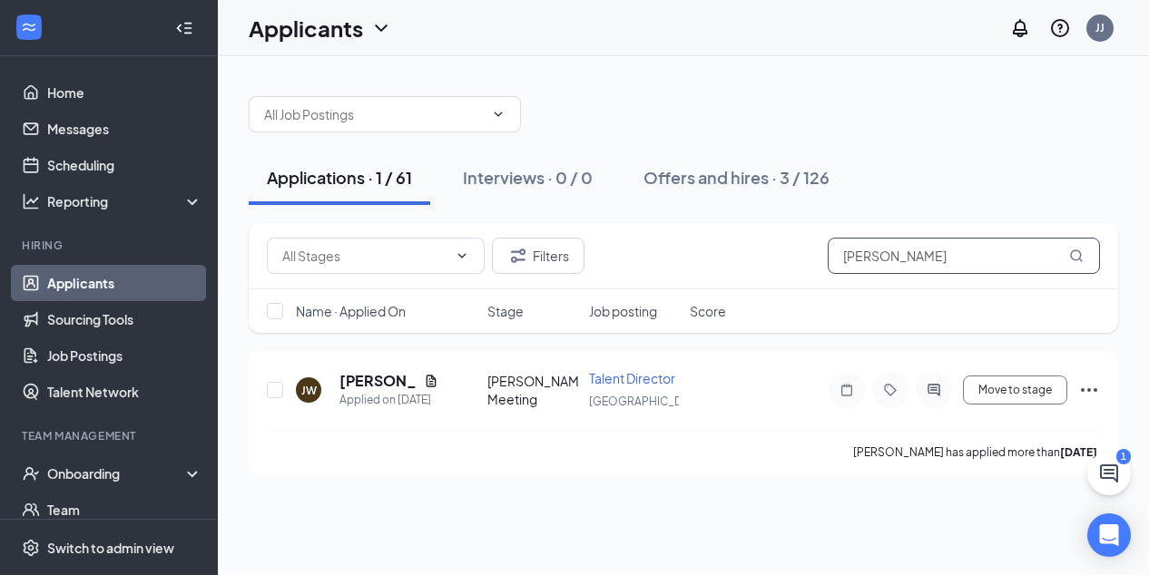
drag, startPoint x: 894, startPoint y: 254, endPoint x: 726, endPoint y: 235, distance: 168.9
click at [726, 235] on div "Applicant Review (8) Hiring Pool (1) Interview 1 (4) IV#1 Scheduling (2) IV#2 S…" at bounding box center [683, 256] width 869 height 66
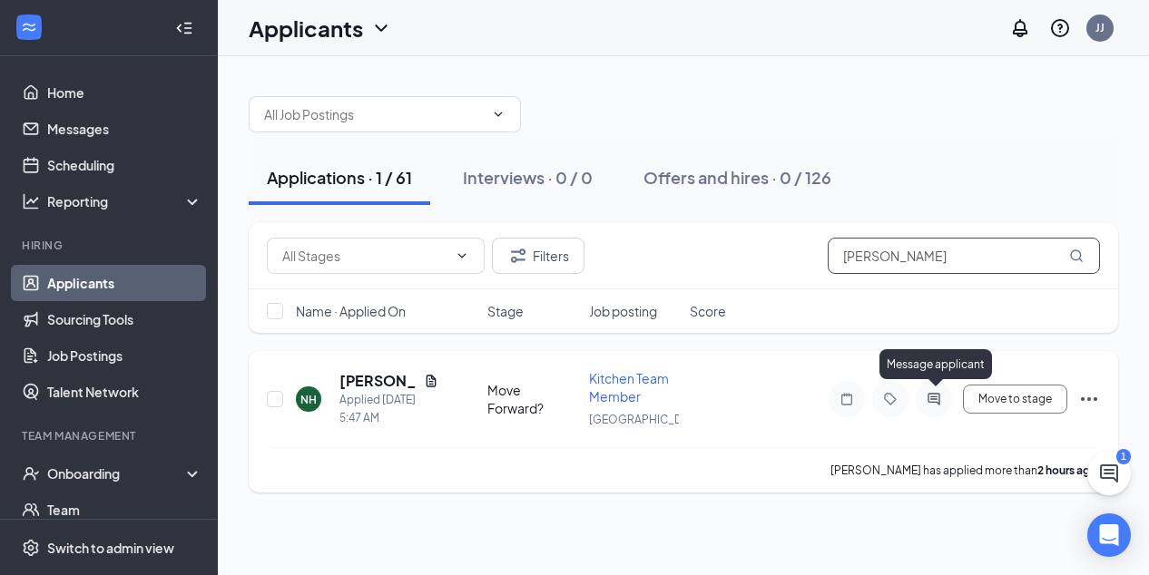
type input "[PERSON_NAME]"
click at [936, 395] on icon "ActiveChat" at bounding box center [933, 399] width 12 height 12
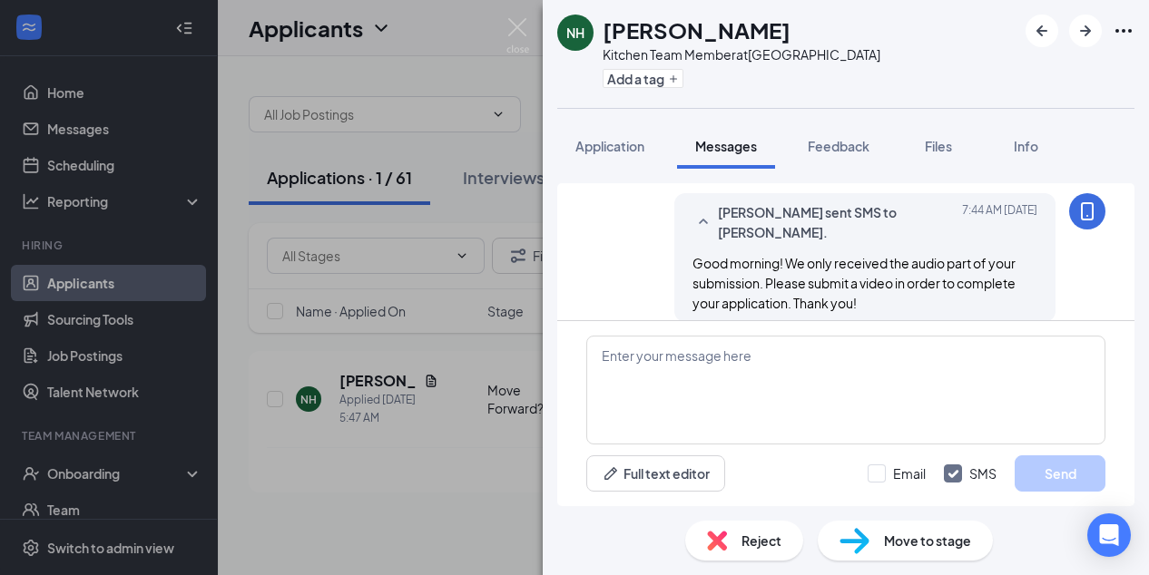
scroll to position [541, 0]
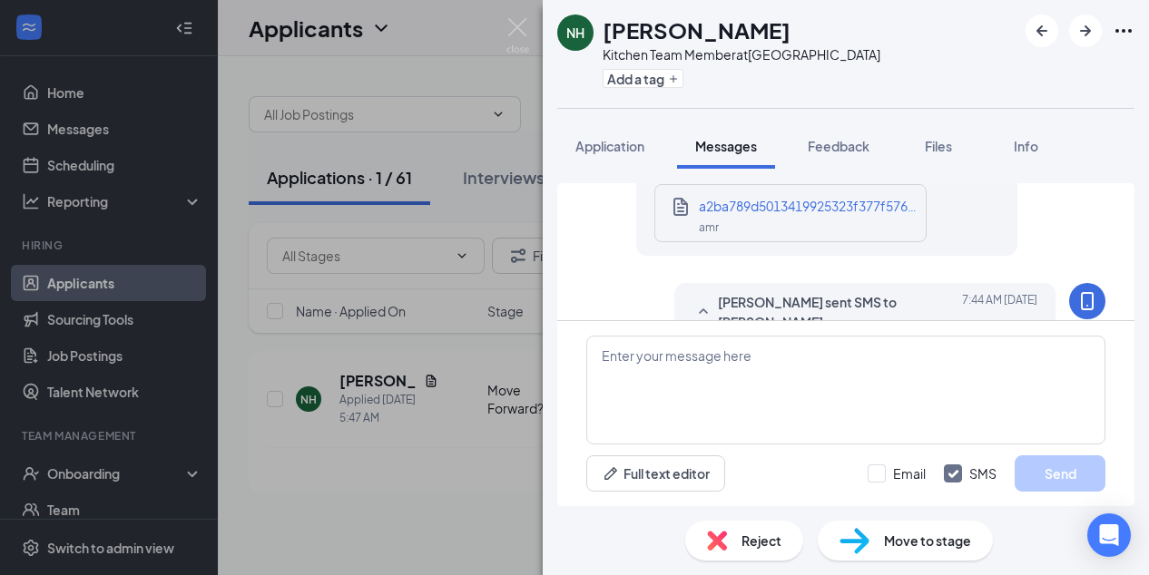
scroll to position [541, 0]
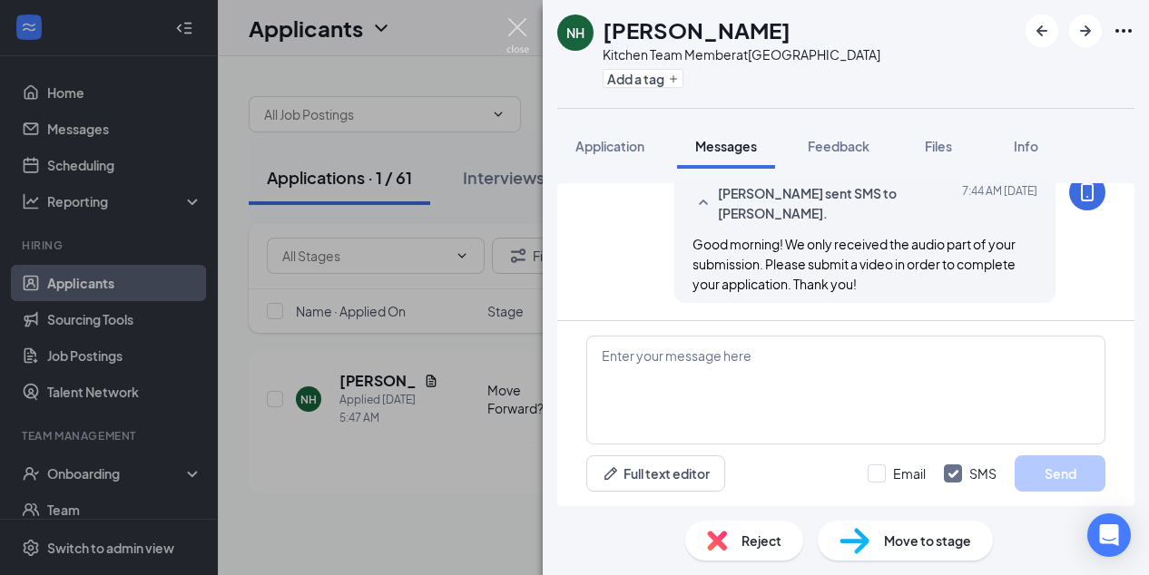
click at [517, 18] on img at bounding box center [517, 35] width 23 height 35
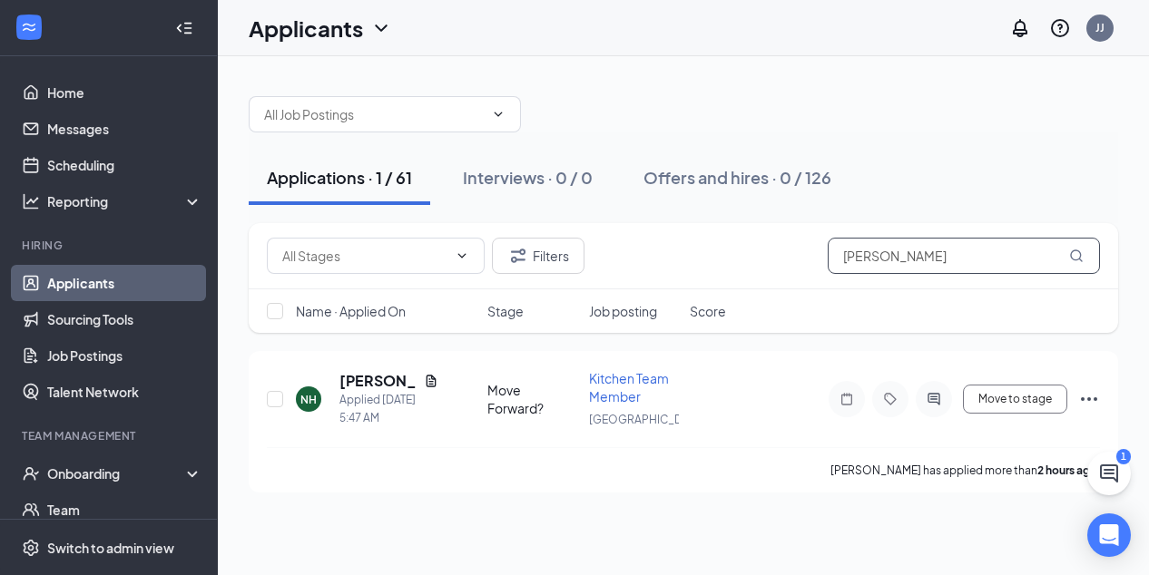
drag, startPoint x: 914, startPoint y: 262, endPoint x: 761, endPoint y: 237, distance: 154.5
click at [761, 238] on div "Applicant Review (8) Hiring Pool (1) Interview 1 (4) IV#1 Scheduling (2) IV#2 S…" at bounding box center [683, 256] width 833 height 36
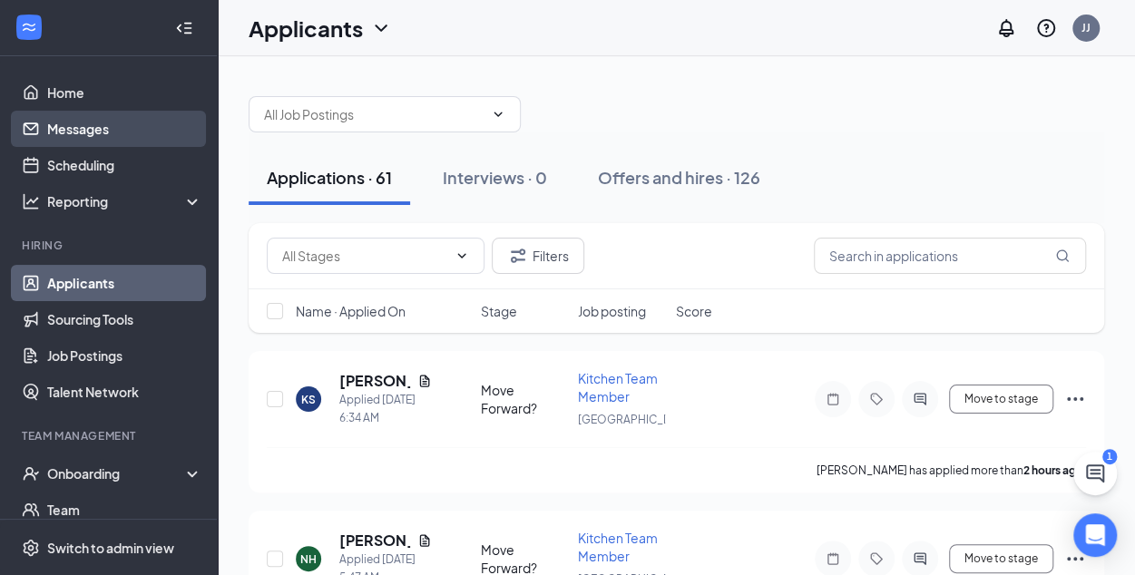
click at [74, 131] on link "Messages" at bounding box center [124, 129] width 155 height 36
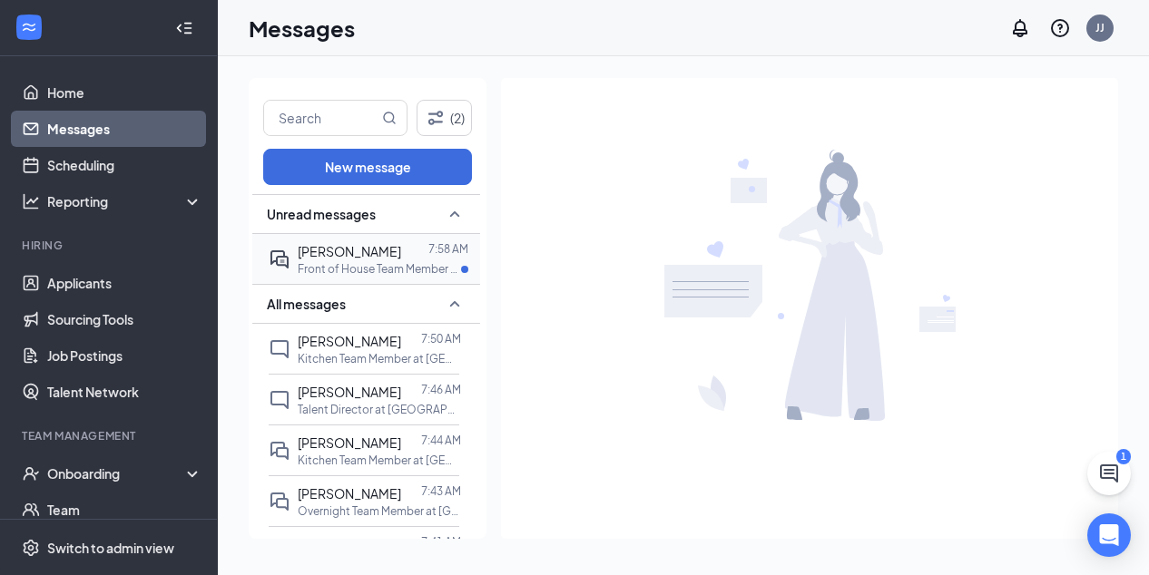
click at [363, 259] on div "[PERSON_NAME]" at bounding box center [349, 251] width 103 height 20
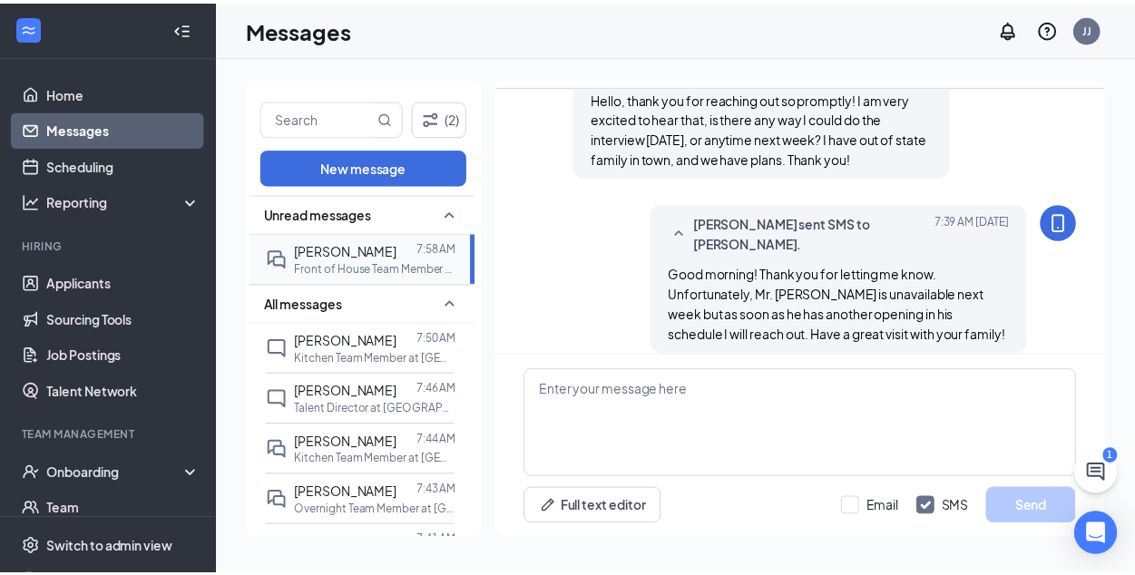
scroll to position [1044, 0]
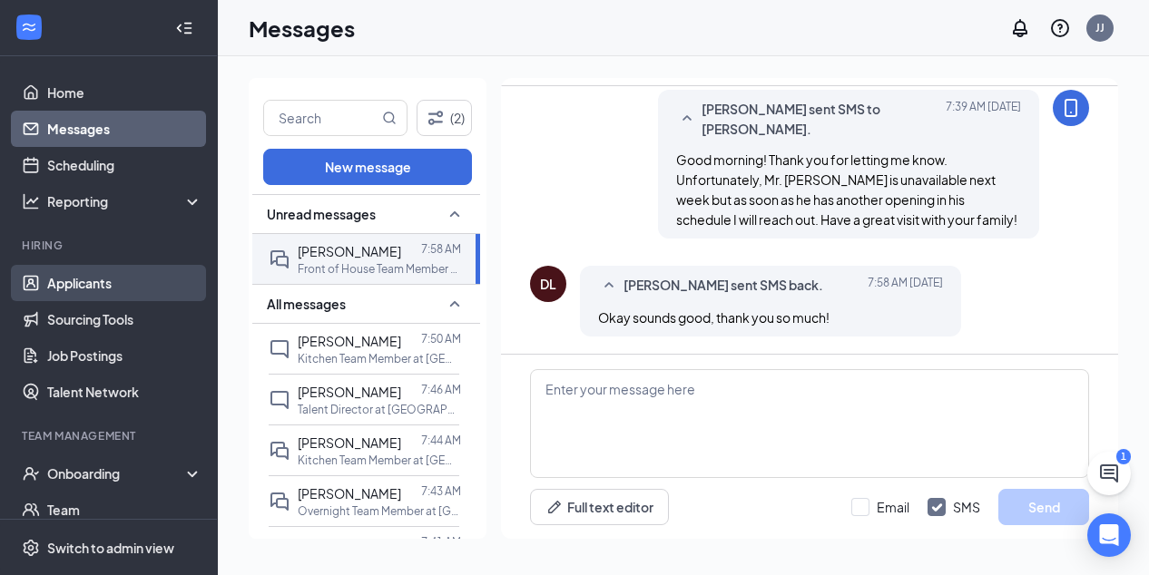
click at [85, 283] on link "Applicants" at bounding box center [124, 283] width 155 height 36
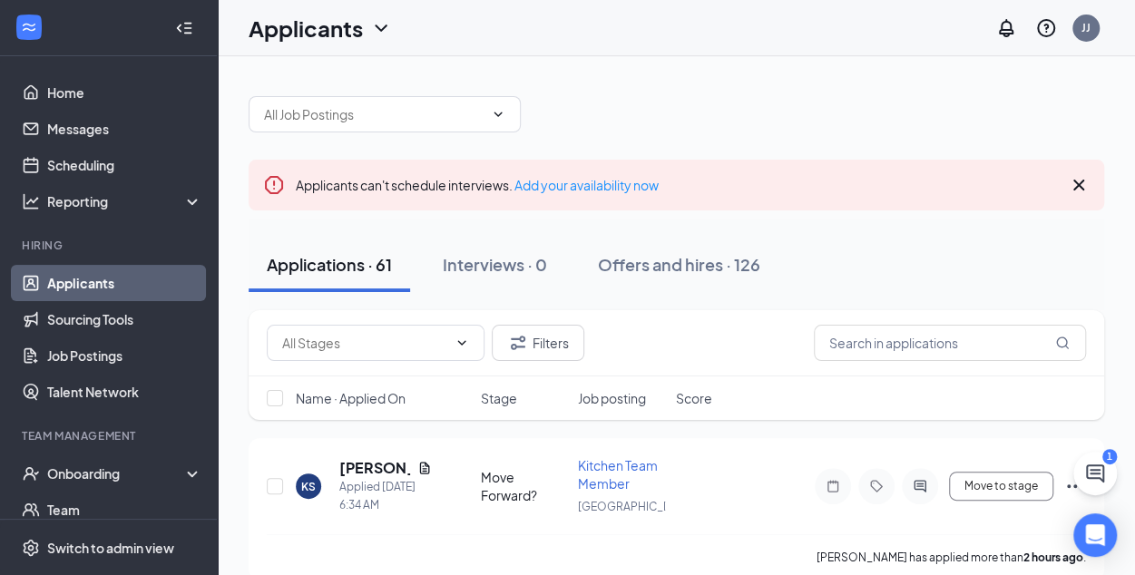
click at [1082, 174] on icon "Cross" at bounding box center [1079, 185] width 22 height 22
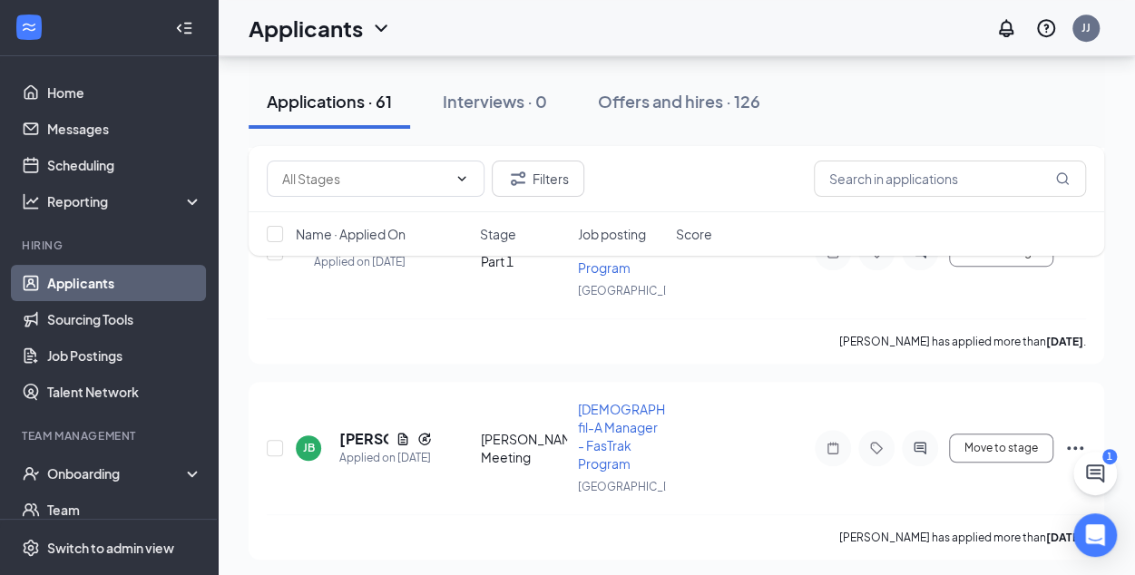
scroll to position [8094, 0]
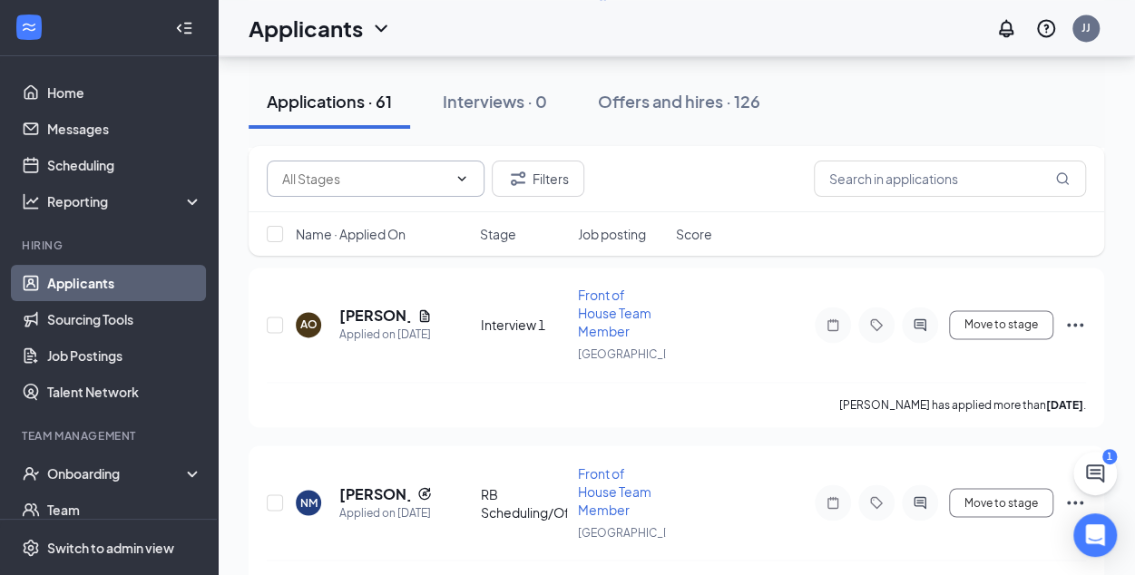
click at [392, 179] on input "text" at bounding box center [364, 179] width 165 height 20
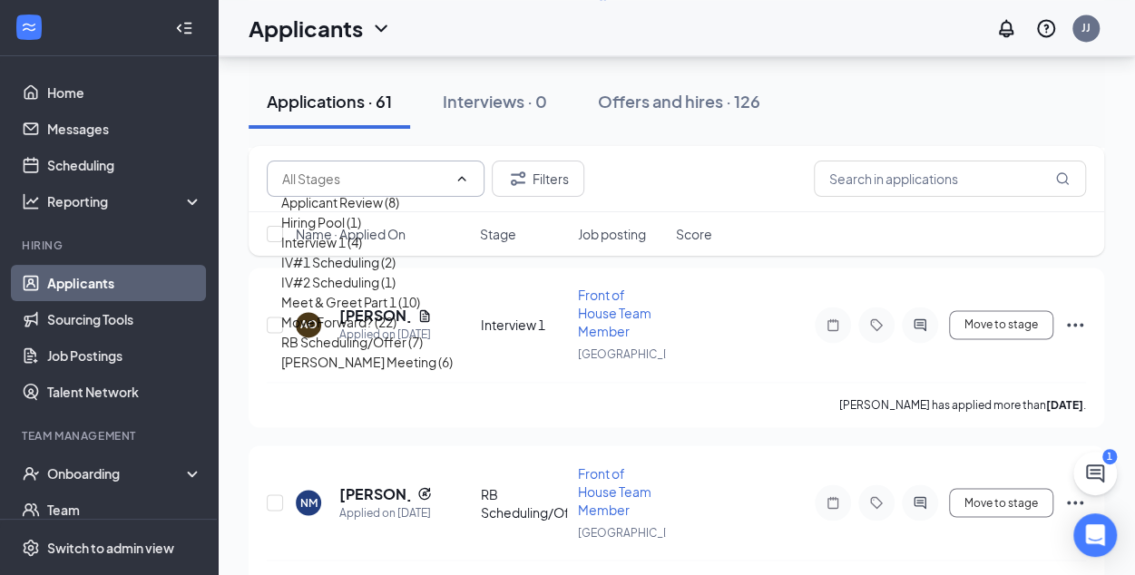
click at [397, 312] on div "Meet & Greet Part 1 (10)" at bounding box center [350, 302] width 139 height 20
type input "Meet & Greet Part 1 (10)"
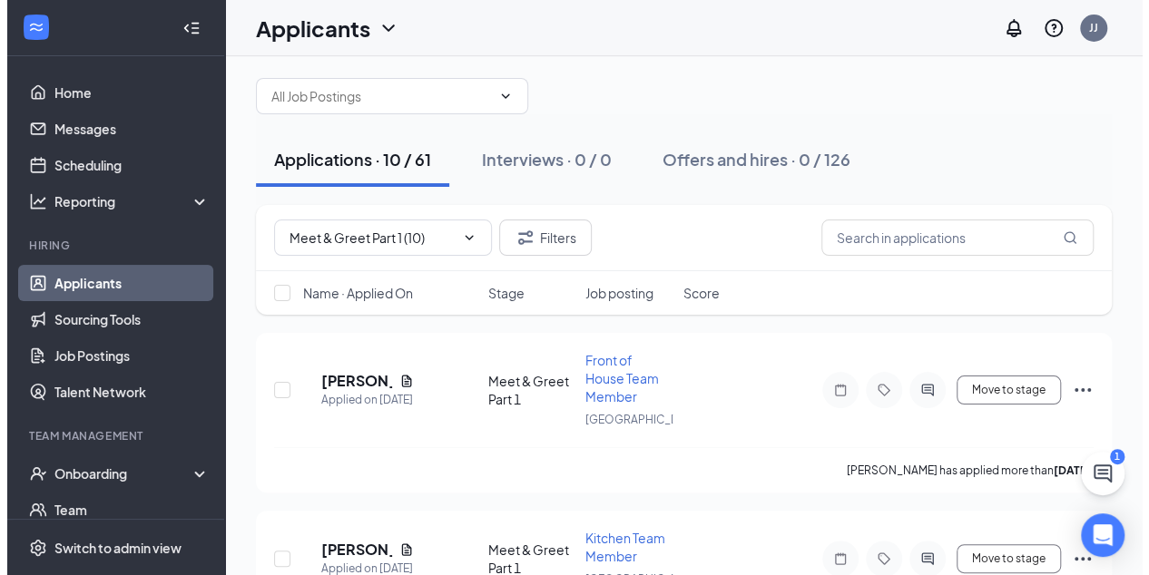
scroll to position [15, 0]
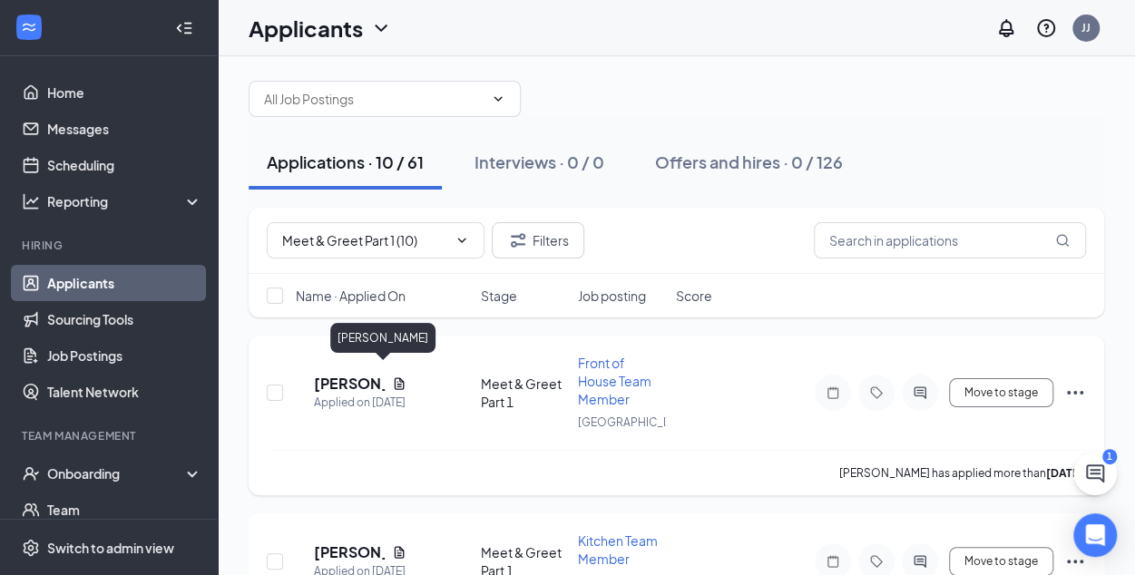
click at [380, 374] on h5 "[PERSON_NAME]" at bounding box center [349, 384] width 71 height 20
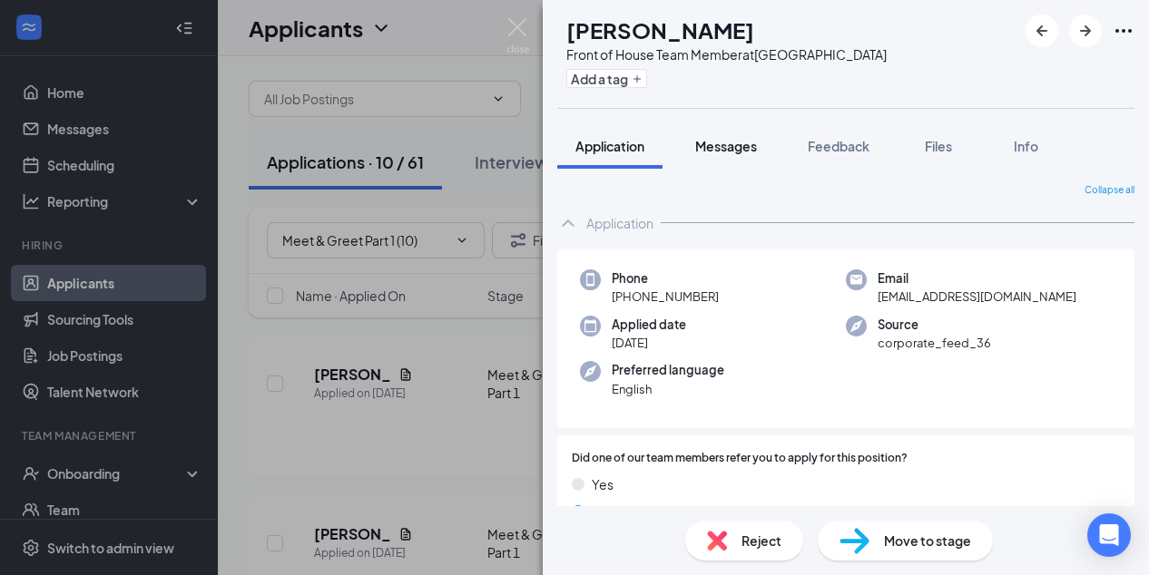
click at [731, 146] on span "Messages" at bounding box center [726, 146] width 62 height 16
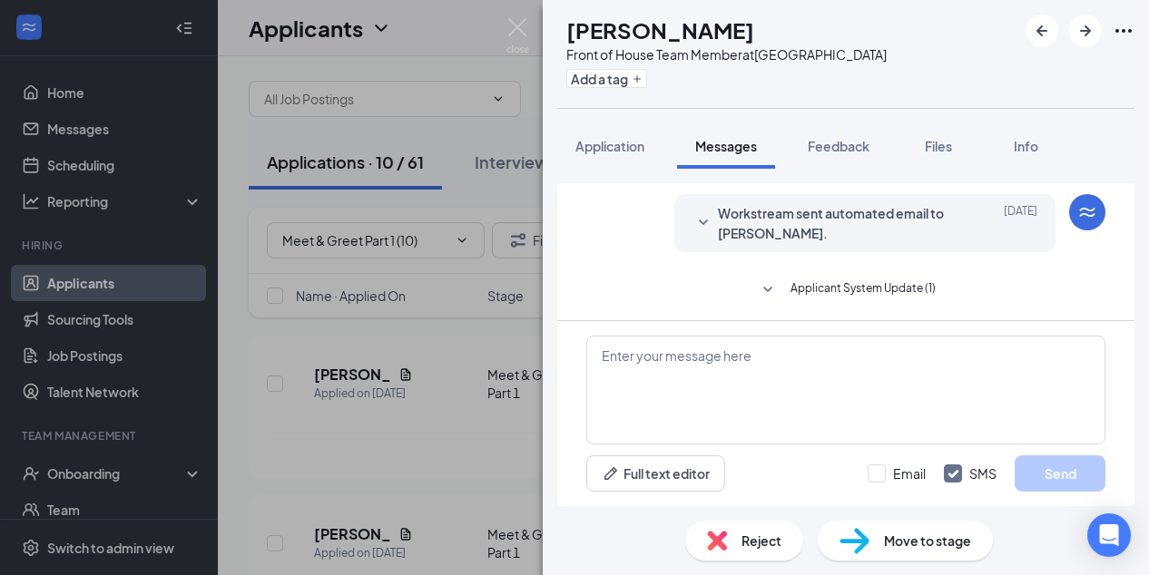
scroll to position [1136, 0]
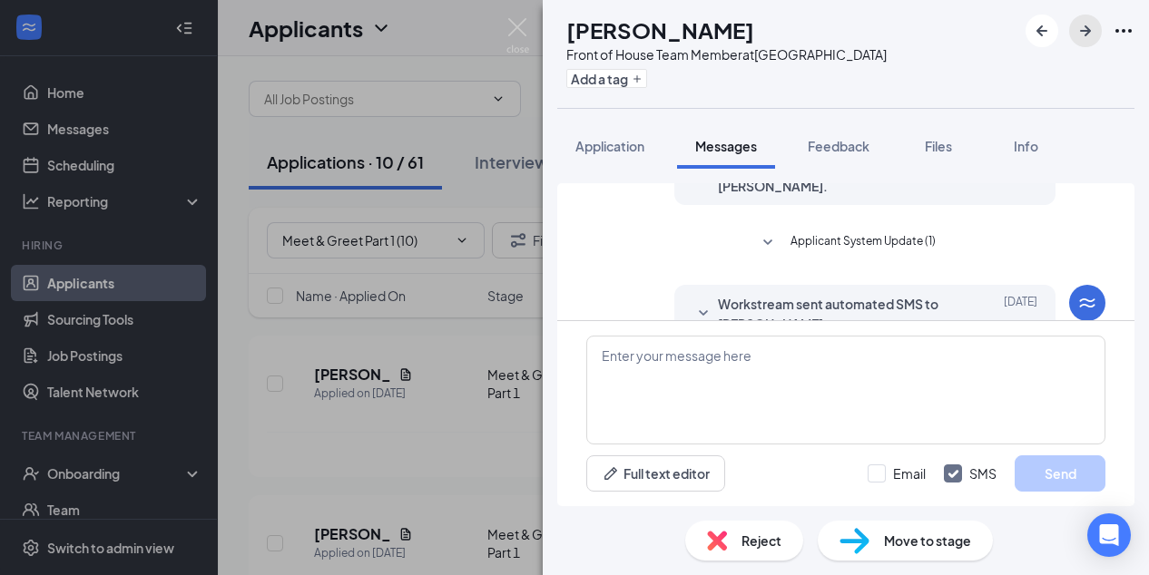
click at [1084, 32] on icon "ArrowRight" at bounding box center [1085, 30] width 11 height 11
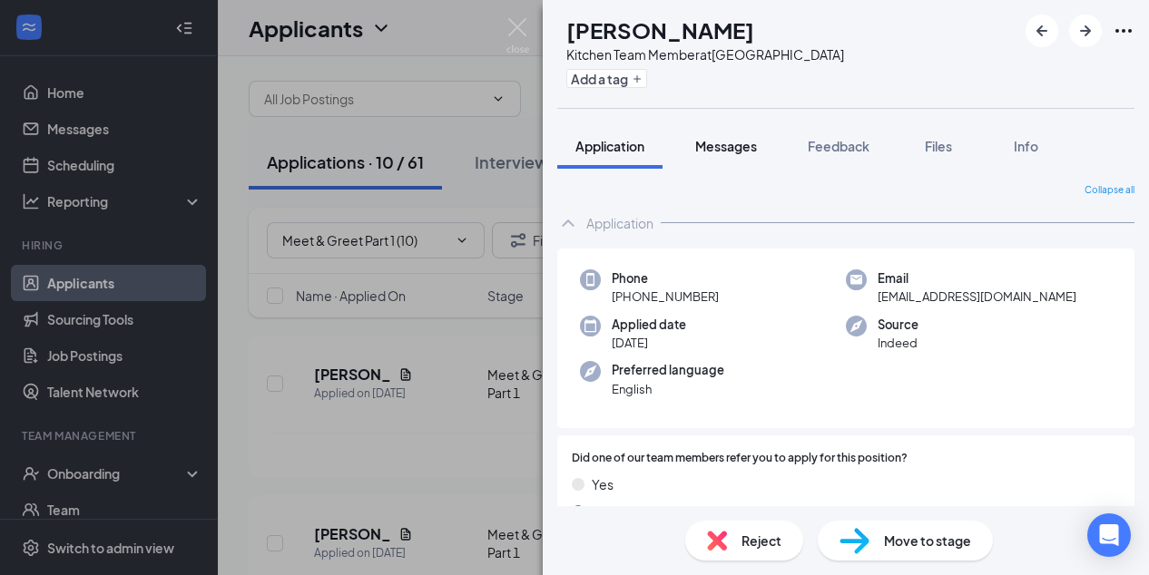
click at [726, 146] on span "Messages" at bounding box center [726, 146] width 62 height 16
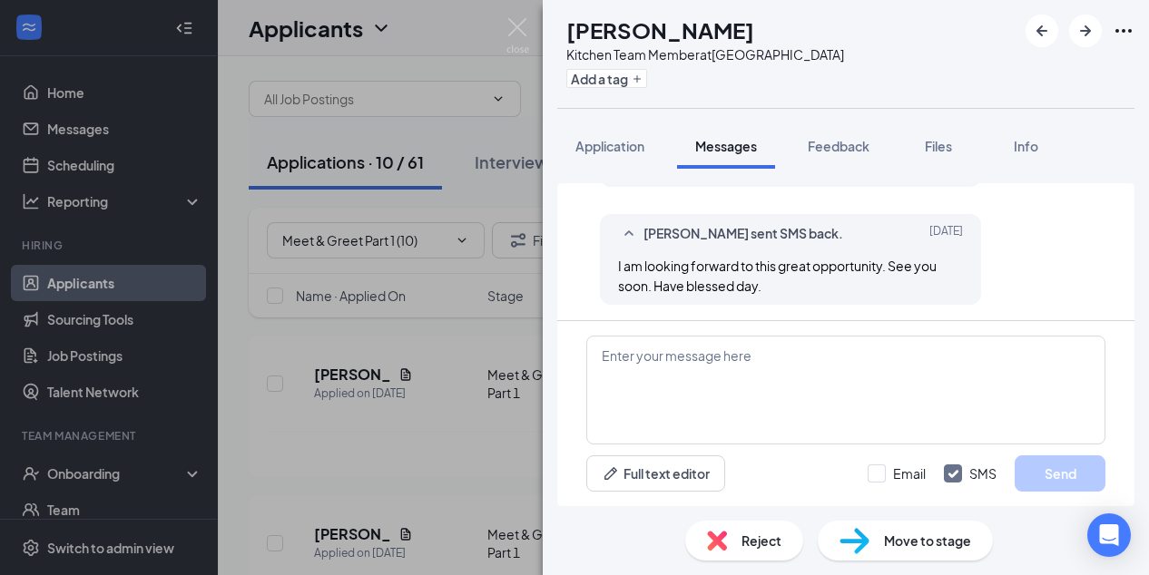
scroll to position [882, 0]
click at [1083, 34] on icon "ArrowRight" at bounding box center [1085, 31] width 22 height 22
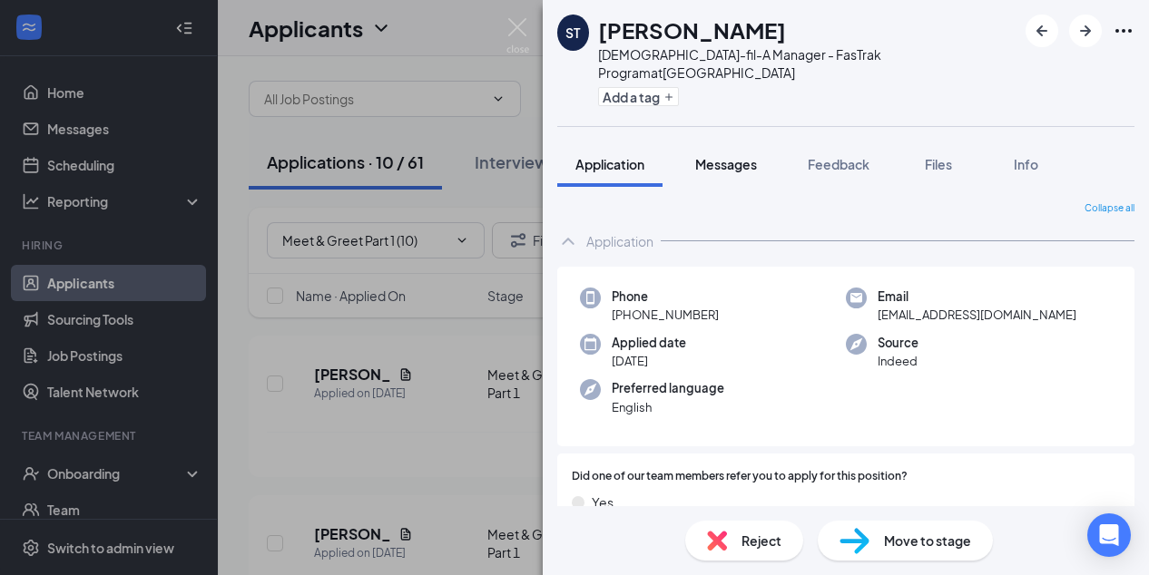
click at [750, 156] on span "Messages" at bounding box center [726, 164] width 62 height 16
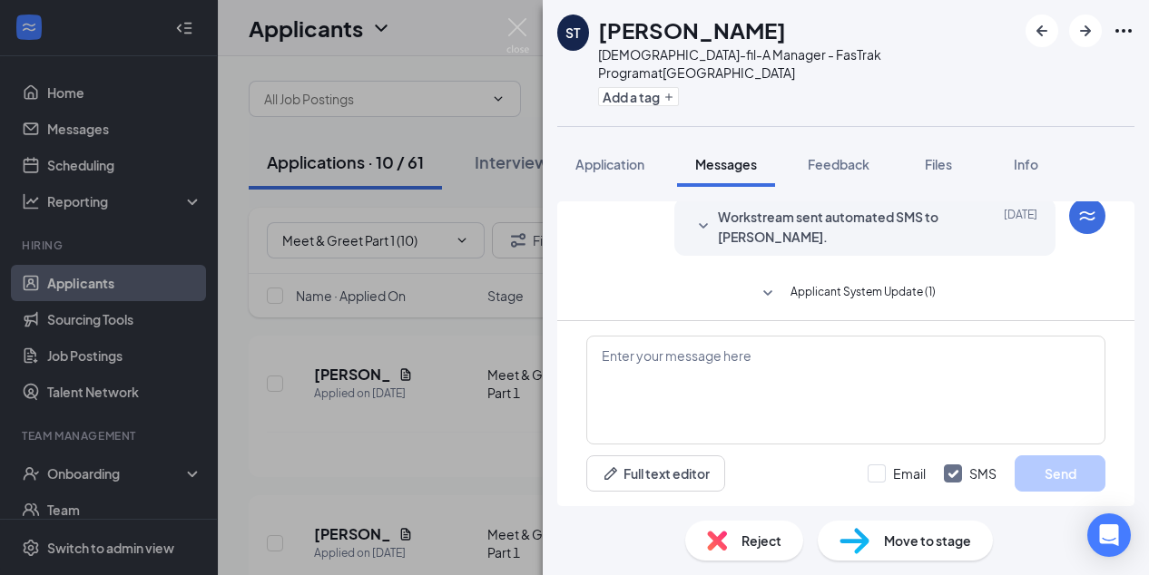
scroll to position [1118, 0]
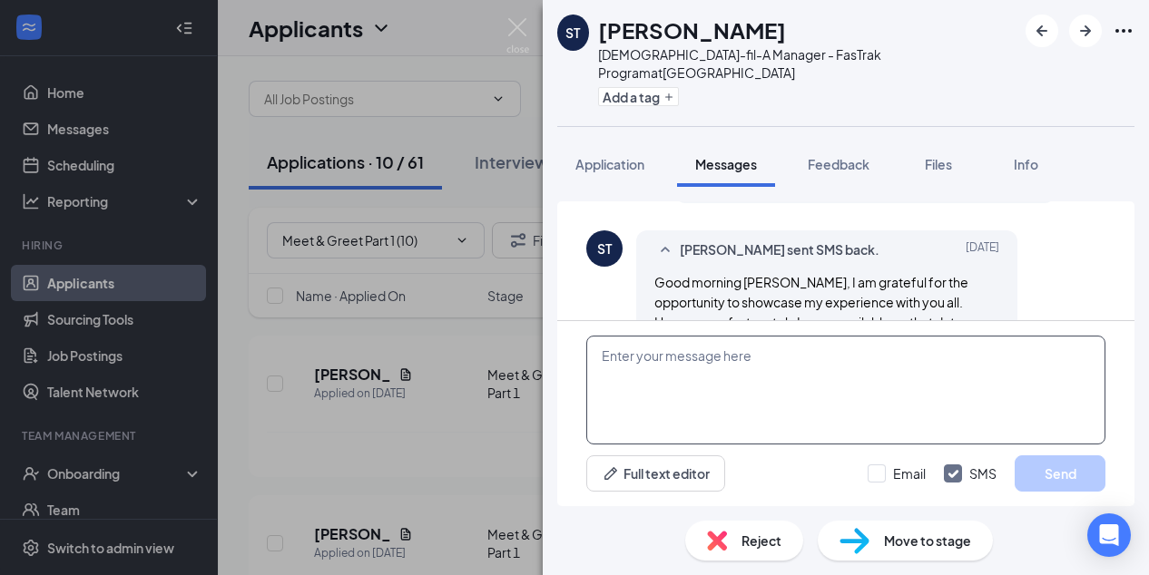
click at [688, 364] on textarea at bounding box center [845, 390] width 519 height 109
type textarea "G"
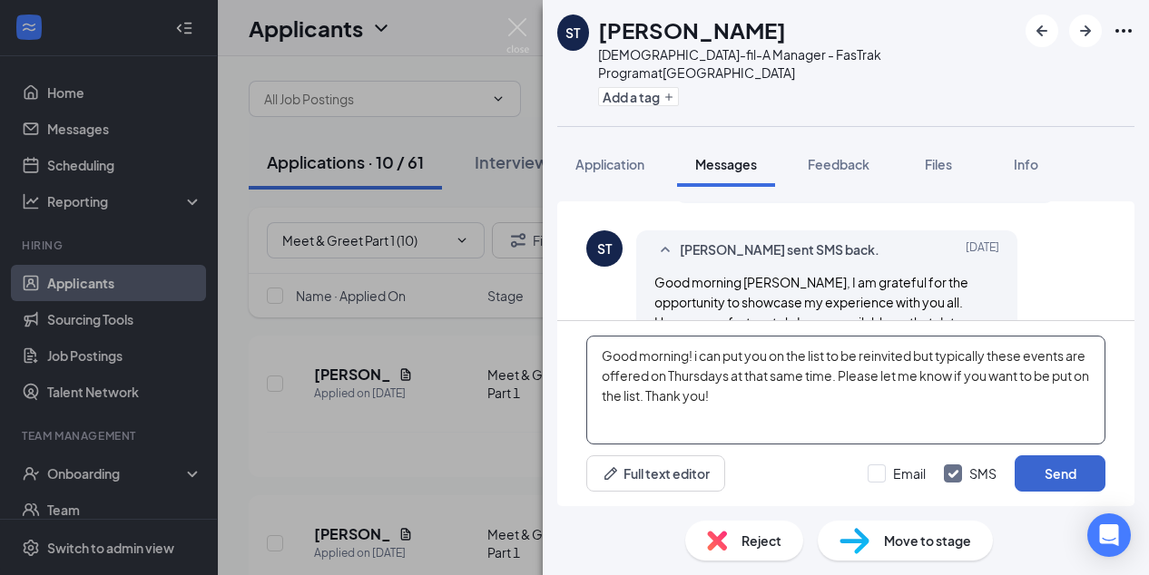
type textarea "Good morning! i can put you on the list to be reinvited but typically these eve…"
click at [1071, 471] on button "Send" at bounding box center [1059, 474] width 91 height 36
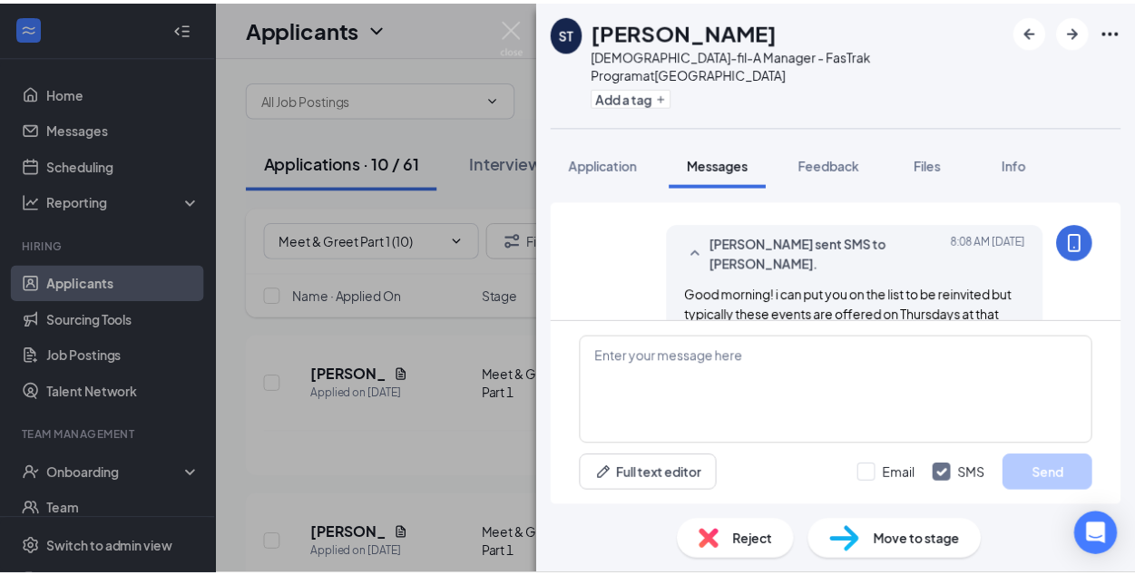
scroll to position [1294, 0]
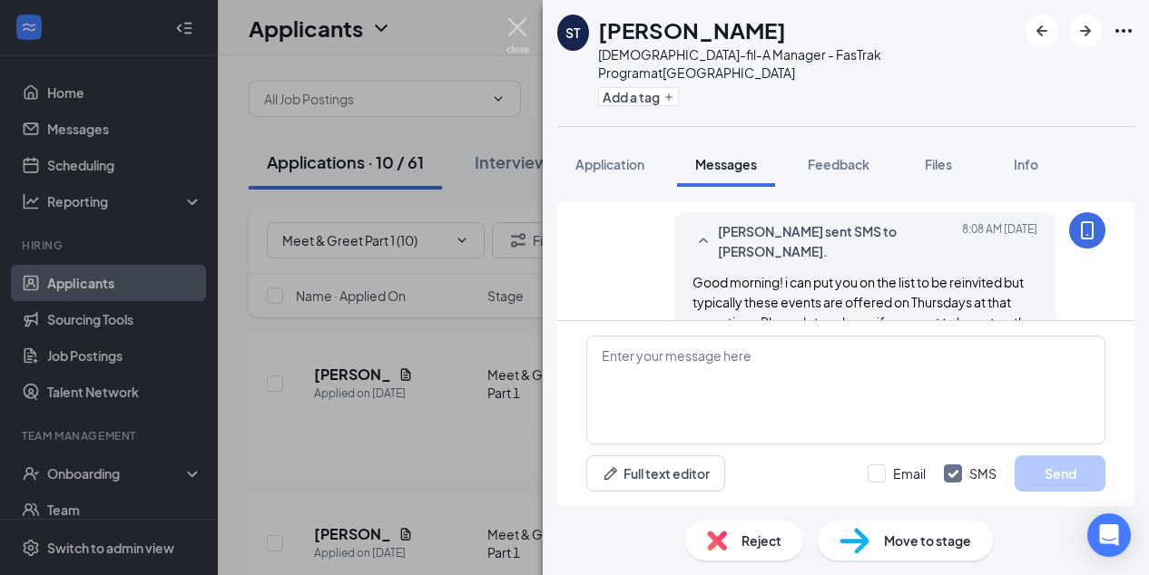
click at [514, 23] on img at bounding box center [517, 35] width 23 height 35
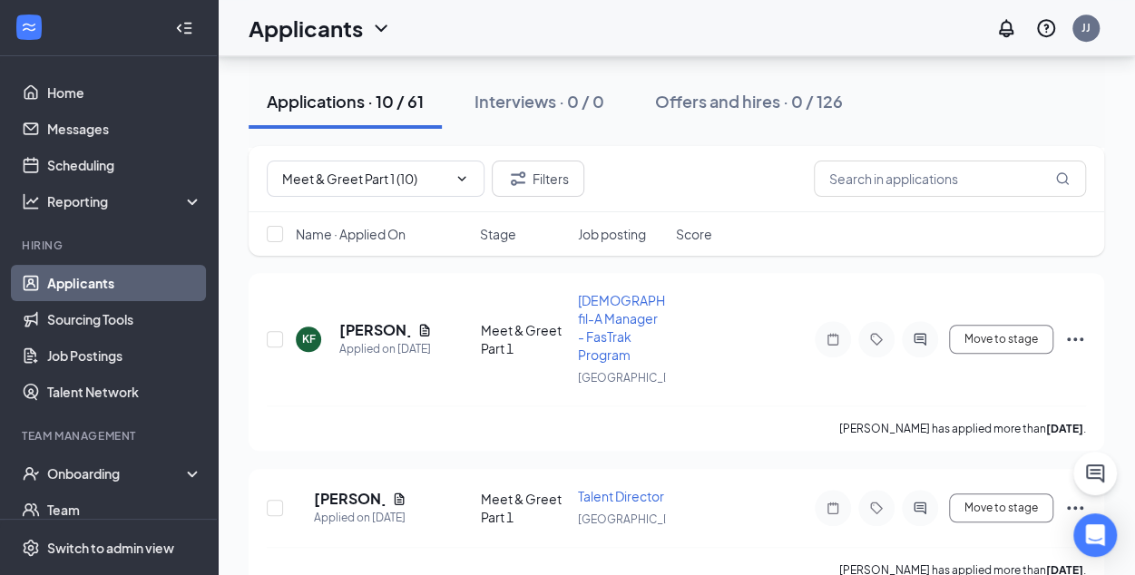
scroll to position [619, 0]
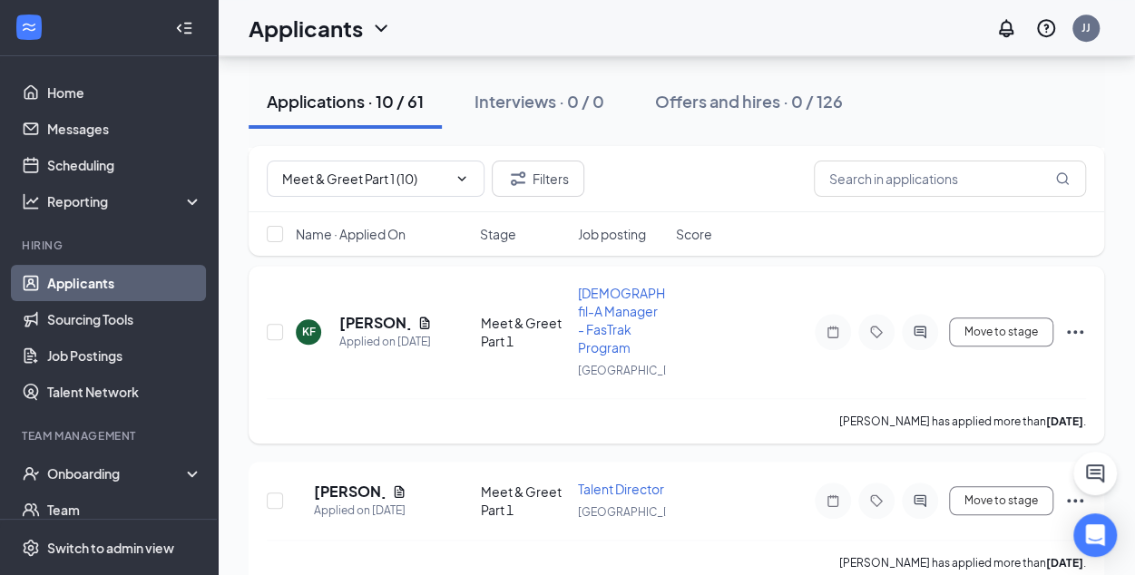
click at [915, 328] on icon "ActiveChat" at bounding box center [920, 332] width 22 height 15
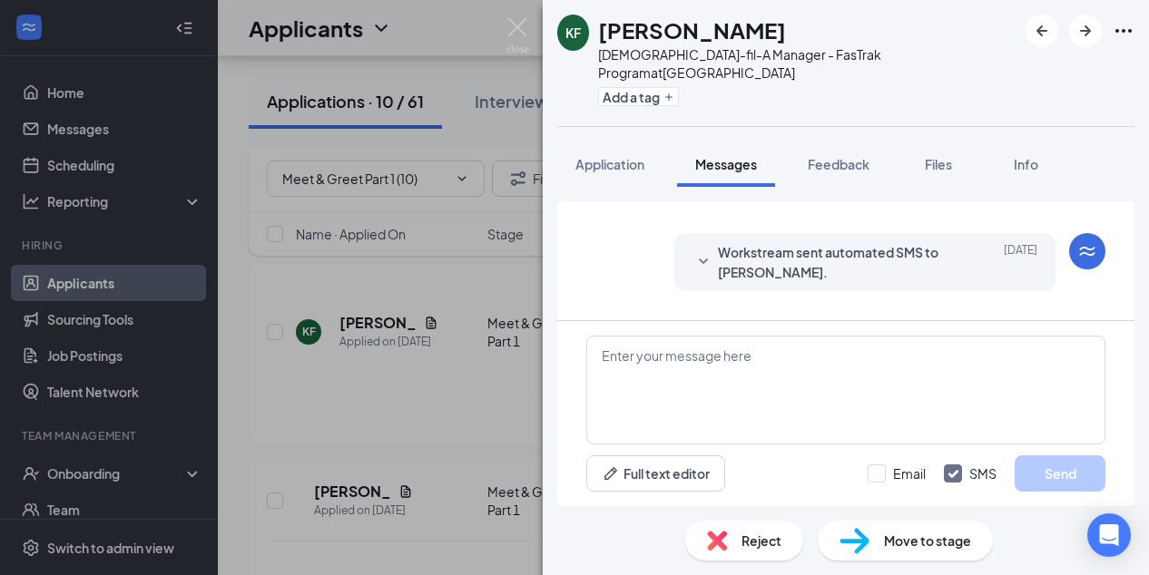
scroll to position [891, 0]
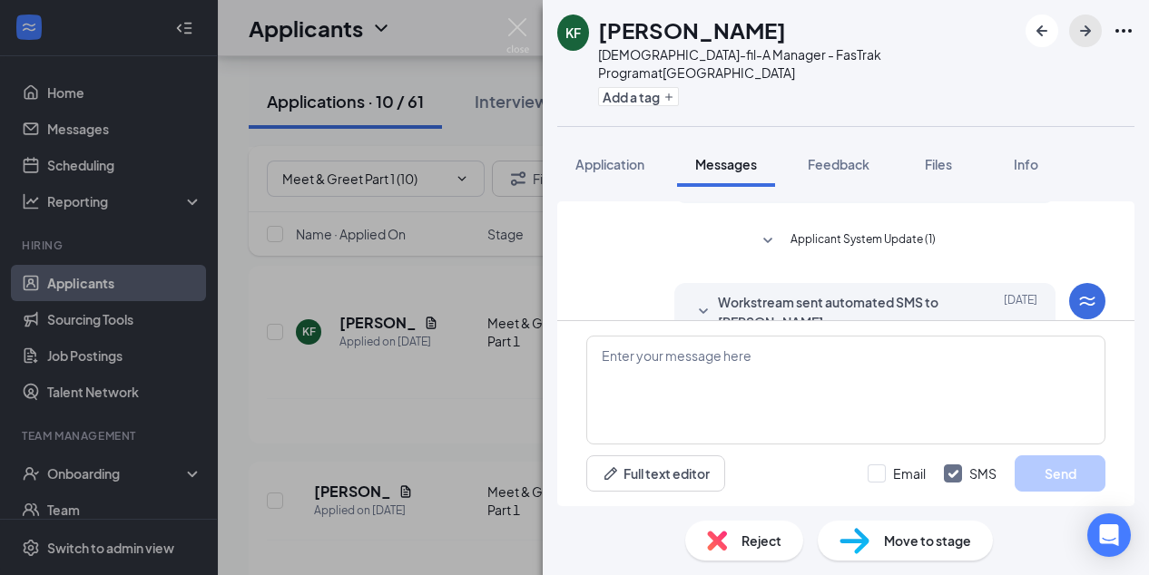
click at [1089, 29] on icon "ArrowRight" at bounding box center [1085, 30] width 11 height 11
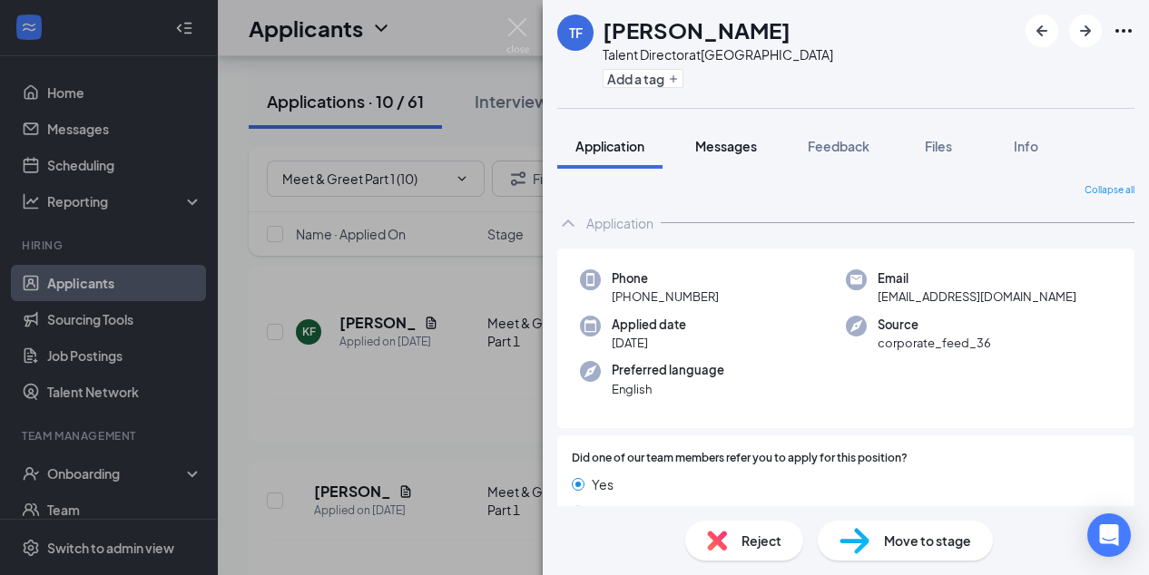
click at [742, 150] on span "Messages" at bounding box center [726, 146] width 62 height 16
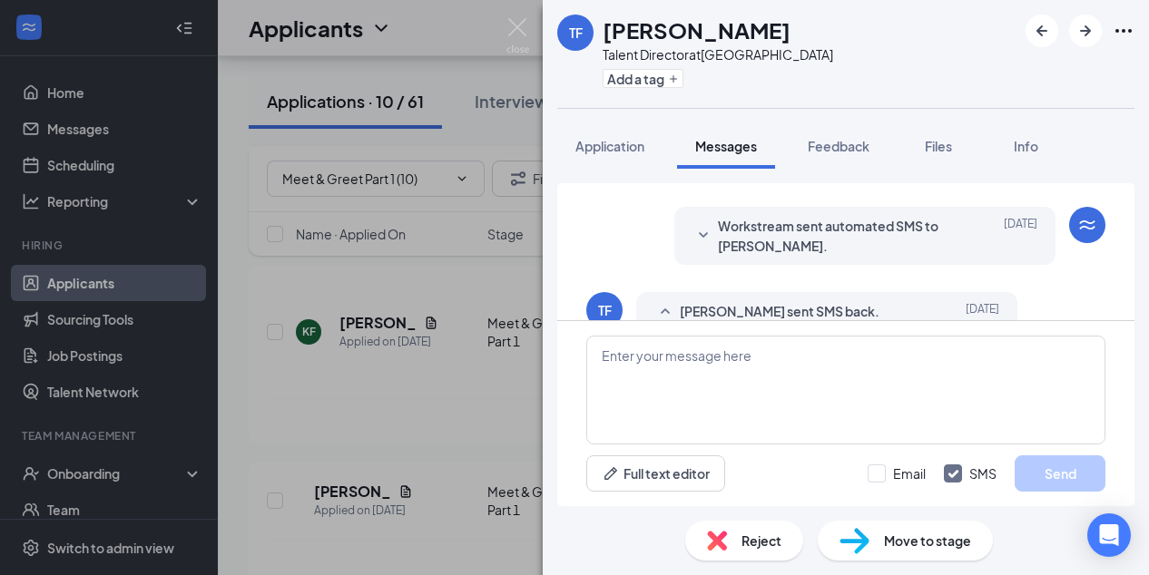
scroll to position [860, 0]
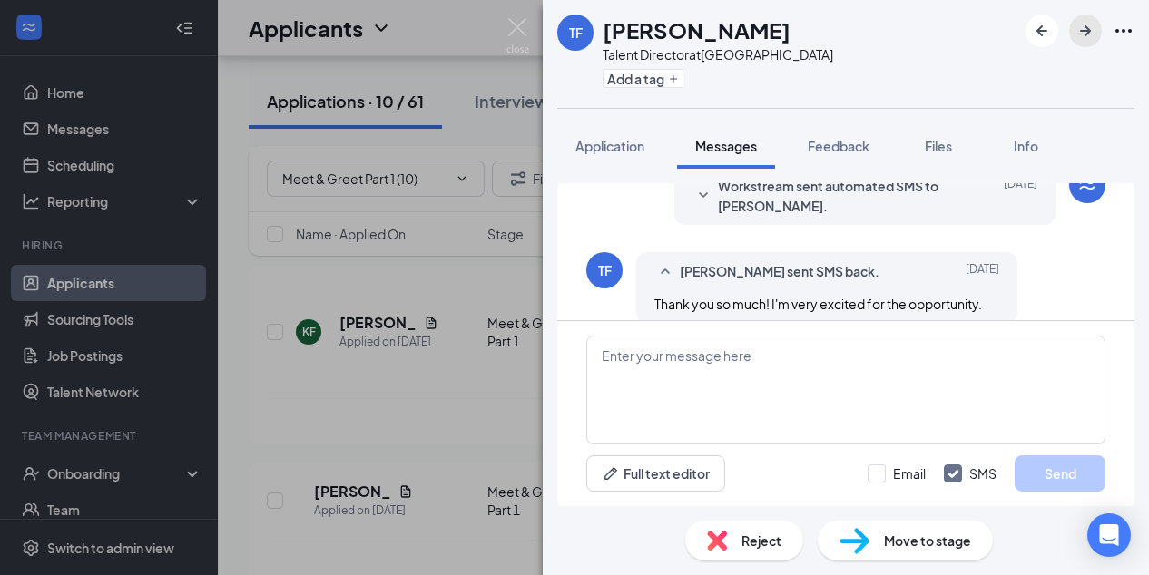
click at [1081, 37] on icon "ArrowRight" at bounding box center [1085, 31] width 22 height 22
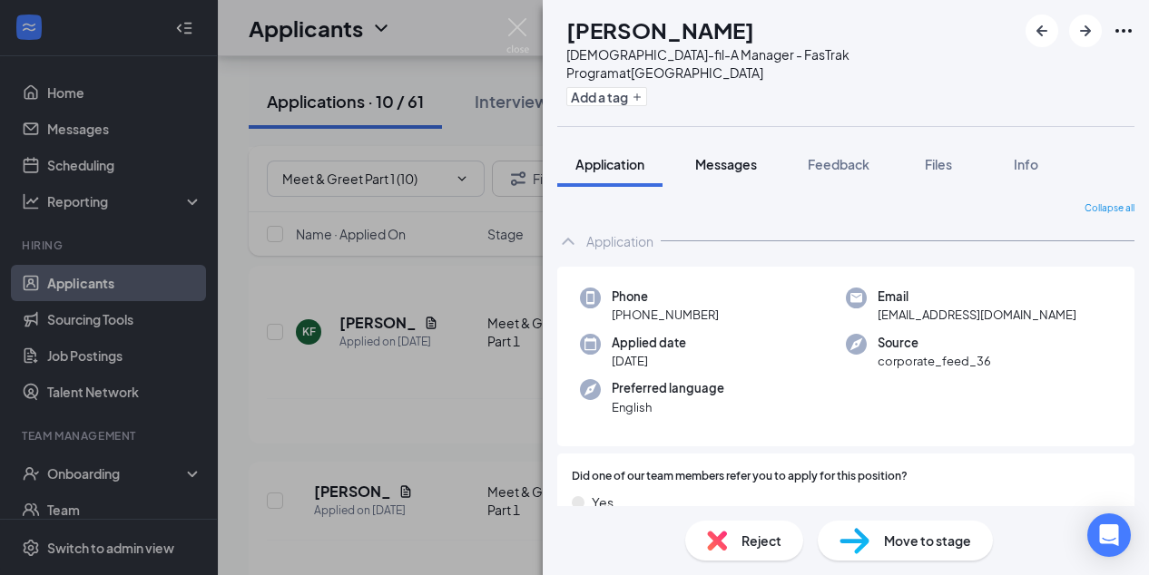
click at [730, 156] on span "Messages" at bounding box center [726, 164] width 62 height 16
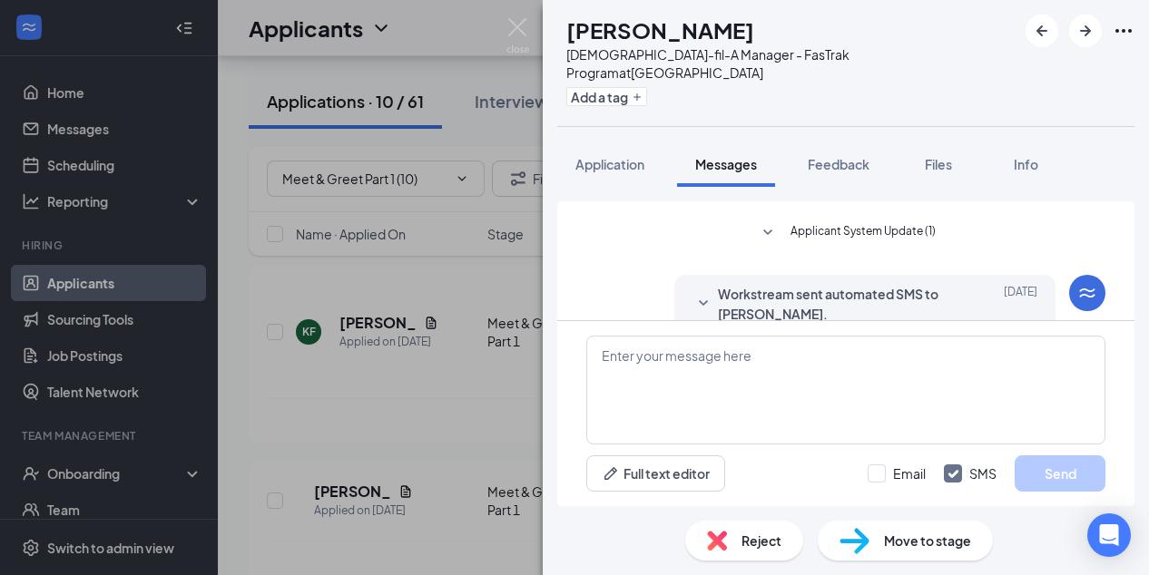
scroll to position [867, 0]
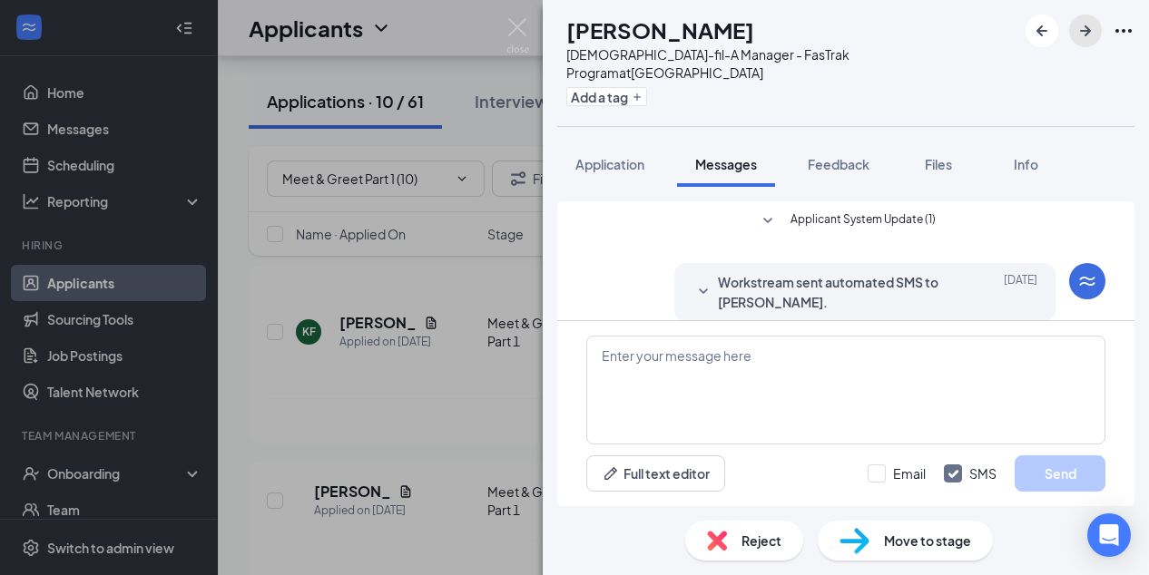
click at [1085, 30] on icon "ArrowRight" at bounding box center [1085, 30] width 11 height 11
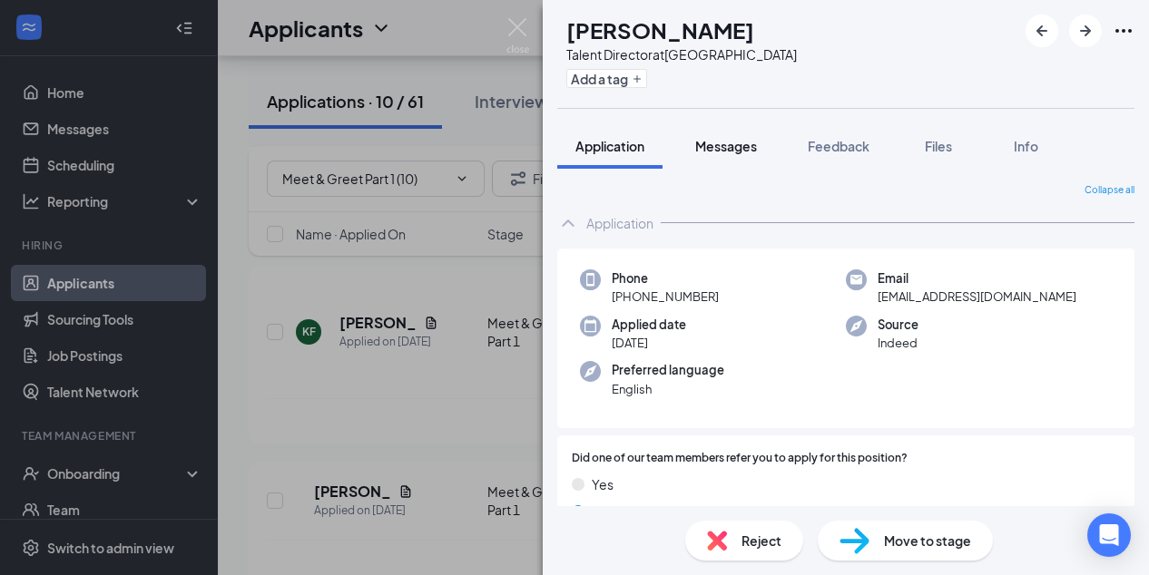
click at [740, 140] on span "Messages" at bounding box center [726, 146] width 62 height 16
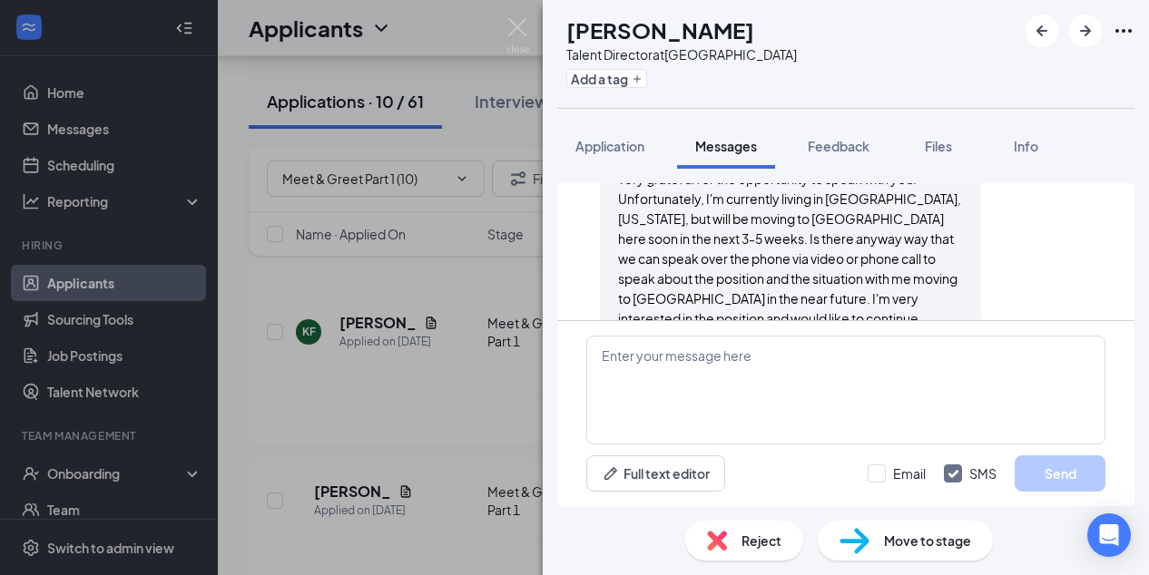
scroll to position [855, 0]
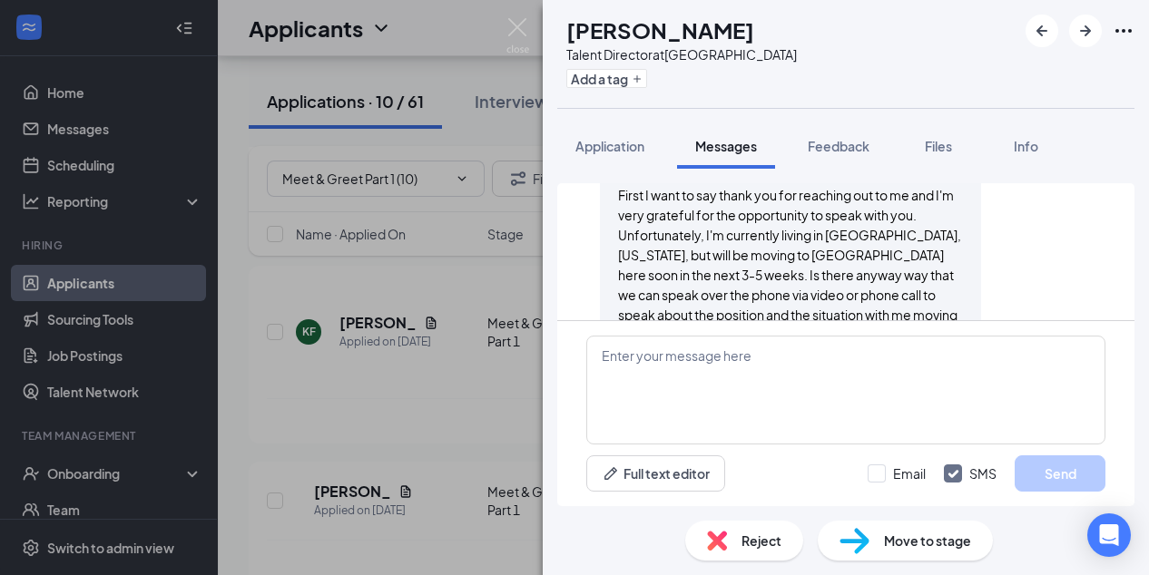
click at [1125, 177] on div "Applicant System Update (1) Workstream sent automated SMS to [PERSON_NAME]. [DA…" at bounding box center [846, 338] width 606 height 338
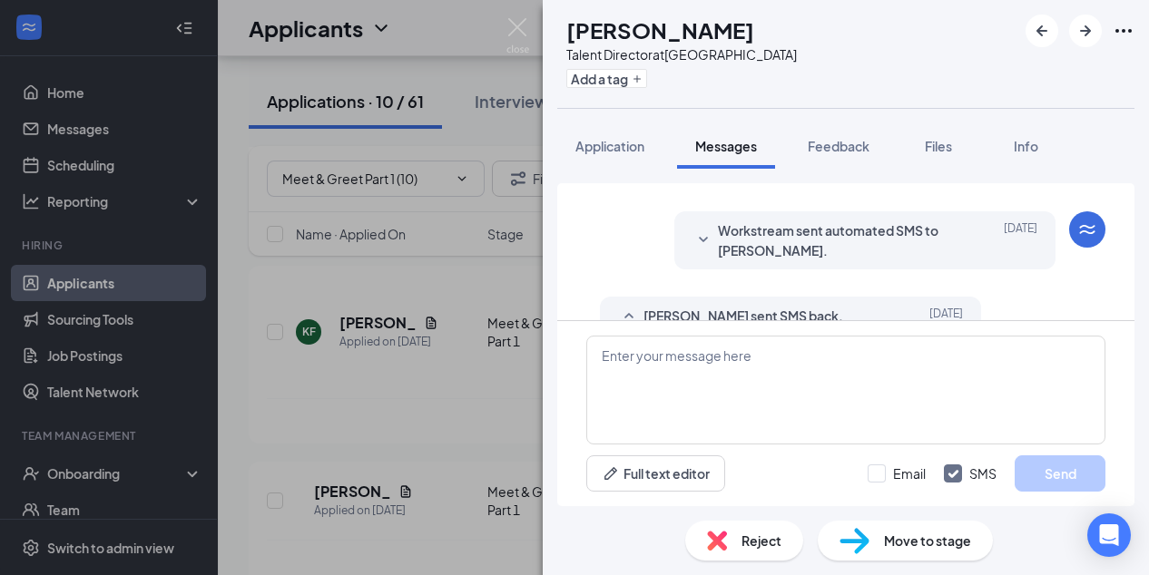
scroll to position [625, 0]
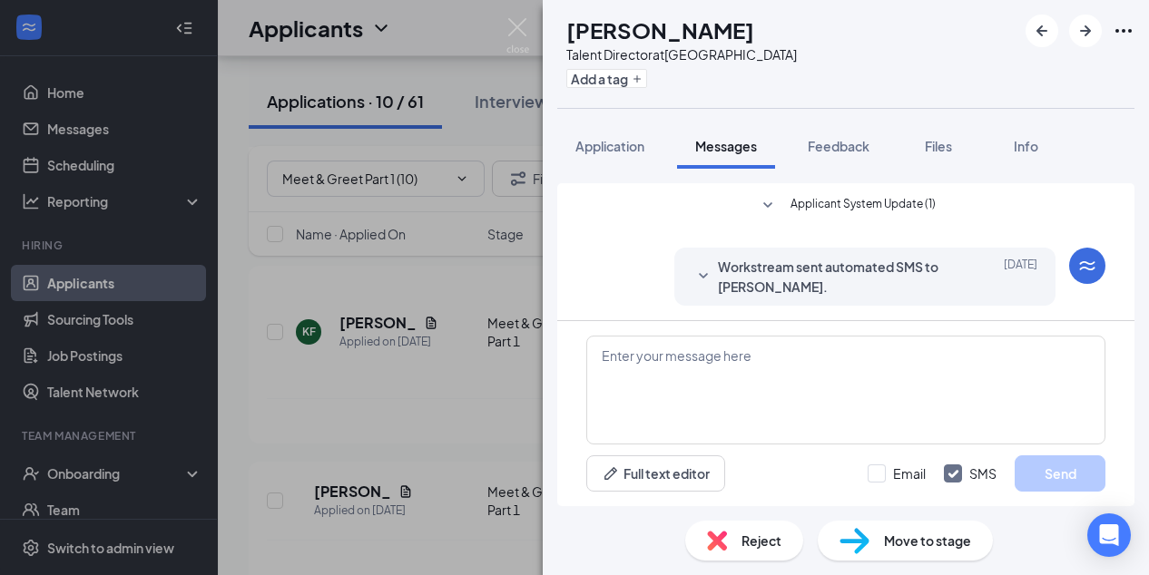
click at [840, 270] on span "Workstream sent automated SMS to [PERSON_NAME]." at bounding box center [837, 277] width 238 height 40
click at [1129, 323] on div "Full text editor Email SMS Send" at bounding box center [845, 413] width 577 height 185
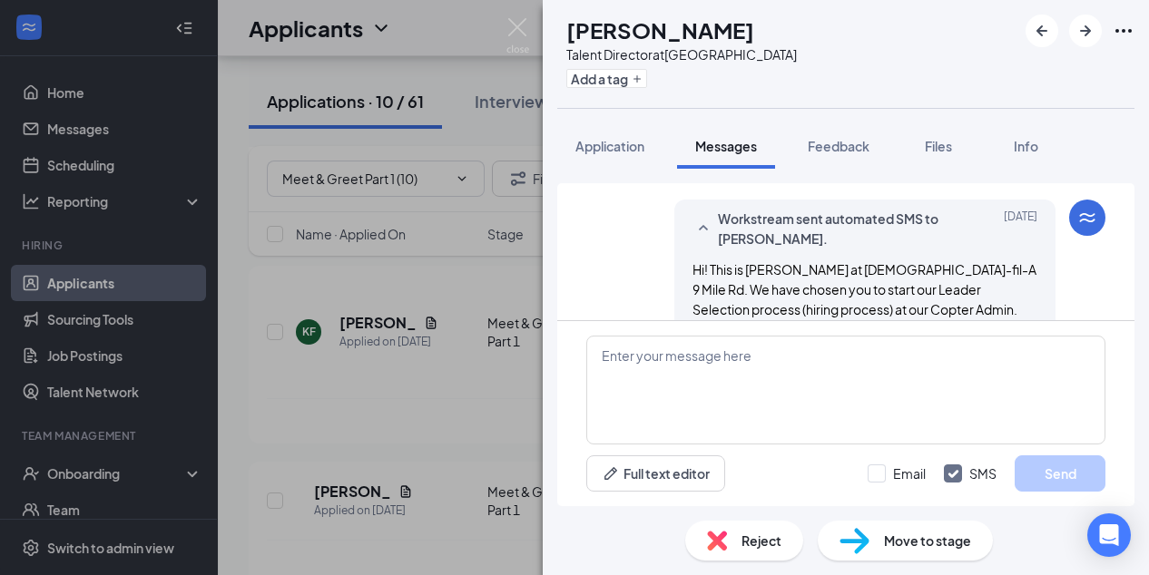
scroll to position [746, 0]
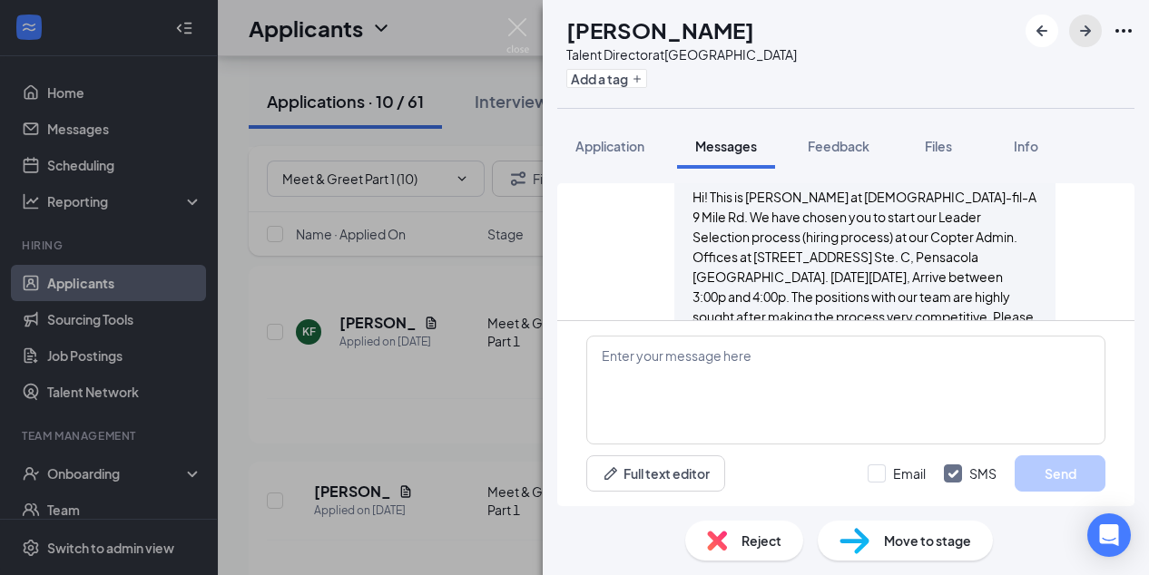
click at [1086, 34] on icon "ArrowRight" at bounding box center [1085, 30] width 11 height 11
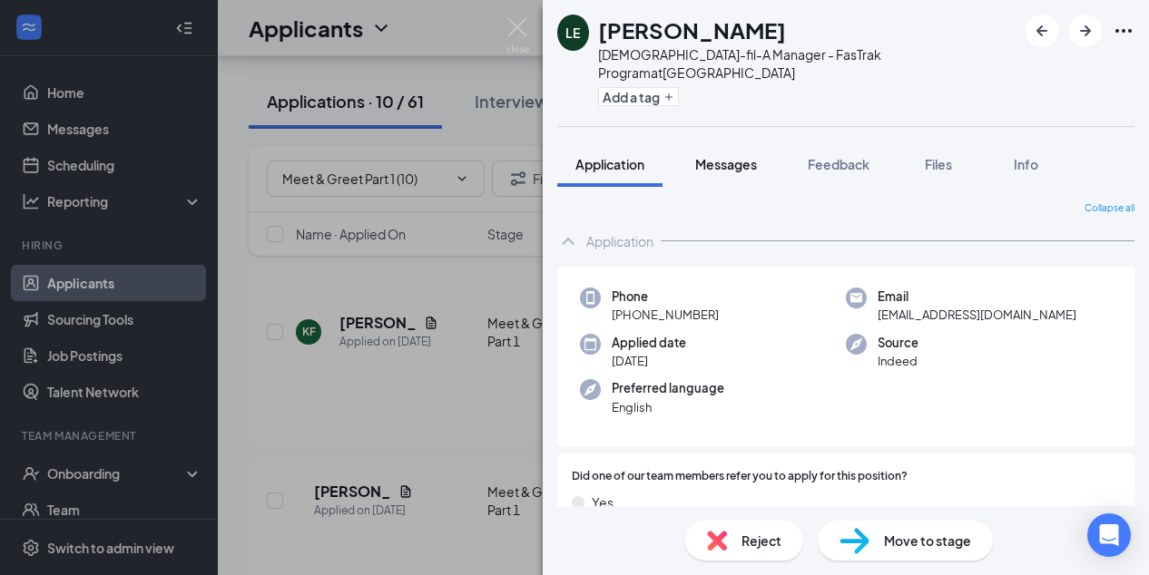
click at [745, 156] on span "Messages" at bounding box center [726, 164] width 62 height 16
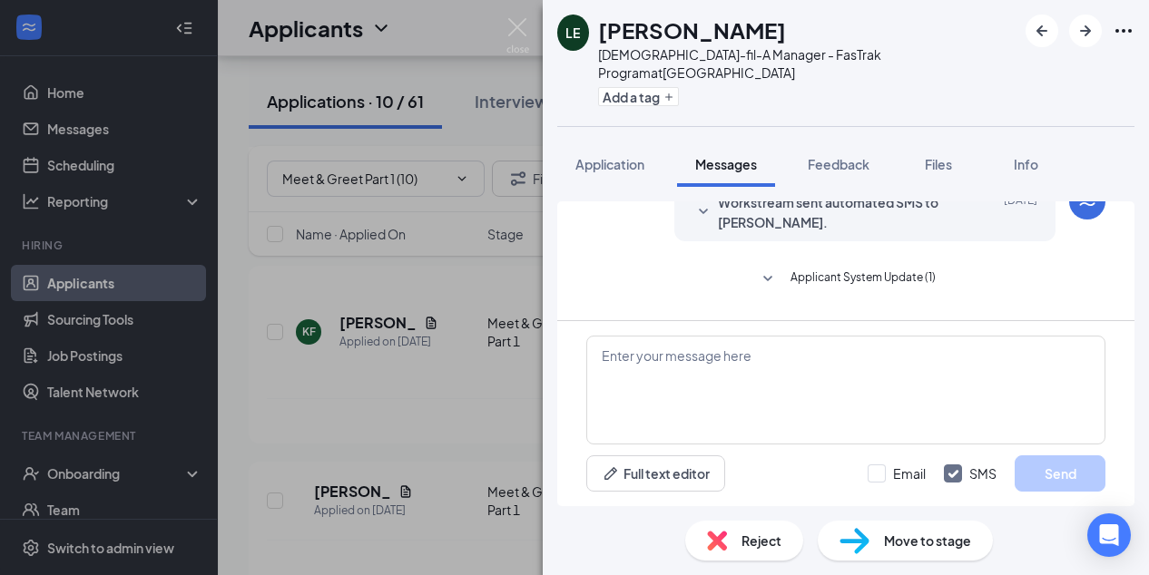
scroll to position [960, 0]
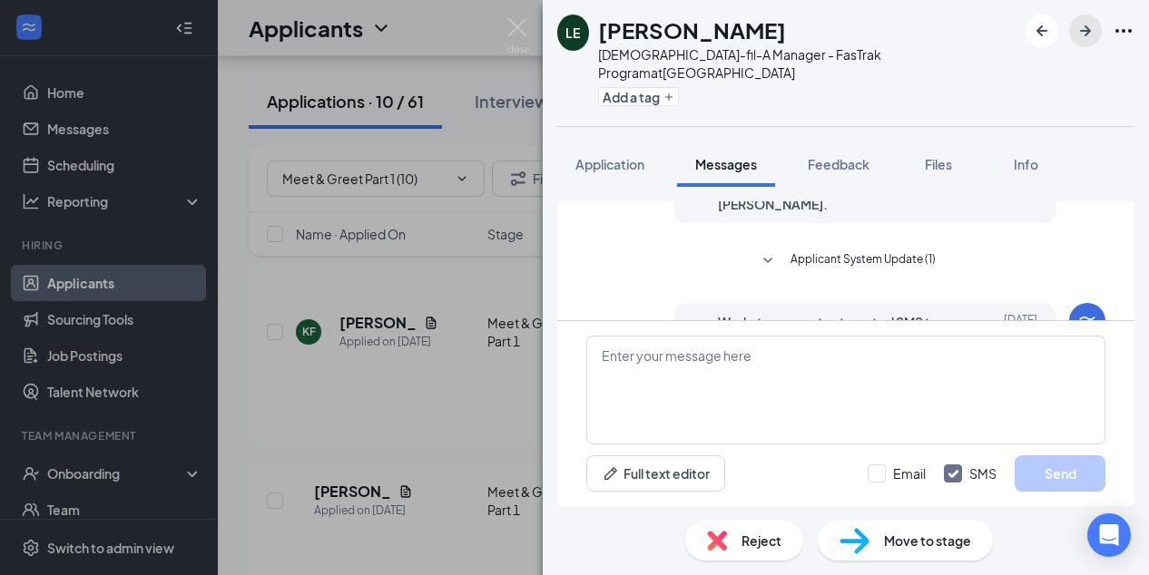
click at [1083, 28] on icon "ArrowRight" at bounding box center [1085, 31] width 22 height 22
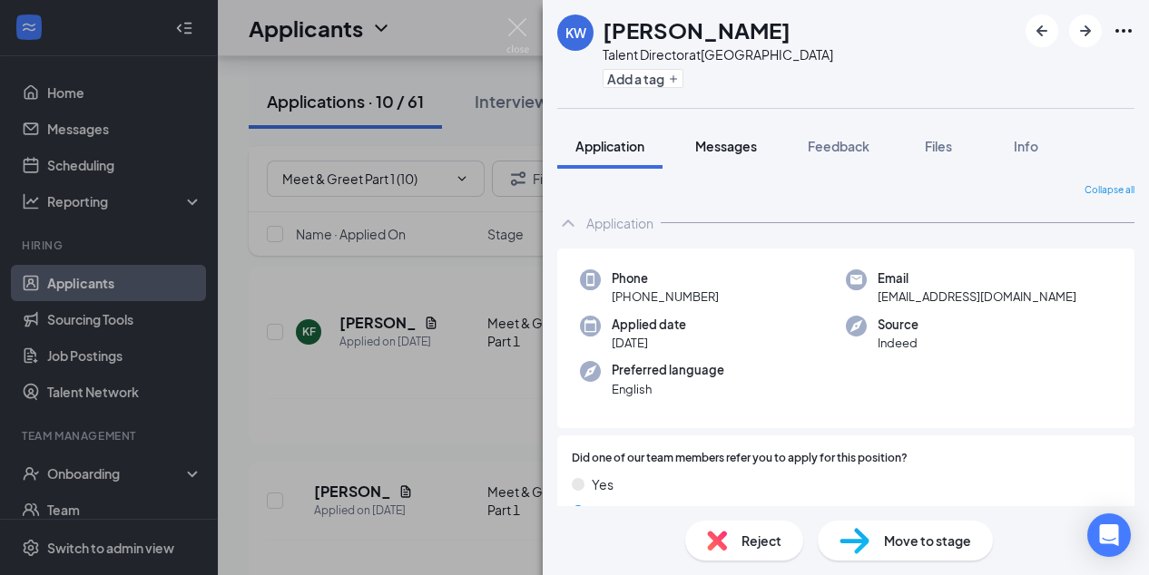
click at [725, 150] on span "Messages" at bounding box center [726, 146] width 62 height 16
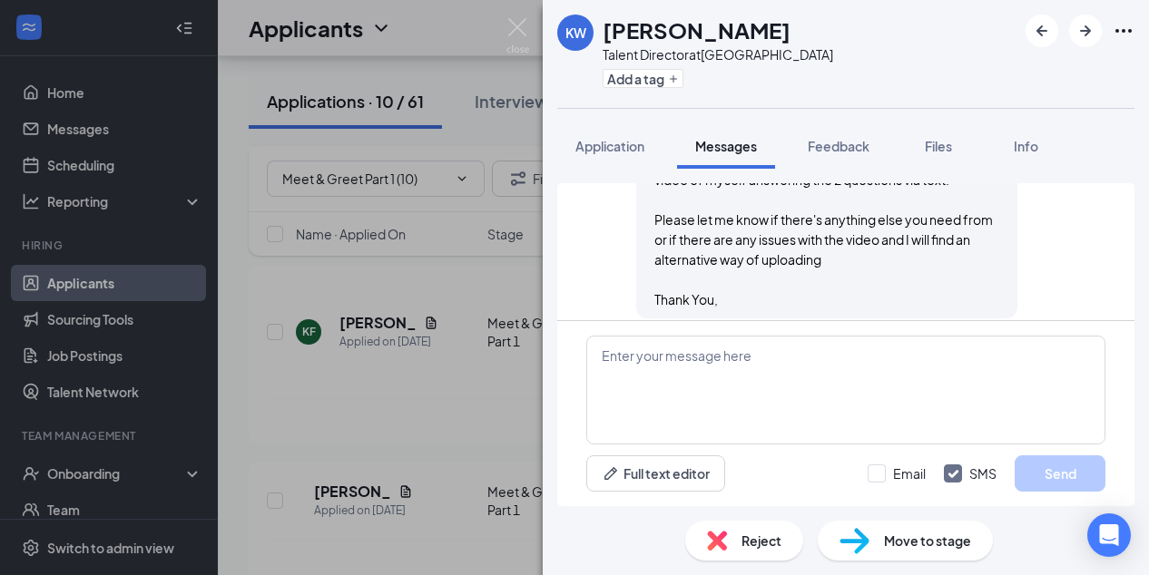
scroll to position [1302, 0]
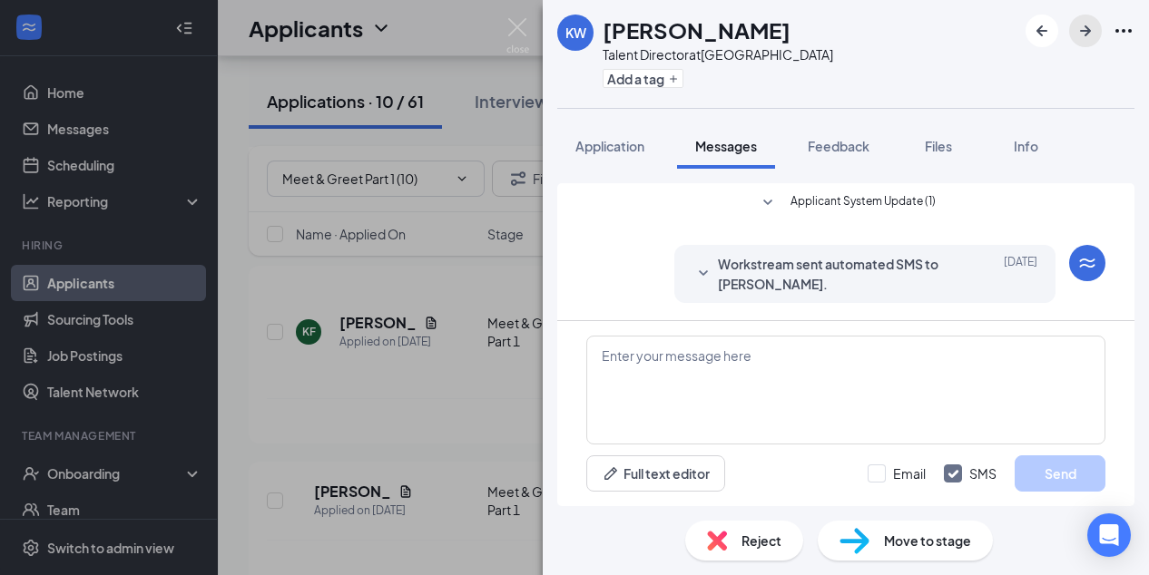
click at [1077, 33] on icon "ArrowRight" at bounding box center [1085, 31] width 22 height 22
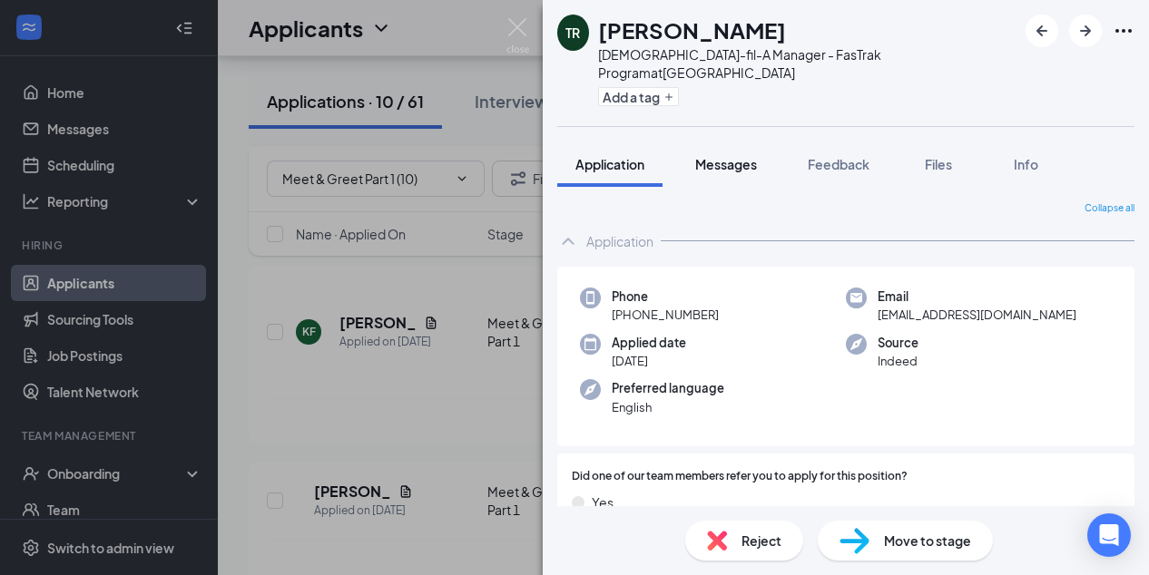
click at [714, 156] on span "Messages" at bounding box center [726, 164] width 62 height 16
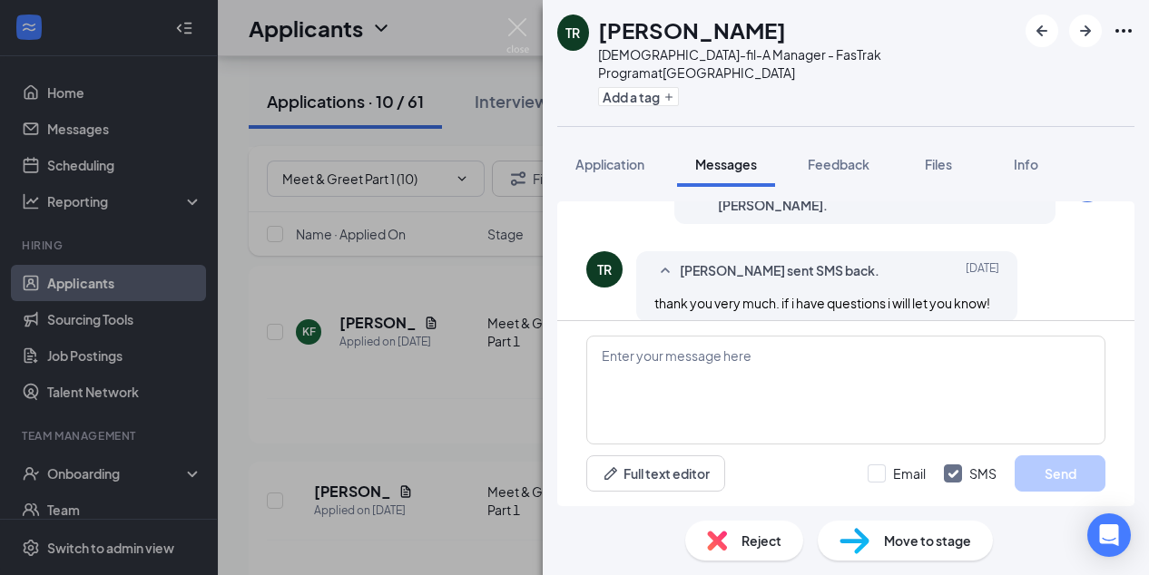
scroll to position [860, 0]
click at [1080, 36] on icon "ArrowRight" at bounding box center [1085, 31] width 22 height 22
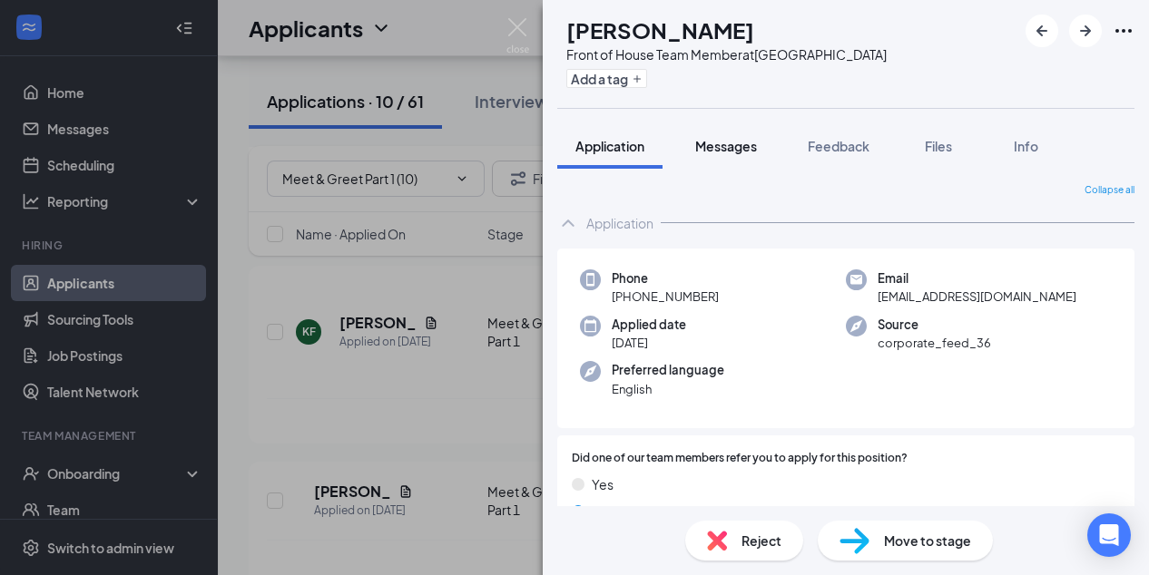
click at [743, 142] on span "Messages" at bounding box center [726, 146] width 62 height 16
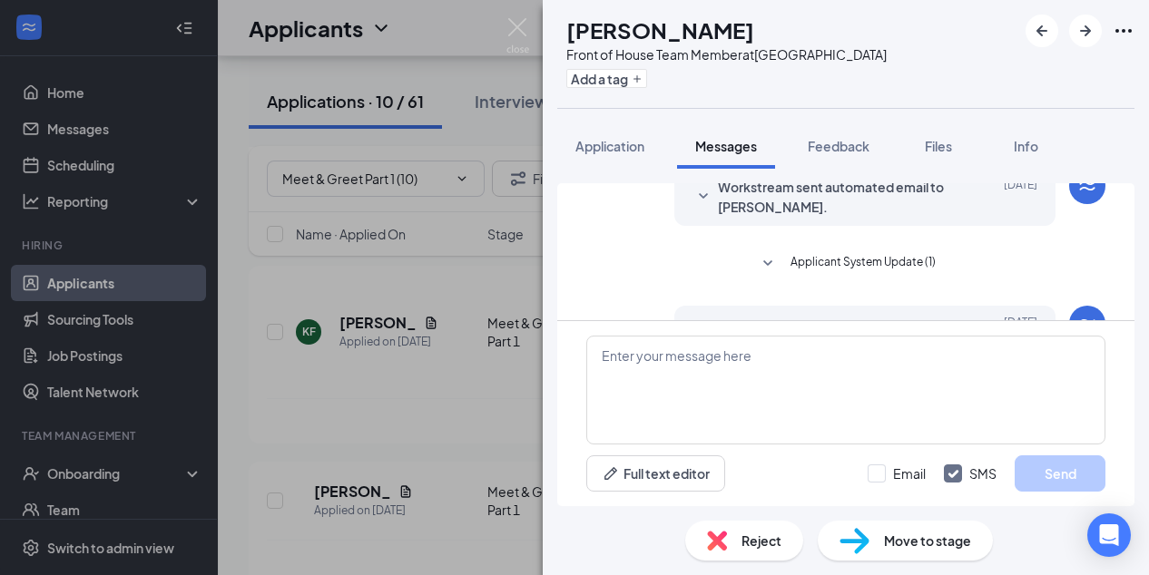
scroll to position [1136, 0]
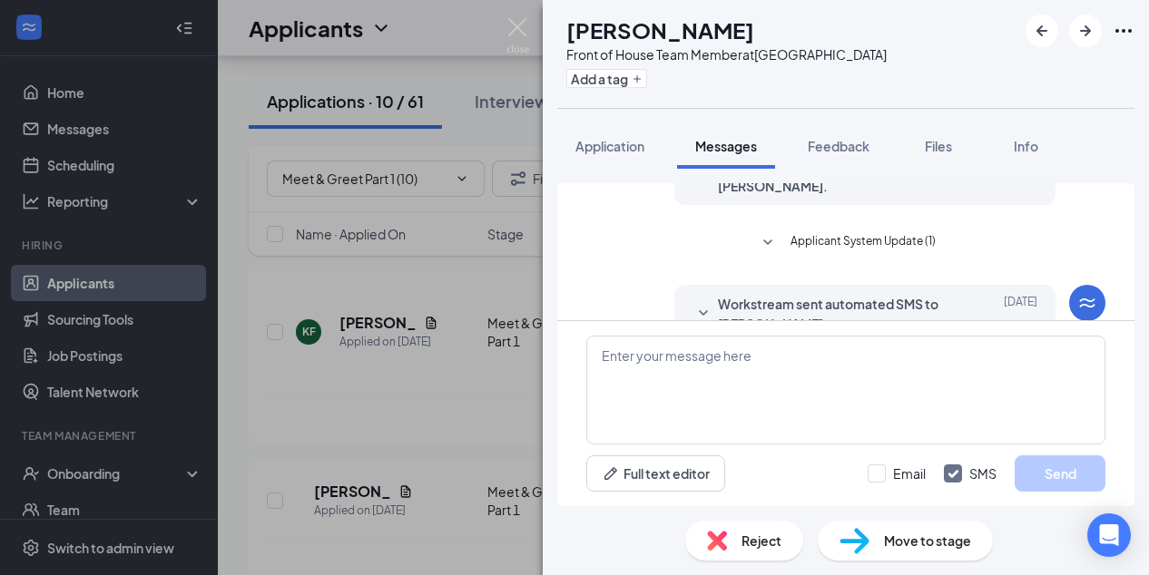
click at [1089, 23] on icon "ArrowRight" at bounding box center [1085, 31] width 22 height 22
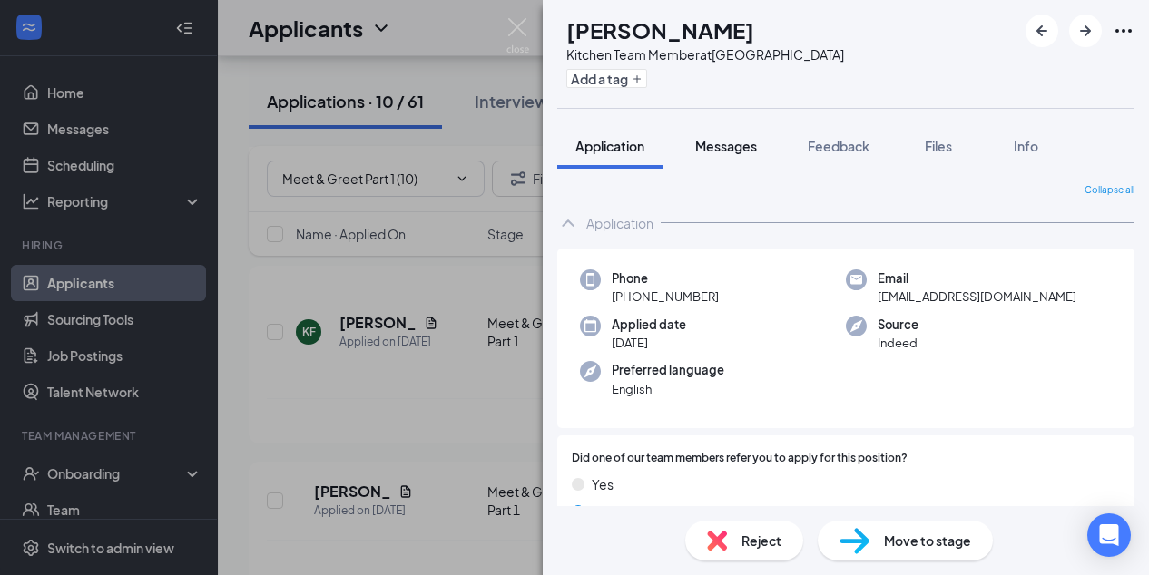
click at [735, 146] on span "Messages" at bounding box center [726, 146] width 62 height 16
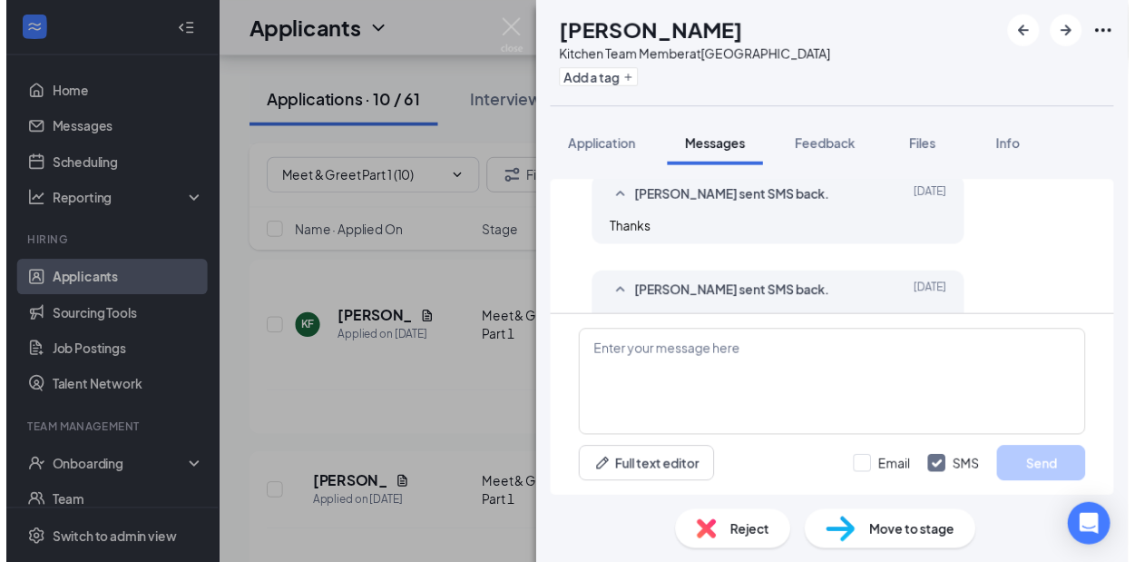
scroll to position [882, 0]
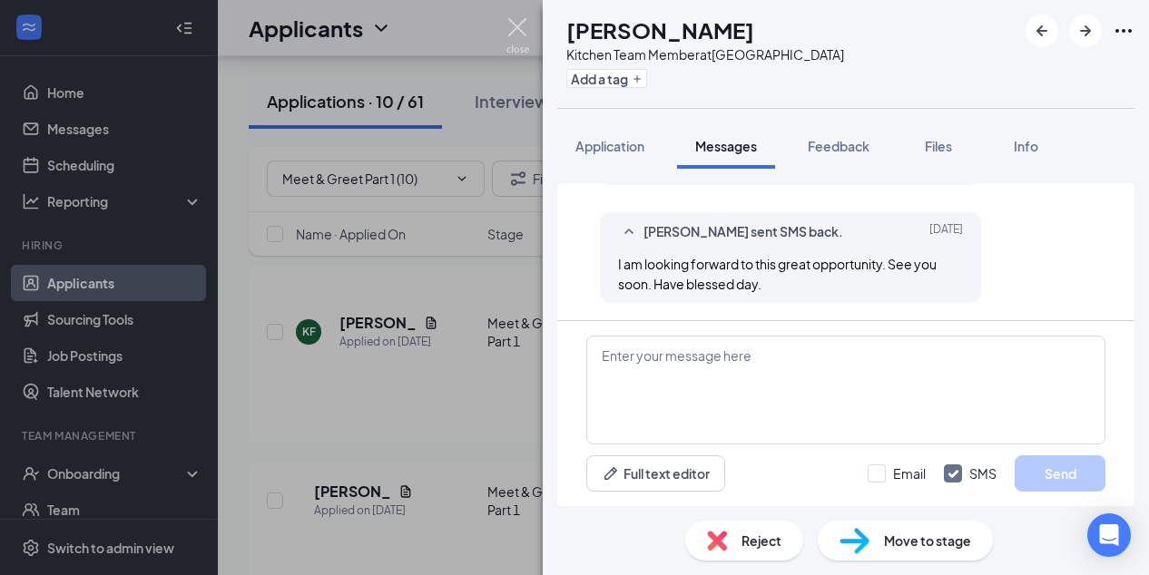
click at [517, 21] on img at bounding box center [517, 35] width 23 height 35
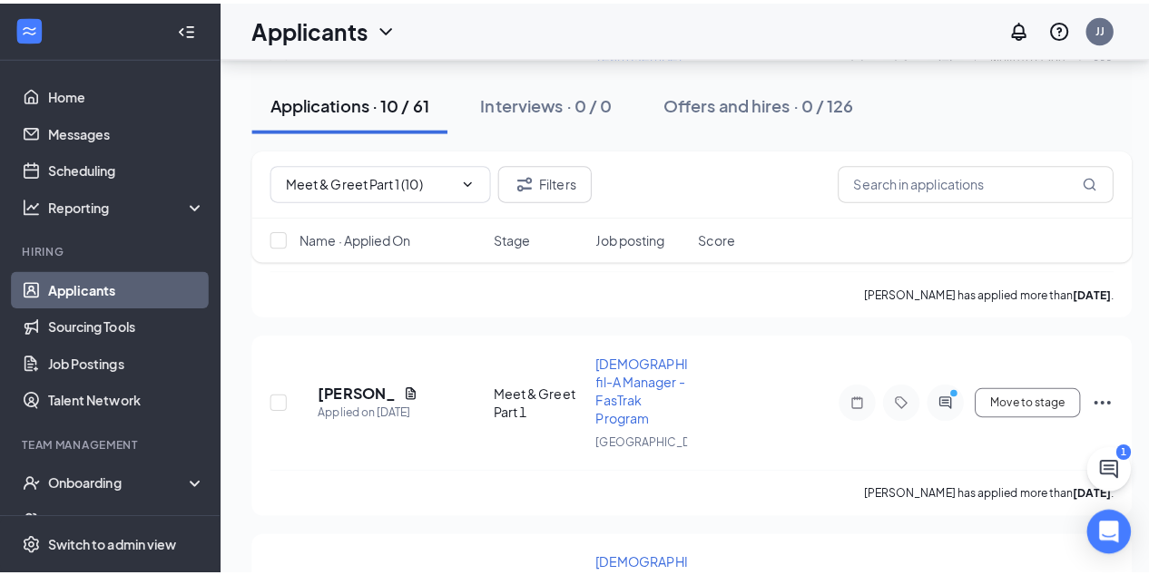
scroll to position [361, 0]
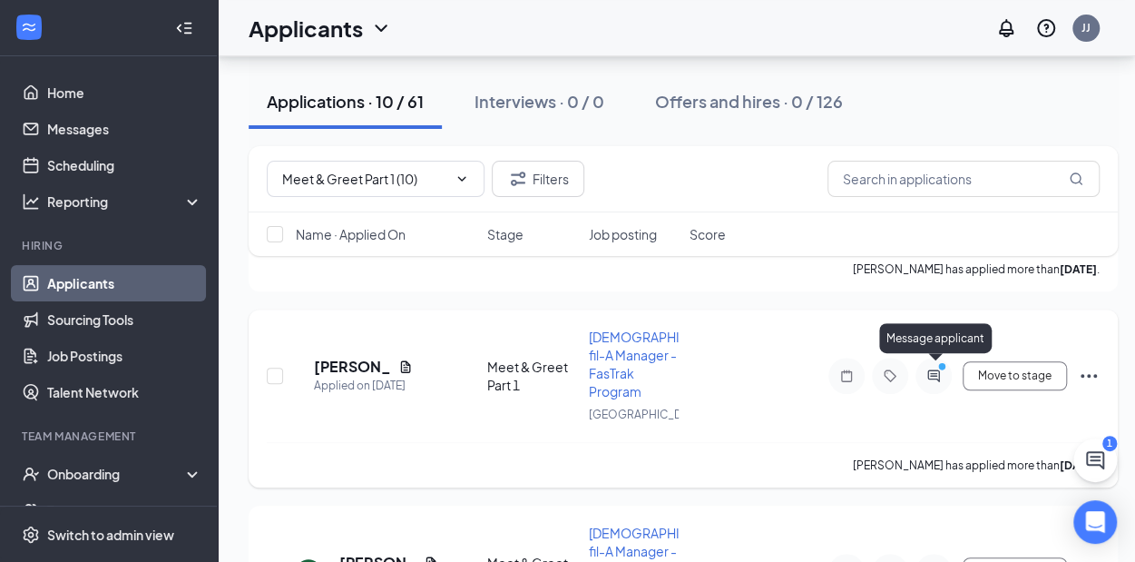
click at [933, 377] on icon "ActiveChat" at bounding box center [934, 375] width 22 height 15
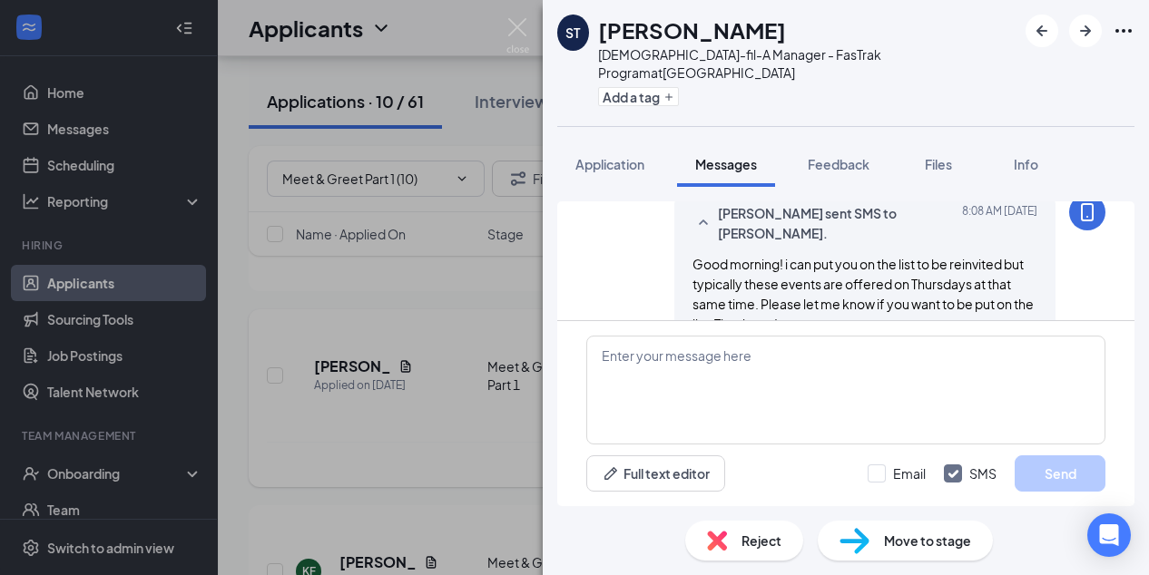
scroll to position [1332, 0]
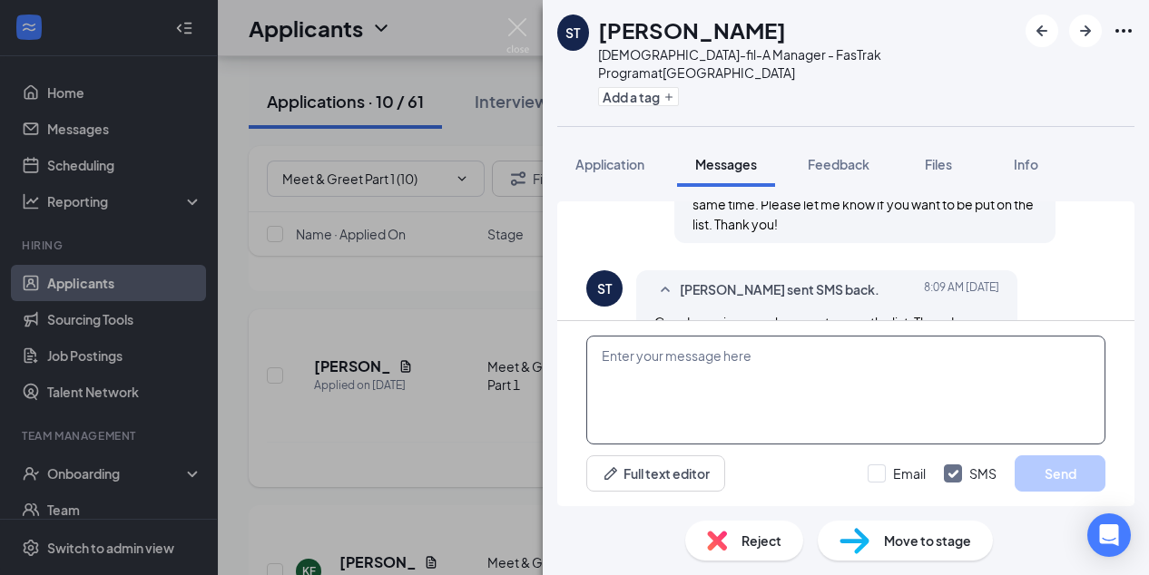
click at [613, 352] on textarea at bounding box center [845, 390] width 519 height 109
type textarea "You got it! I will be in touch."
click at [1058, 474] on button "Send" at bounding box center [1059, 474] width 91 height 36
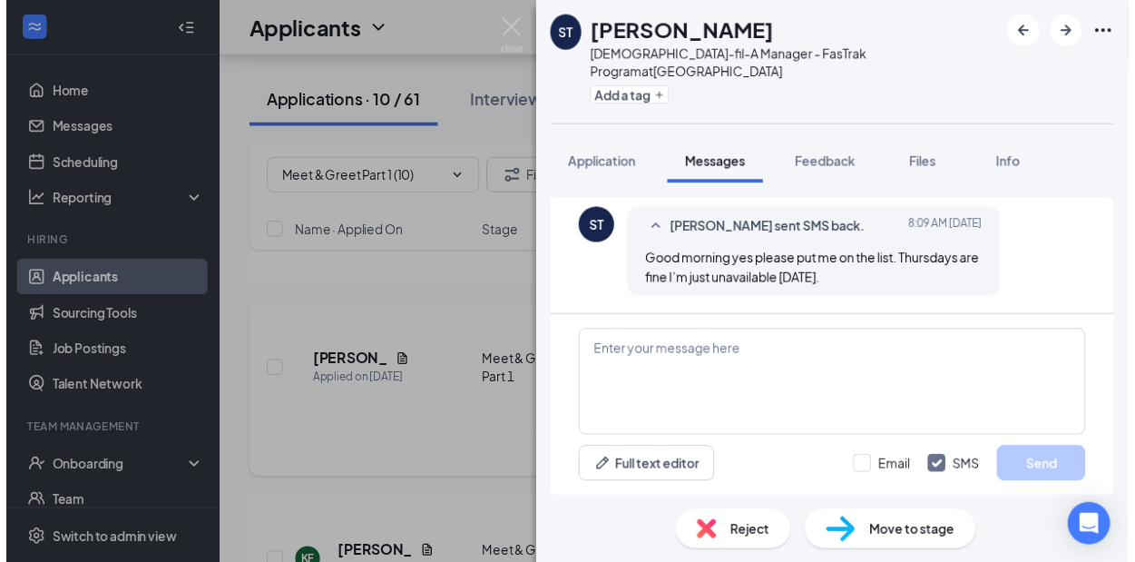
scroll to position [1448, 0]
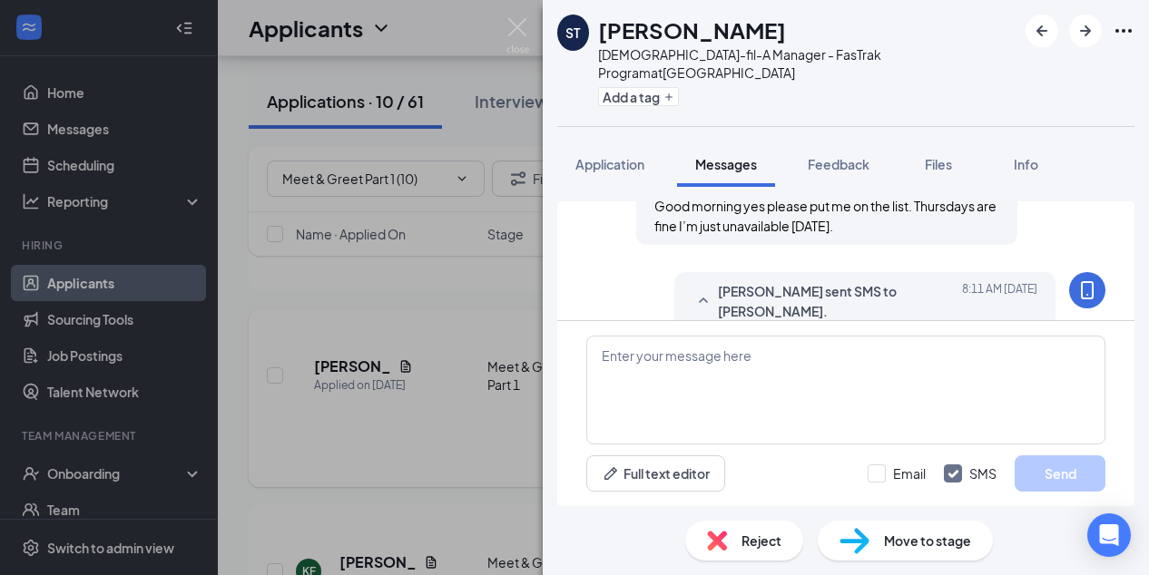
click at [926, 542] on span "Move to stage" at bounding box center [927, 541] width 87 height 20
type input "[PERSON_NAME] Meeting"
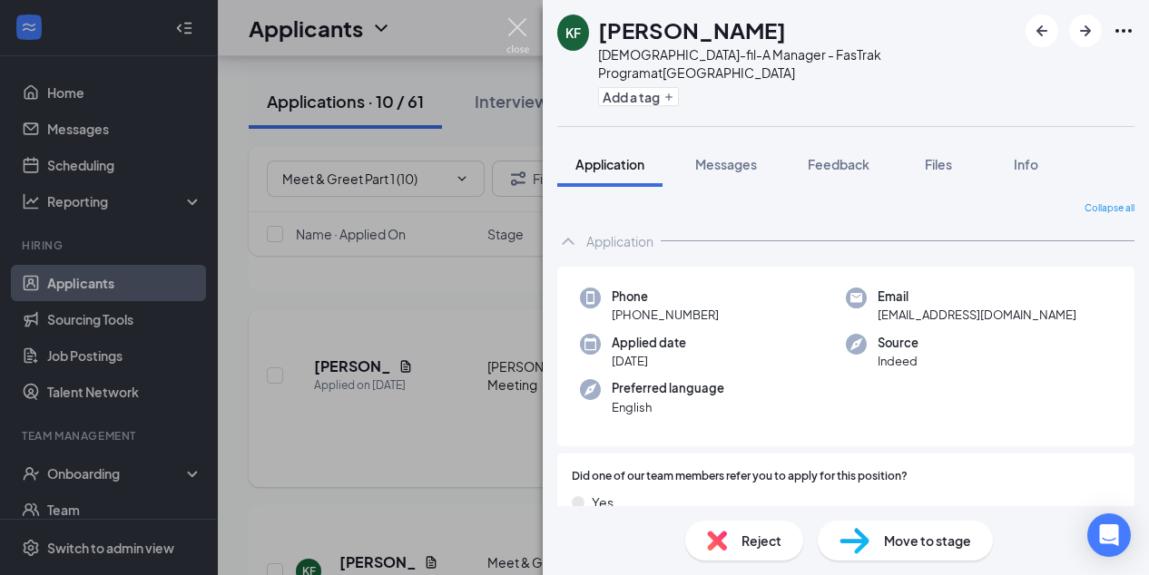
click at [517, 19] on img at bounding box center [517, 35] width 23 height 35
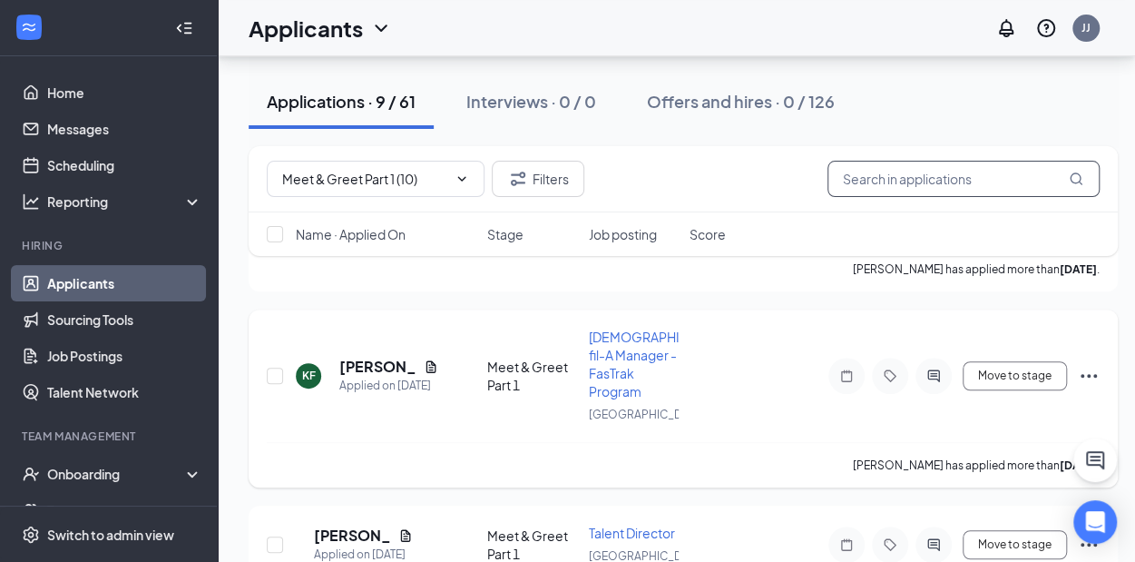
click at [880, 174] on input "text" at bounding box center [964, 179] width 272 height 36
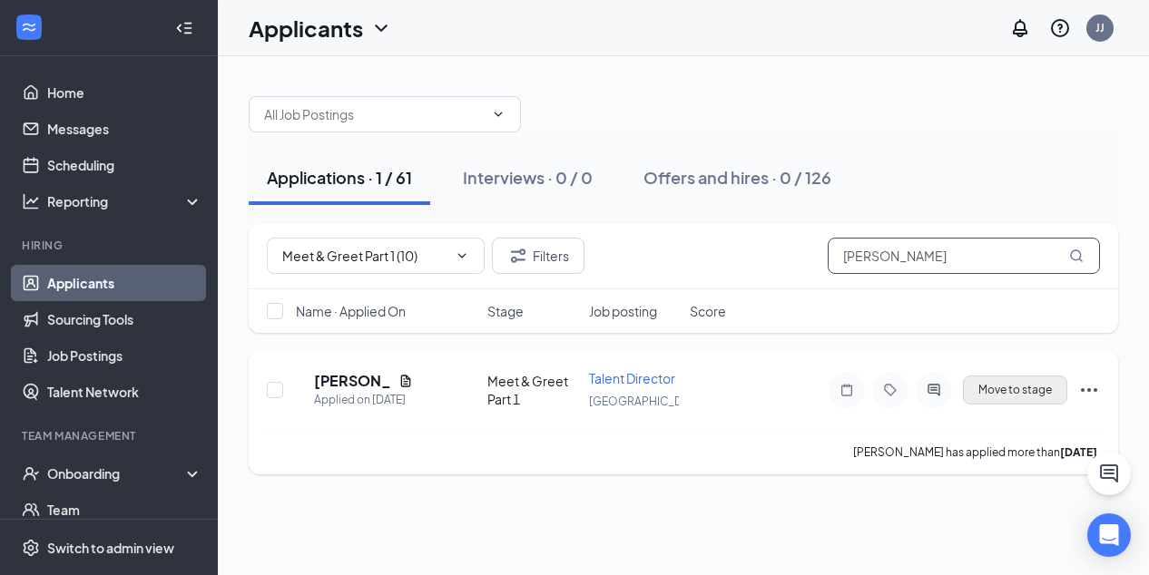
type input "[PERSON_NAME]"
click at [998, 391] on button "Move to stage" at bounding box center [1015, 390] width 104 height 29
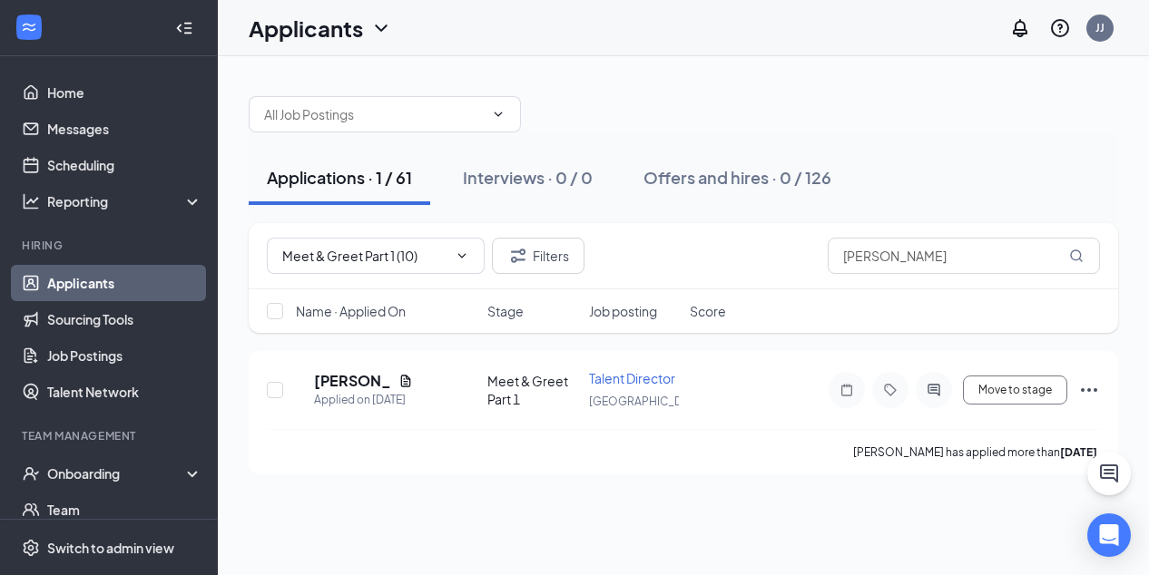
type input "[PERSON_NAME] Meeting"
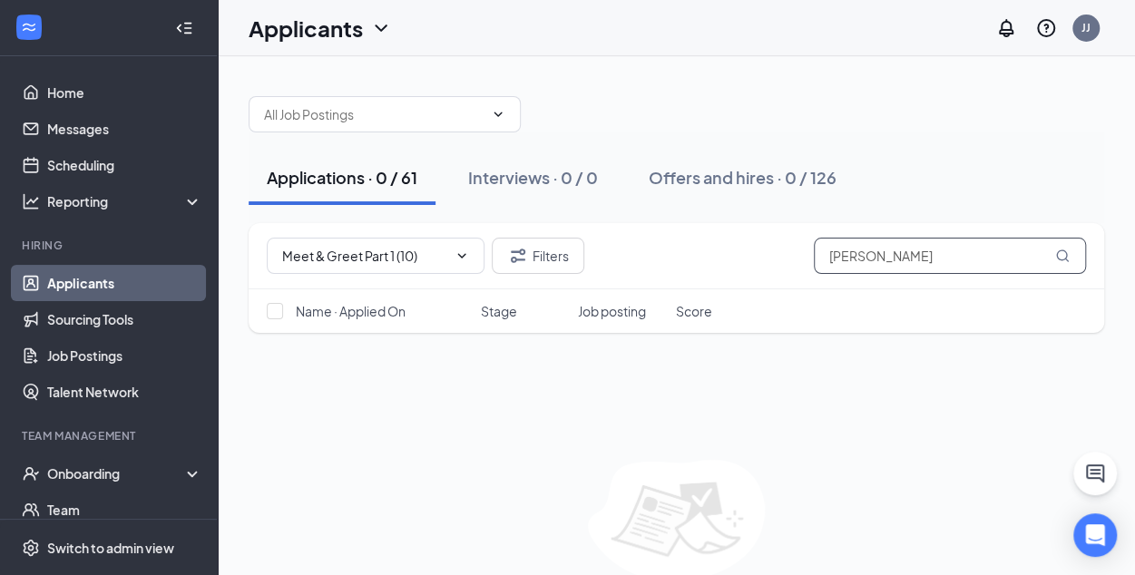
click at [730, 221] on div "Applications · 0 / 61 Interviews · 0 / 0 Offers and hires · 0 / 126 Meet & Gree…" at bounding box center [677, 358] width 856 height 560
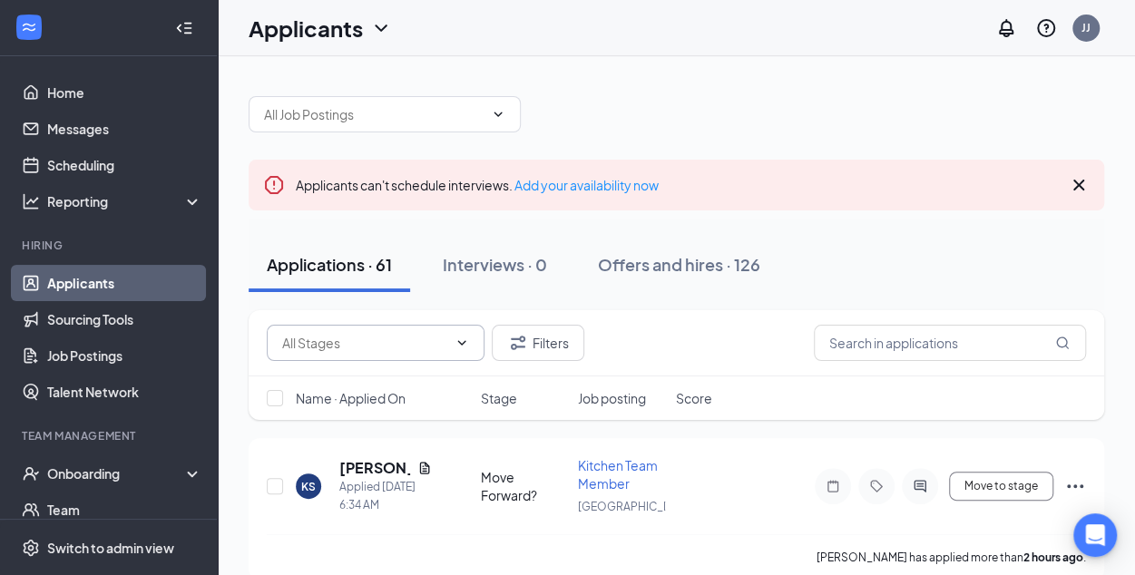
click at [427, 344] on input "text" at bounding box center [364, 343] width 165 height 20
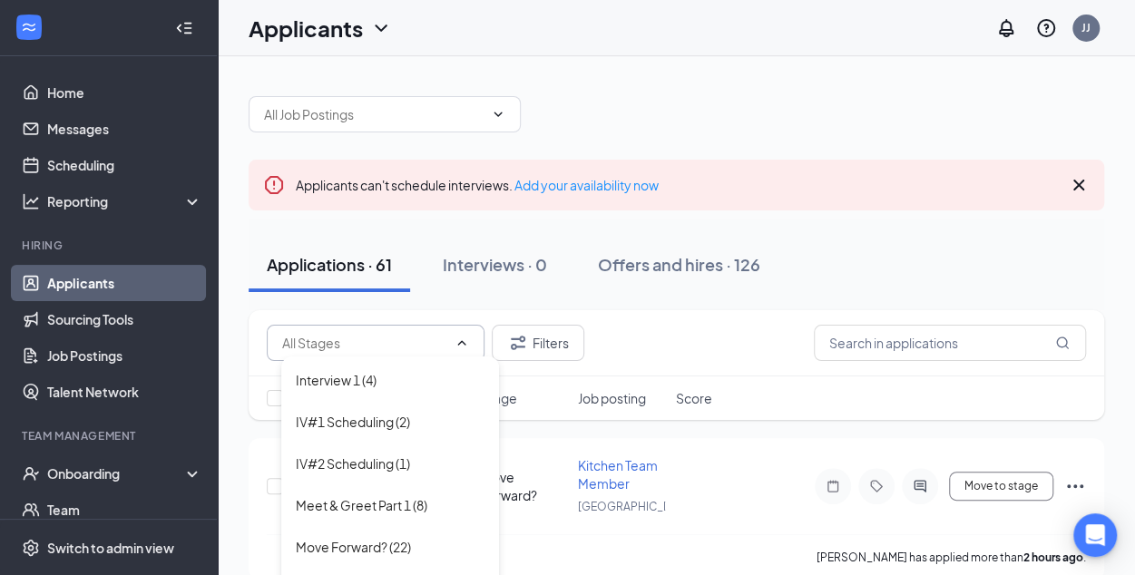
scroll to position [103, 0]
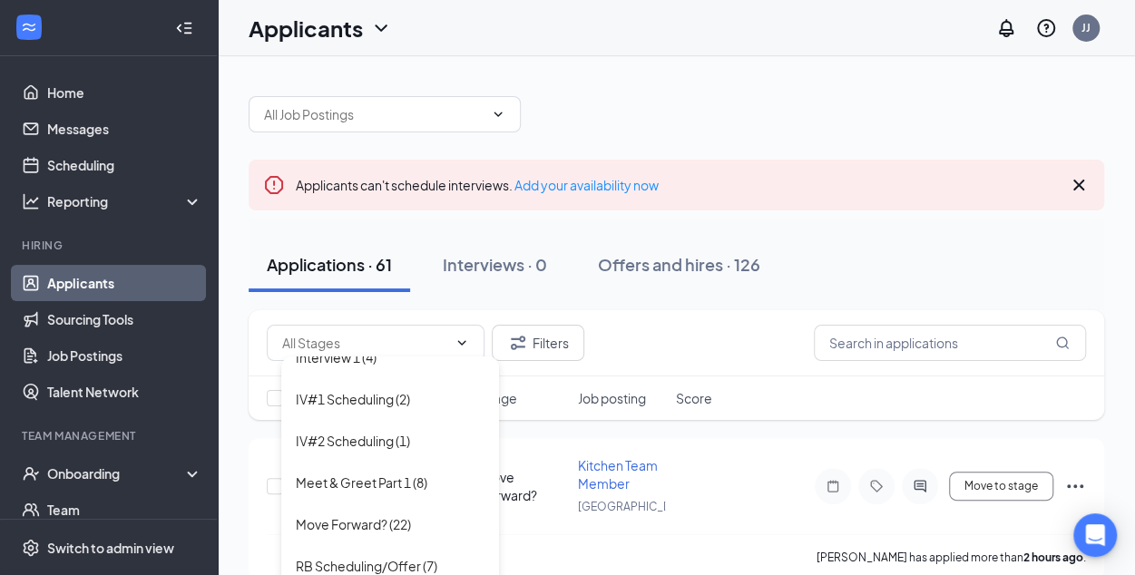
click at [1075, 188] on icon "Cross" at bounding box center [1078, 185] width 11 height 11
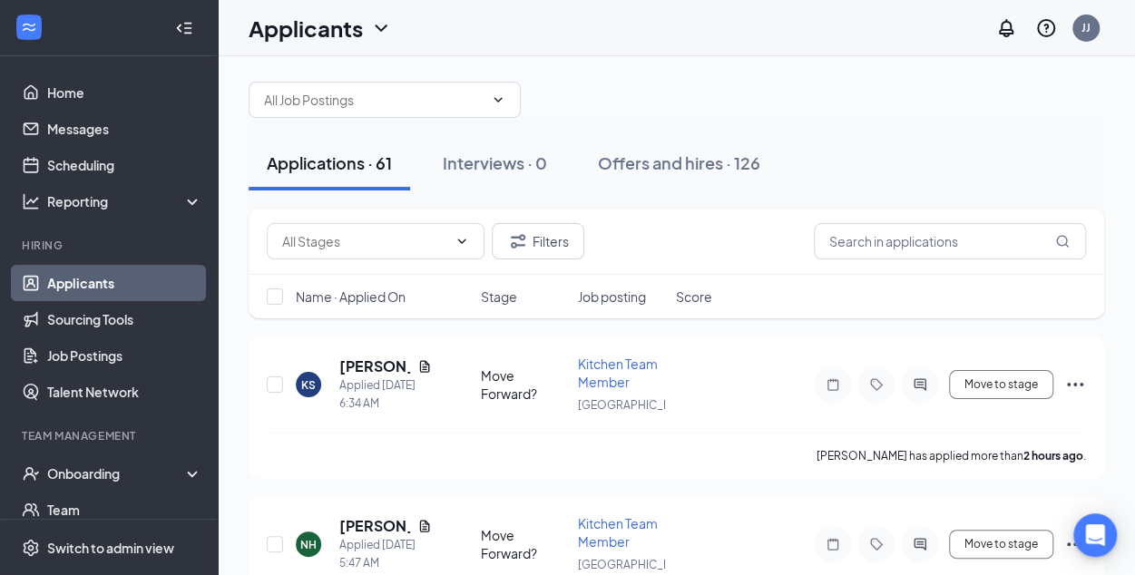
scroll to position [0, 0]
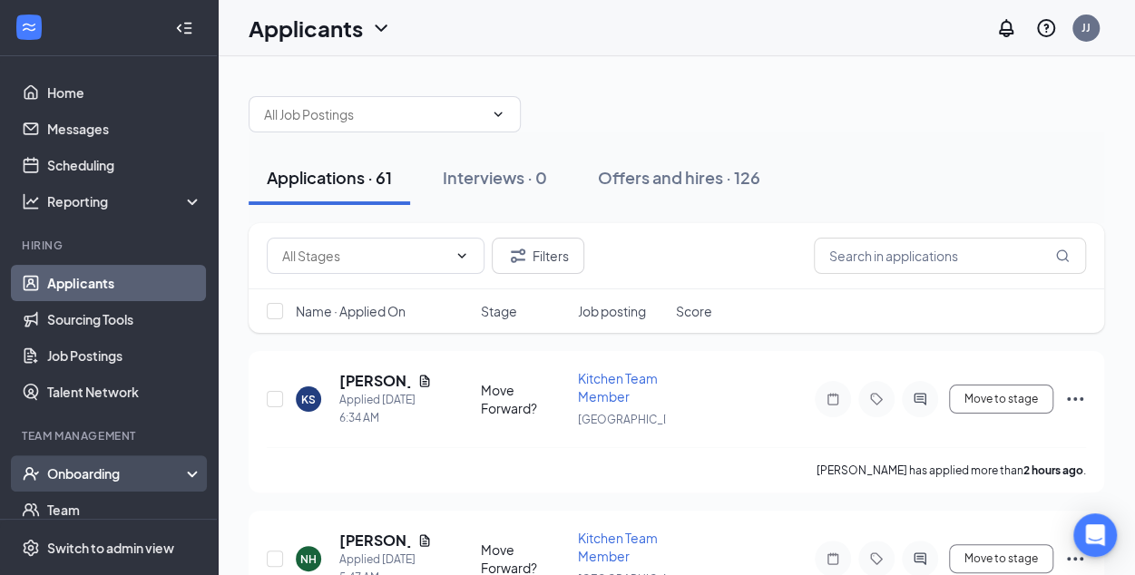
click at [85, 475] on div "Onboarding" at bounding box center [117, 474] width 140 height 18
click at [93, 509] on link "Overview" at bounding box center [124, 510] width 155 height 36
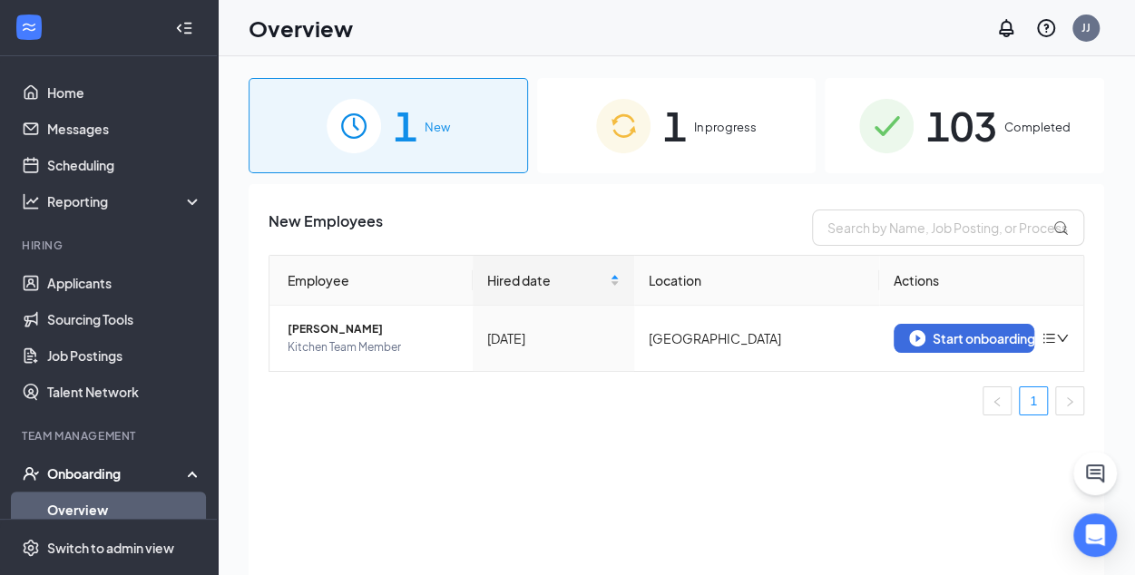
click at [765, 144] on div "1 In progress" at bounding box center [676, 125] width 279 height 95
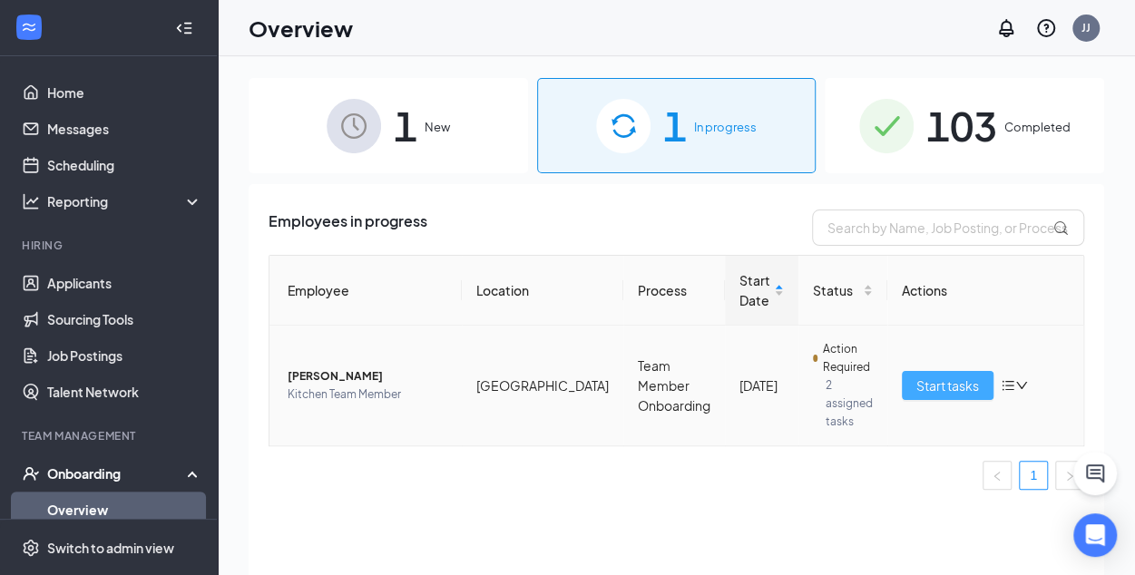
click at [916, 377] on span "Start tasks" at bounding box center [947, 386] width 63 height 20
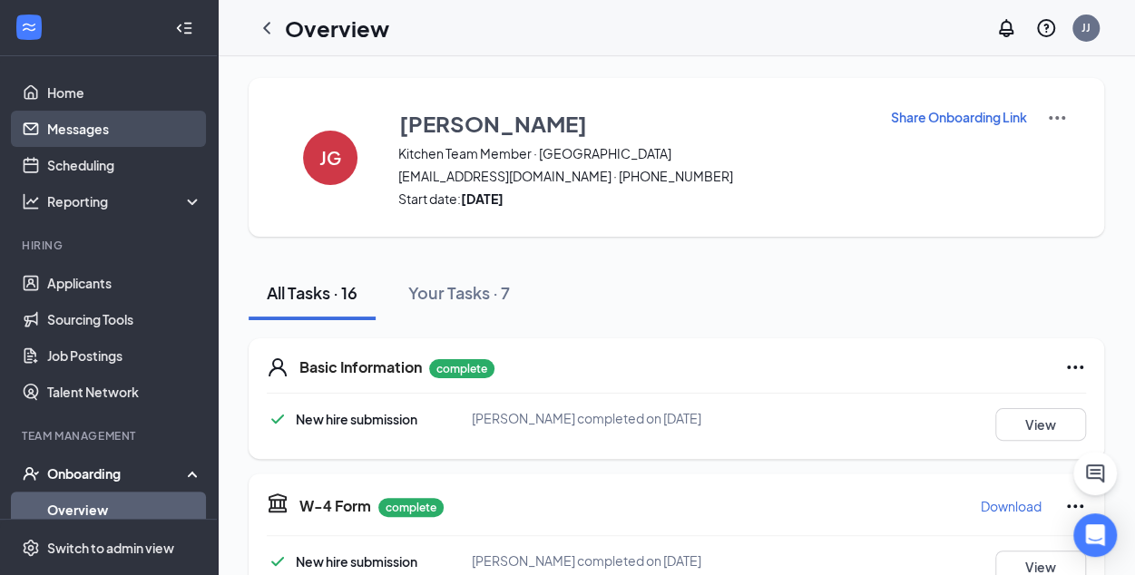
click at [99, 130] on link "Messages" at bounding box center [124, 129] width 155 height 36
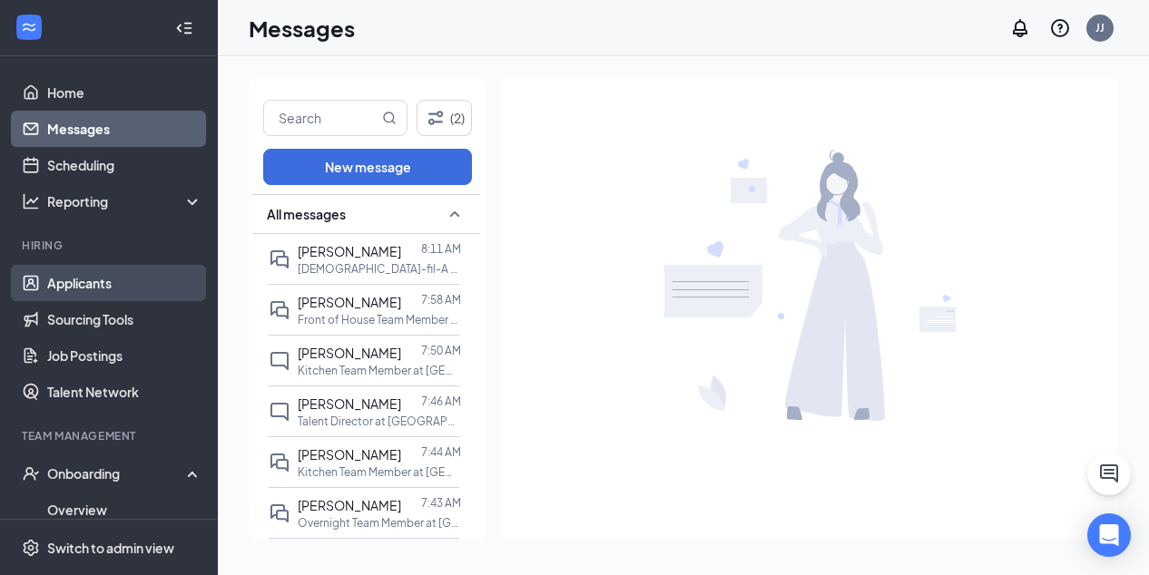
click at [76, 279] on link "Applicants" at bounding box center [124, 283] width 155 height 36
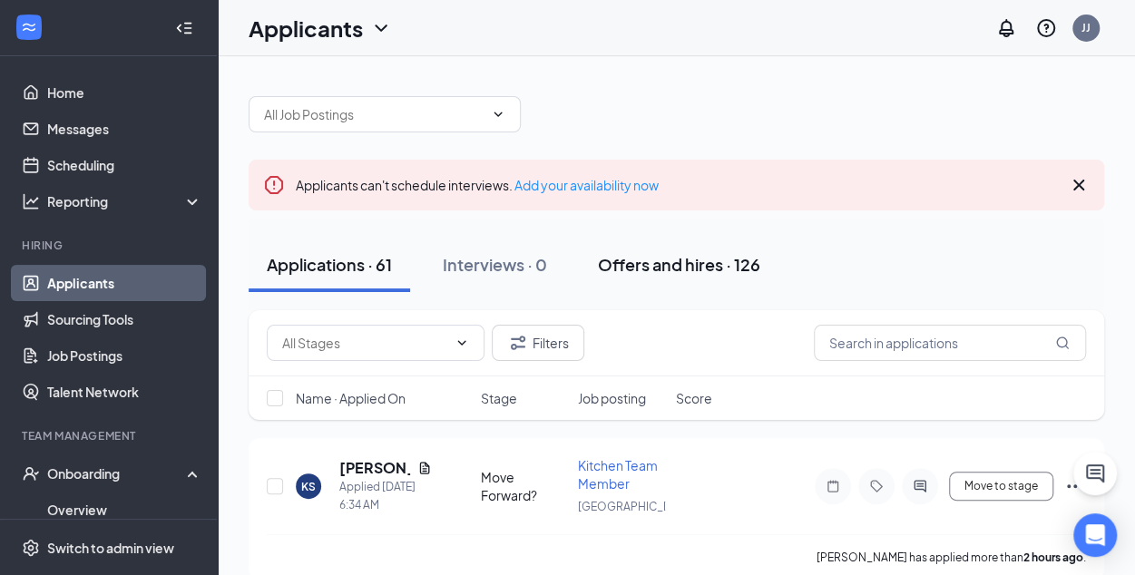
click at [691, 177] on div "Applicants can't schedule interviews. Add your availability now" at bounding box center [677, 185] width 856 height 51
click at [848, 348] on input "text" at bounding box center [950, 343] width 272 height 36
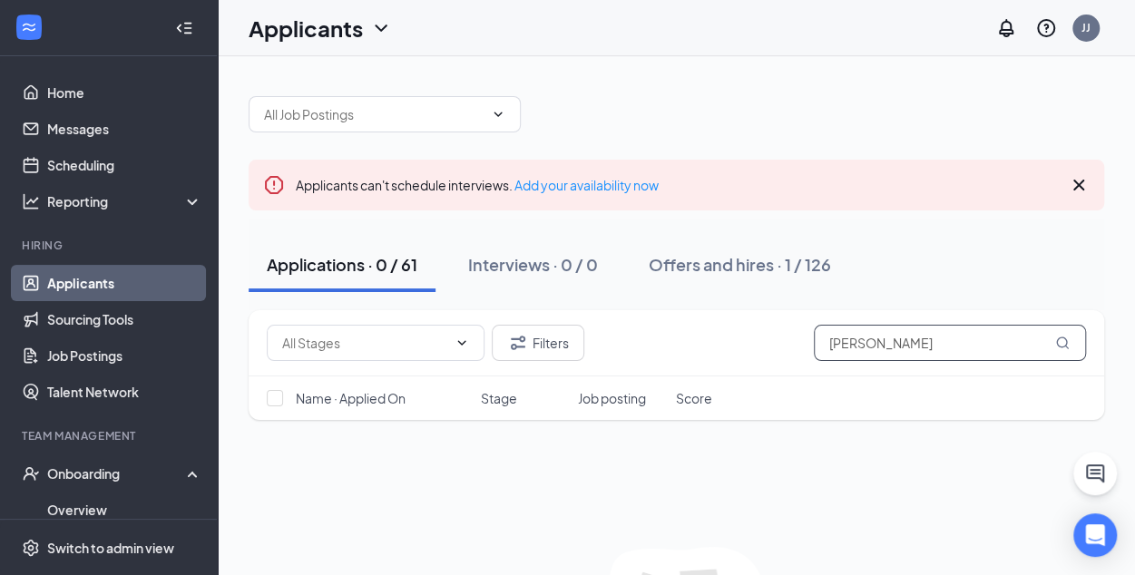
type input "jeremiah"
click at [1080, 179] on icon "Cross" at bounding box center [1079, 185] width 22 height 22
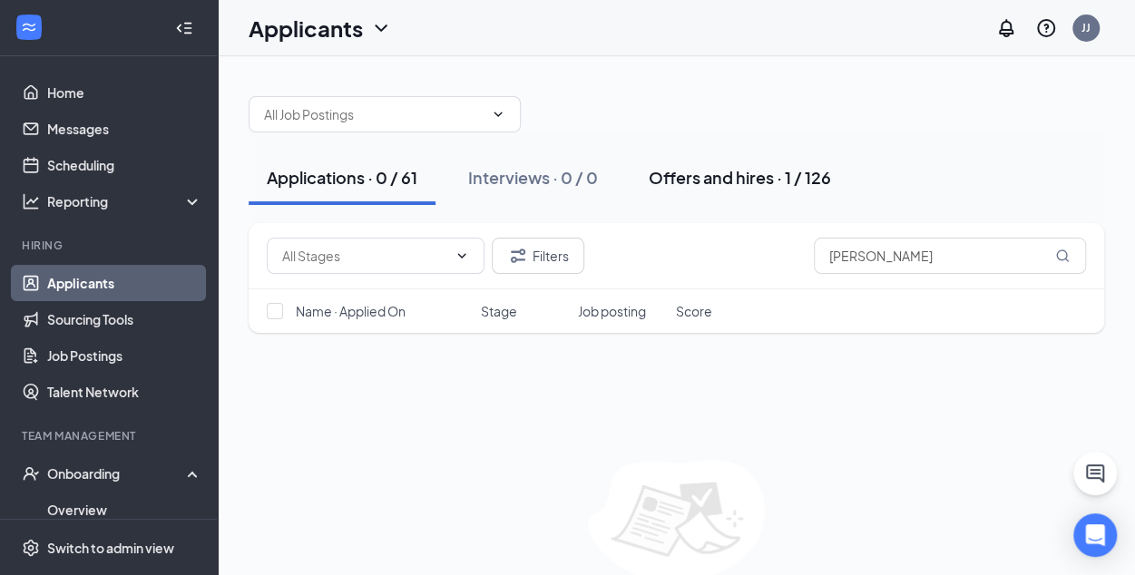
click at [730, 179] on div "Offers and hires · 1 / 126" at bounding box center [740, 177] width 182 height 23
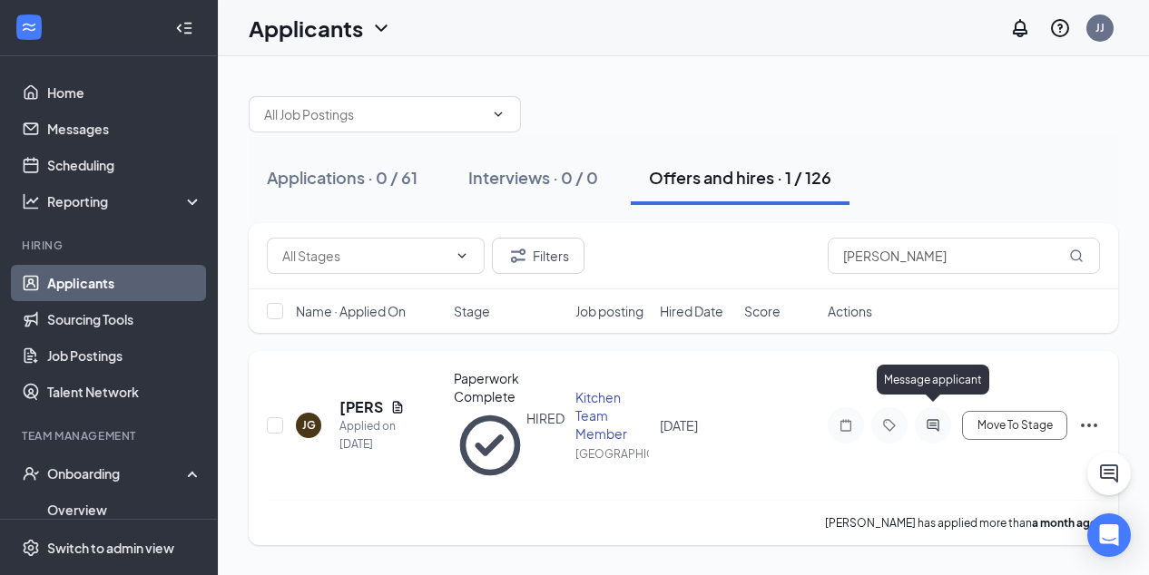
click at [929, 418] on icon "ActiveChat" at bounding box center [933, 425] width 22 height 15
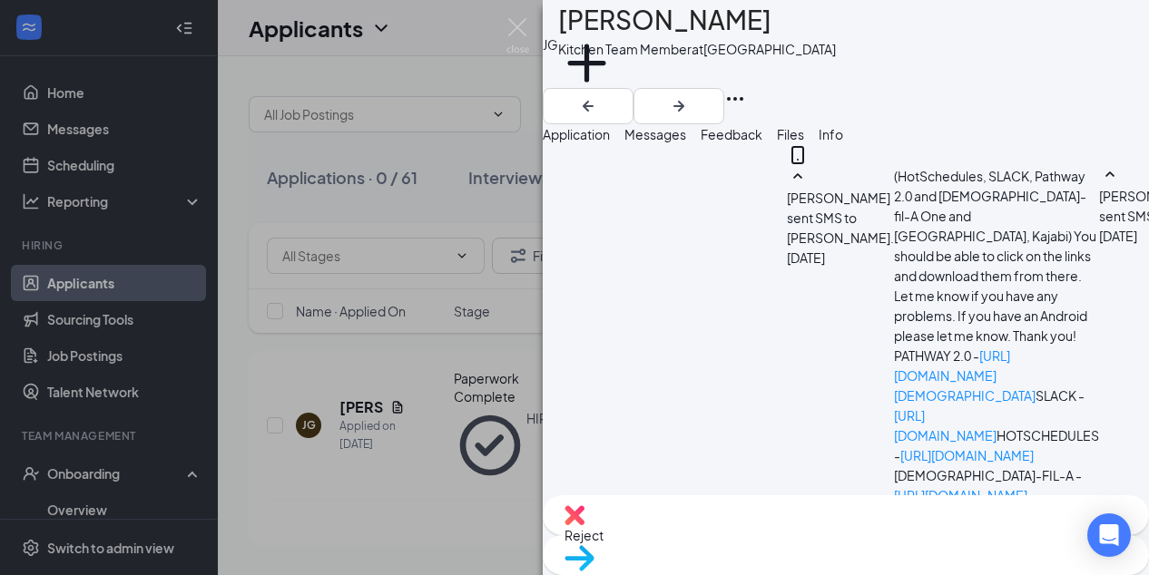
scroll to position [2024, 0]
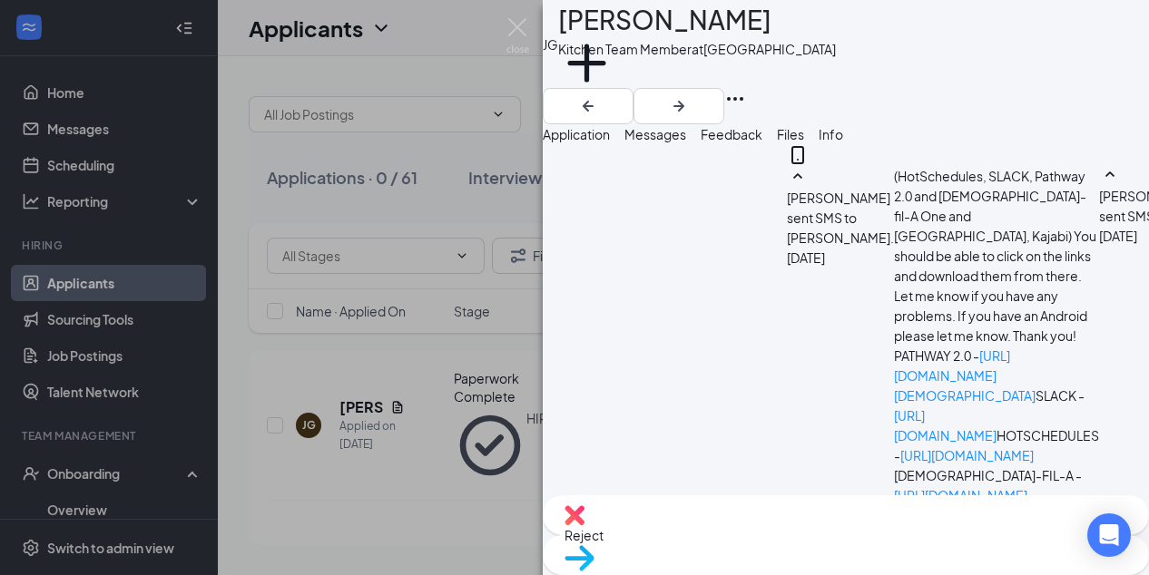
type textarea "I cannot without restarting the entire hiring process. I reset that module so i…"
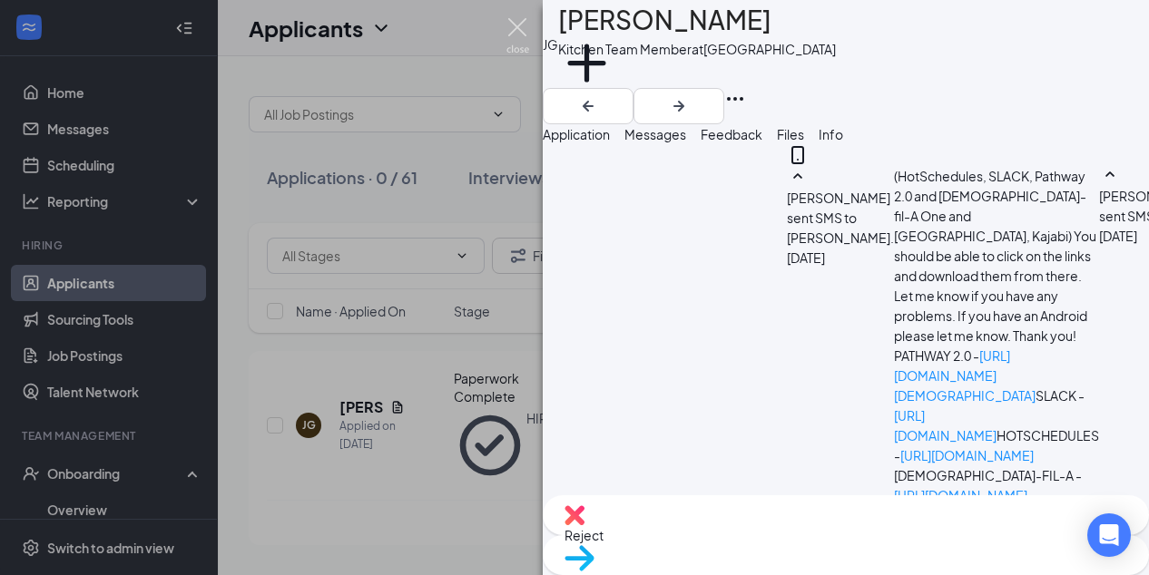
scroll to position [2220, 0]
click at [517, 22] on img at bounding box center [517, 35] width 23 height 35
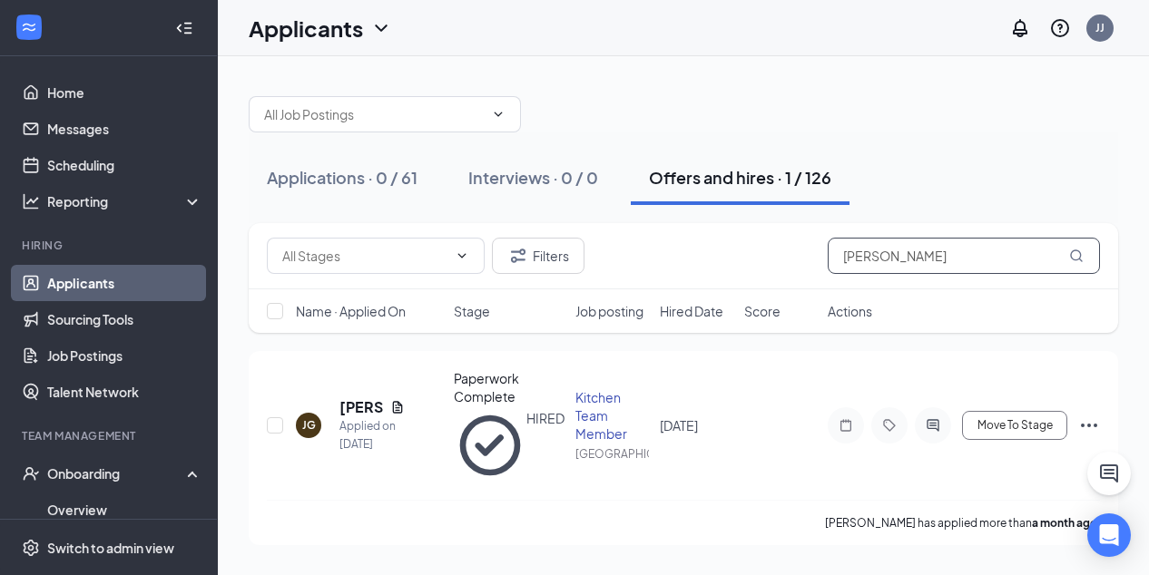
drag, startPoint x: 912, startPoint y: 254, endPoint x: 683, endPoint y: 255, distance: 228.7
click at [683, 255] on div "Filters jeremiah" at bounding box center [683, 256] width 833 height 36
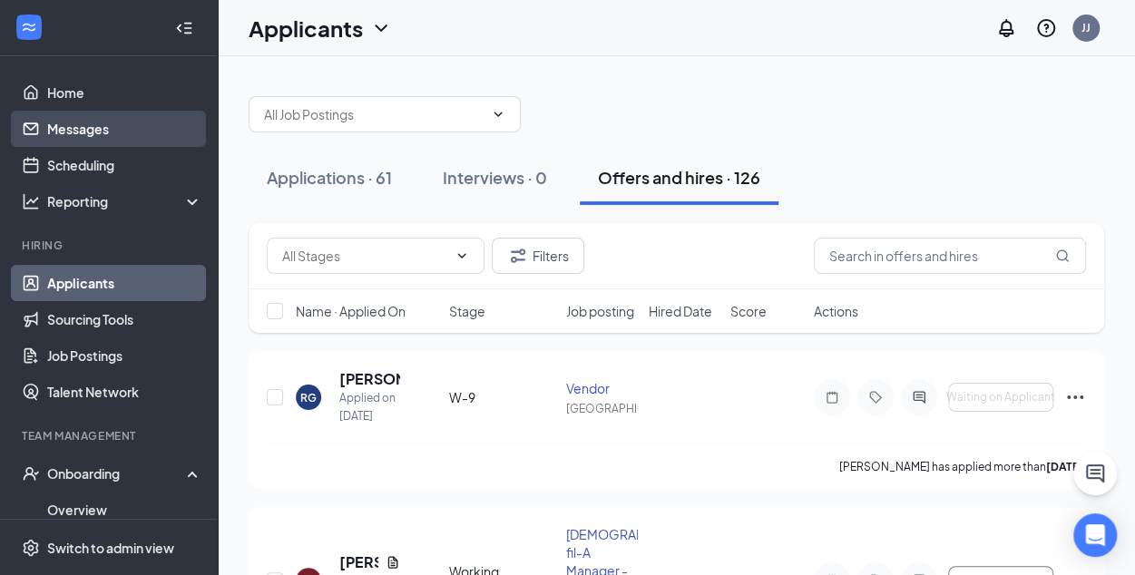
click at [85, 124] on link "Messages" at bounding box center [124, 129] width 155 height 36
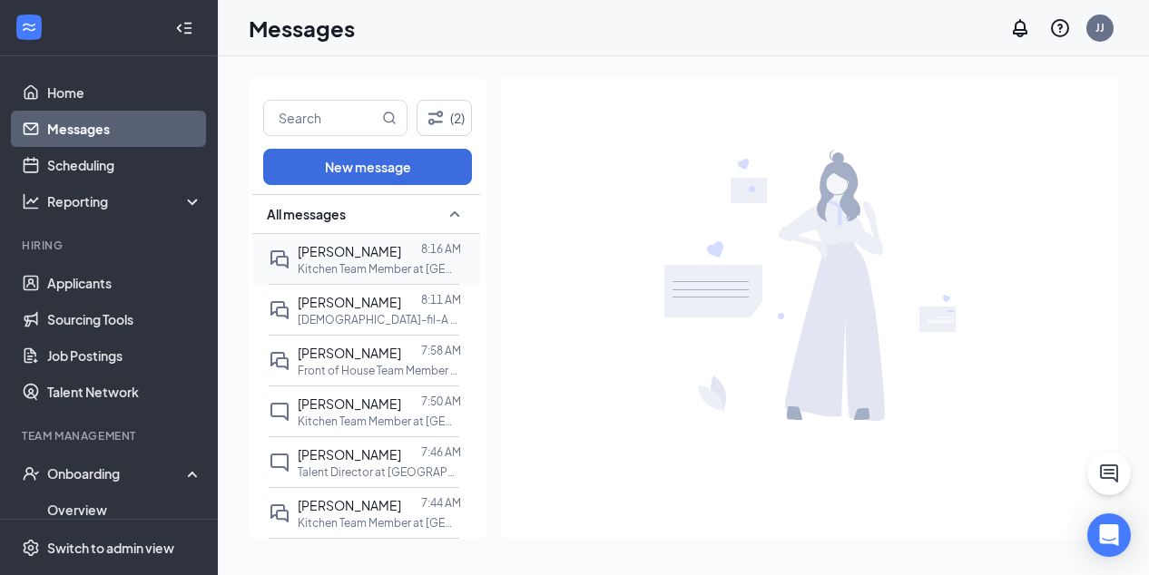
click at [352, 261] on p "Kitchen Team Member at [GEOGRAPHIC_DATA]" at bounding box center [379, 268] width 163 height 15
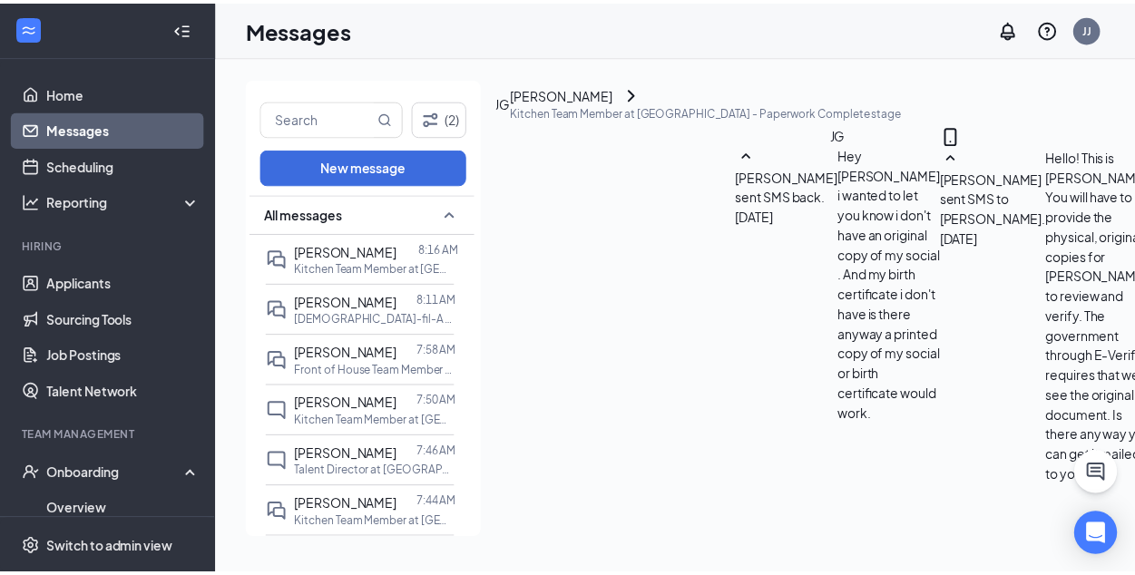
scroll to position [1613, 0]
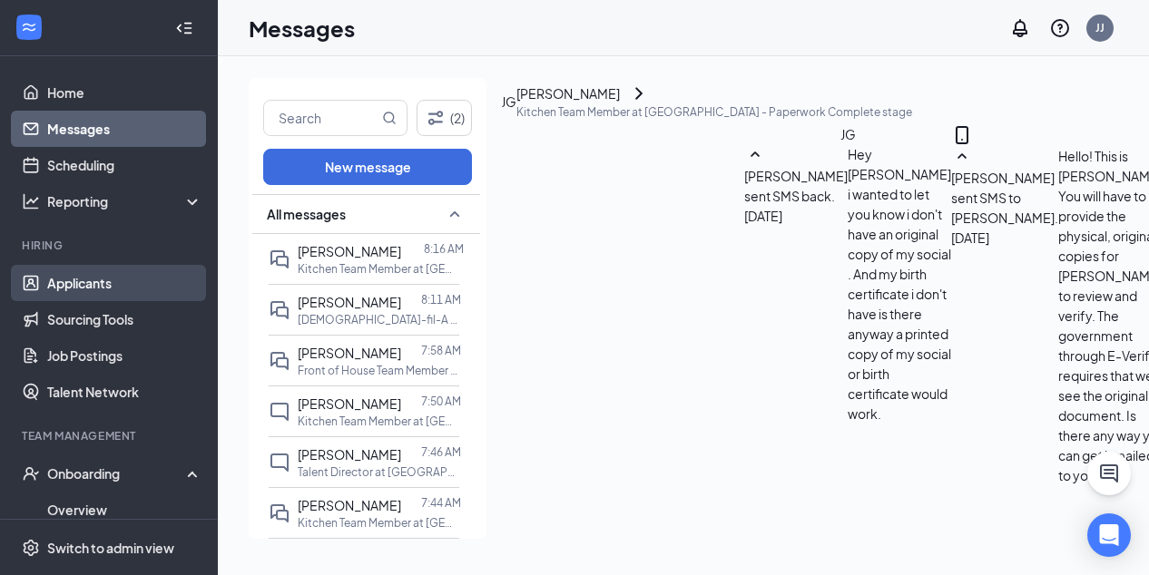
click at [89, 286] on link "Applicants" at bounding box center [124, 283] width 155 height 36
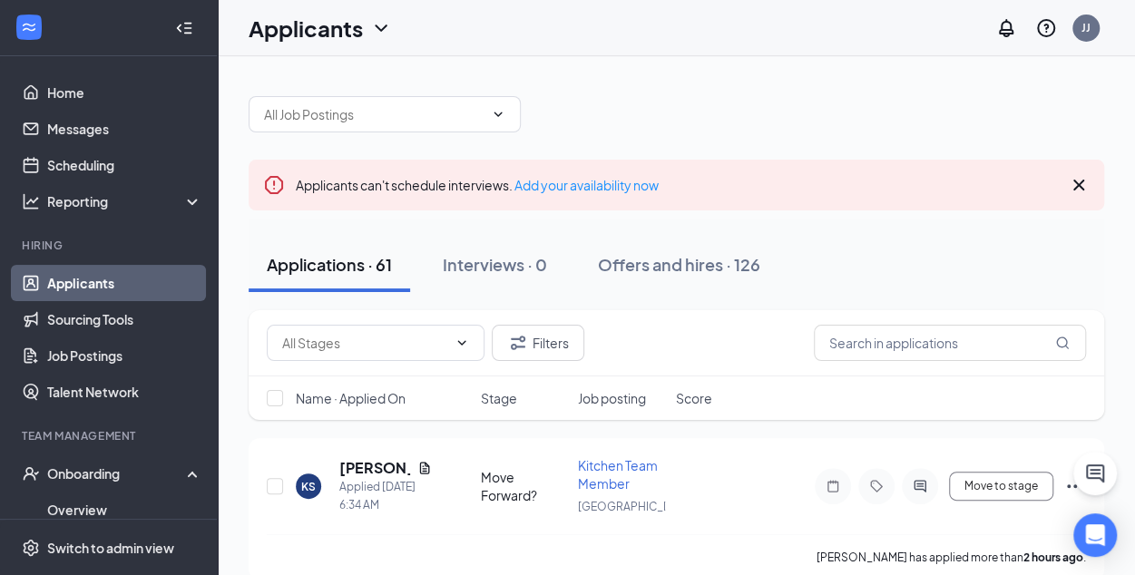
click at [1078, 181] on icon "Cross" at bounding box center [1079, 185] width 22 height 22
